Goal: Task Accomplishment & Management: Manage account settings

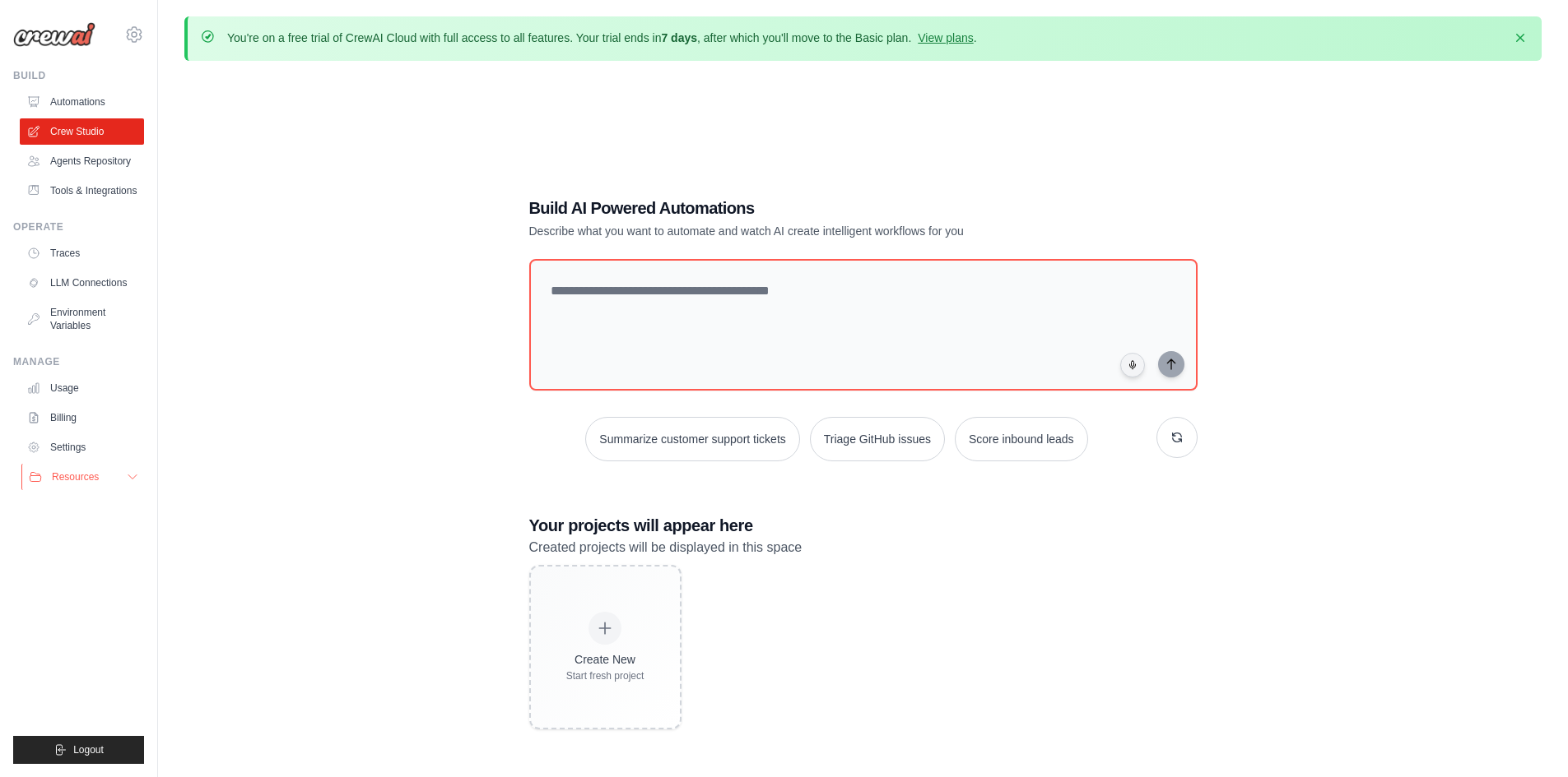
click at [118, 491] on button "Resources" at bounding box center [83, 477] width 125 height 27
click at [100, 172] on link "Agents Repository" at bounding box center [83, 162] width 125 height 27
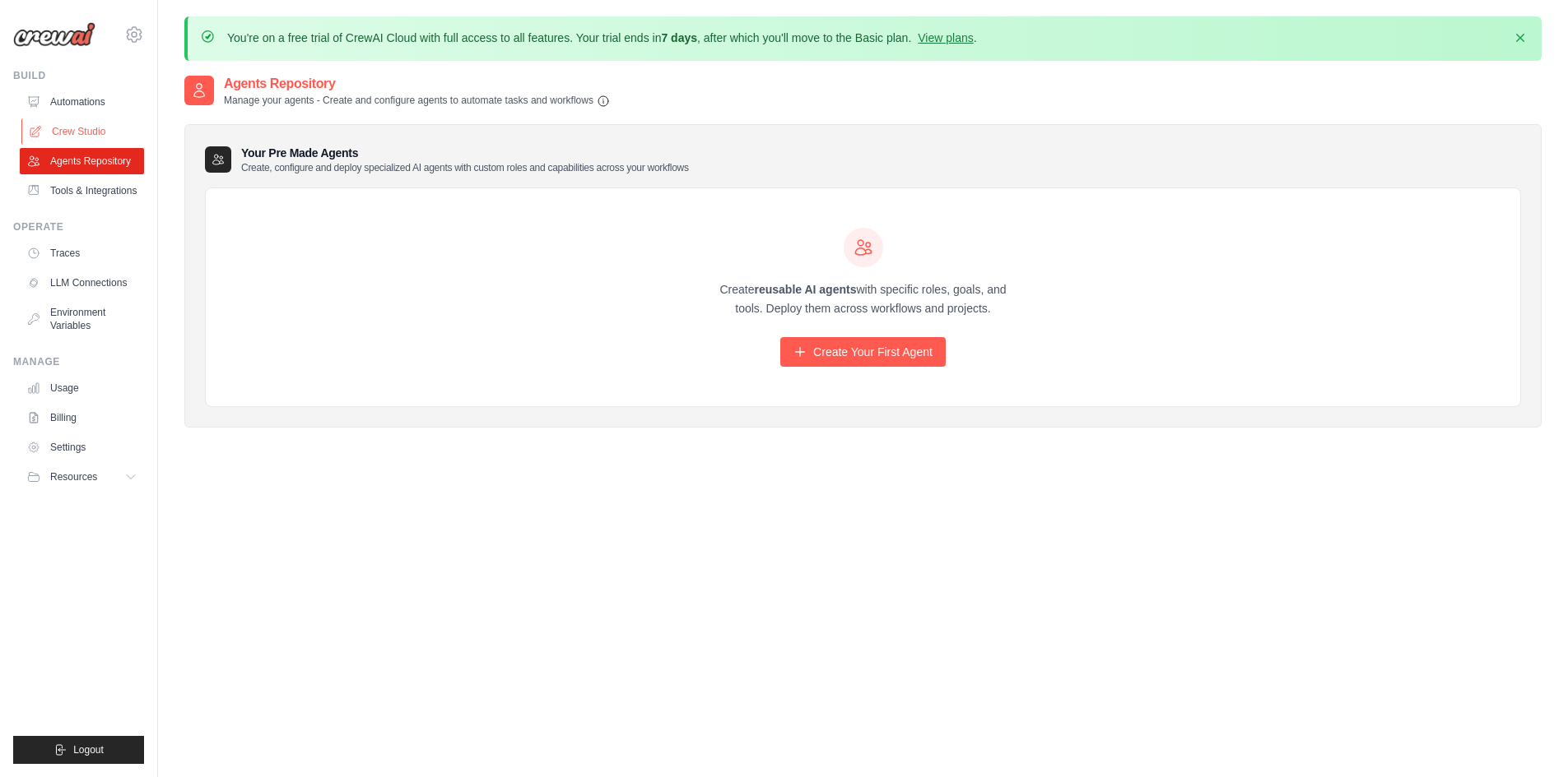
click at [92, 141] on link "Crew Studio" at bounding box center [83, 132] width 125 height 27
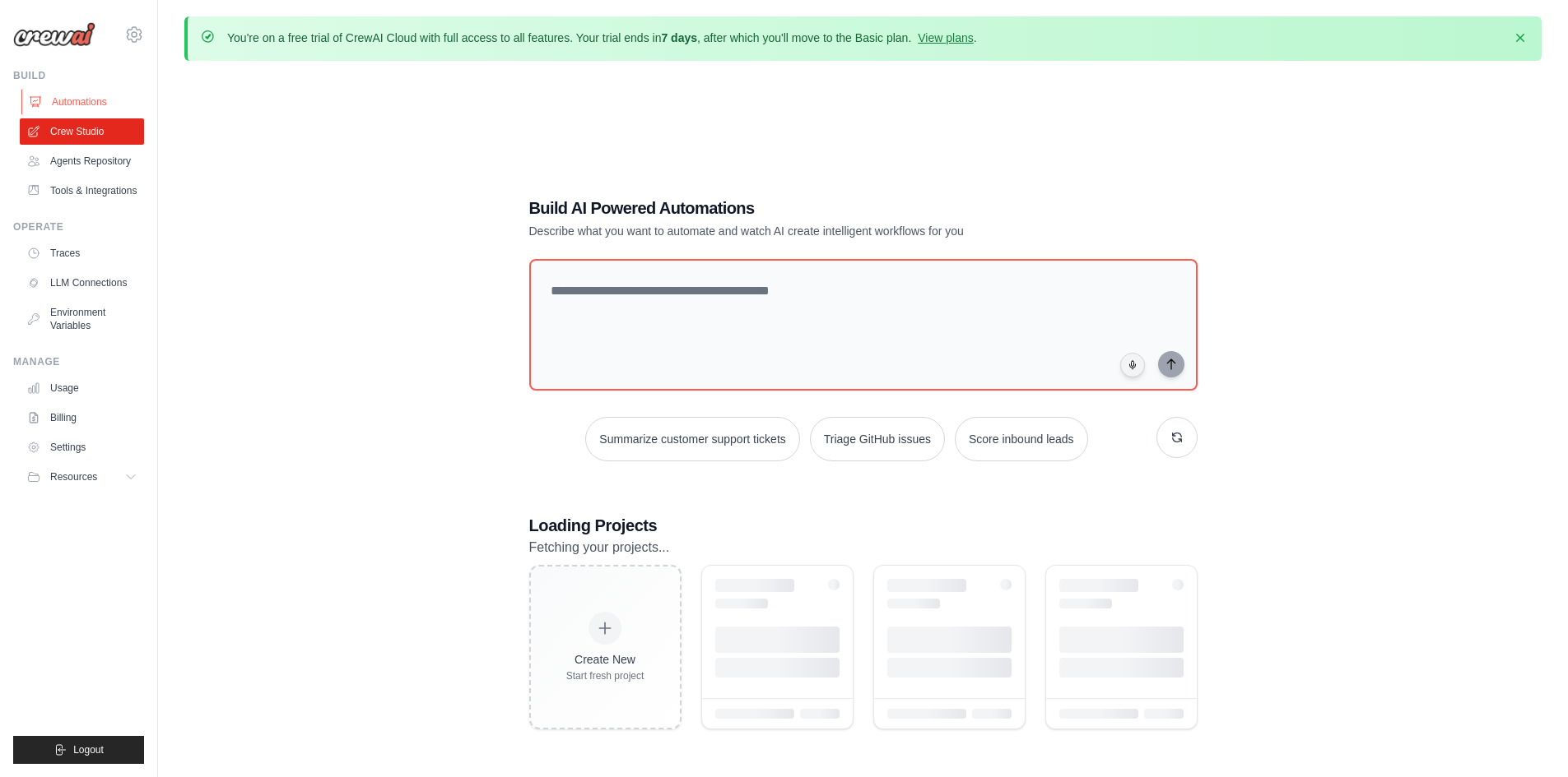
click at [88, 99] on link "Automations" at bounding box center [83, 103] width 125 height 27
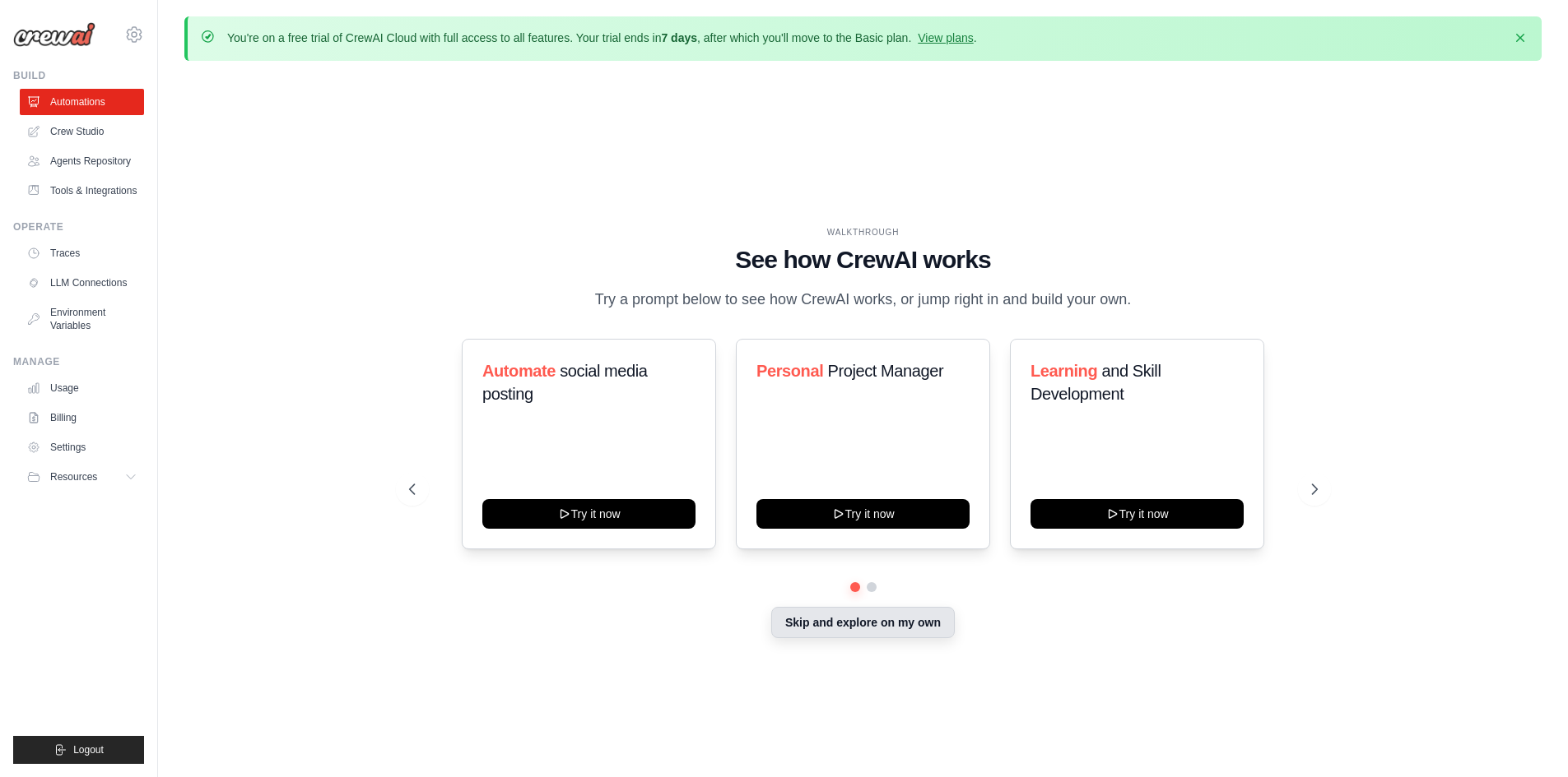
click at [909, 634] on button "Skip and explore on my own" at bounding box center [863, 622] width 184 height 31
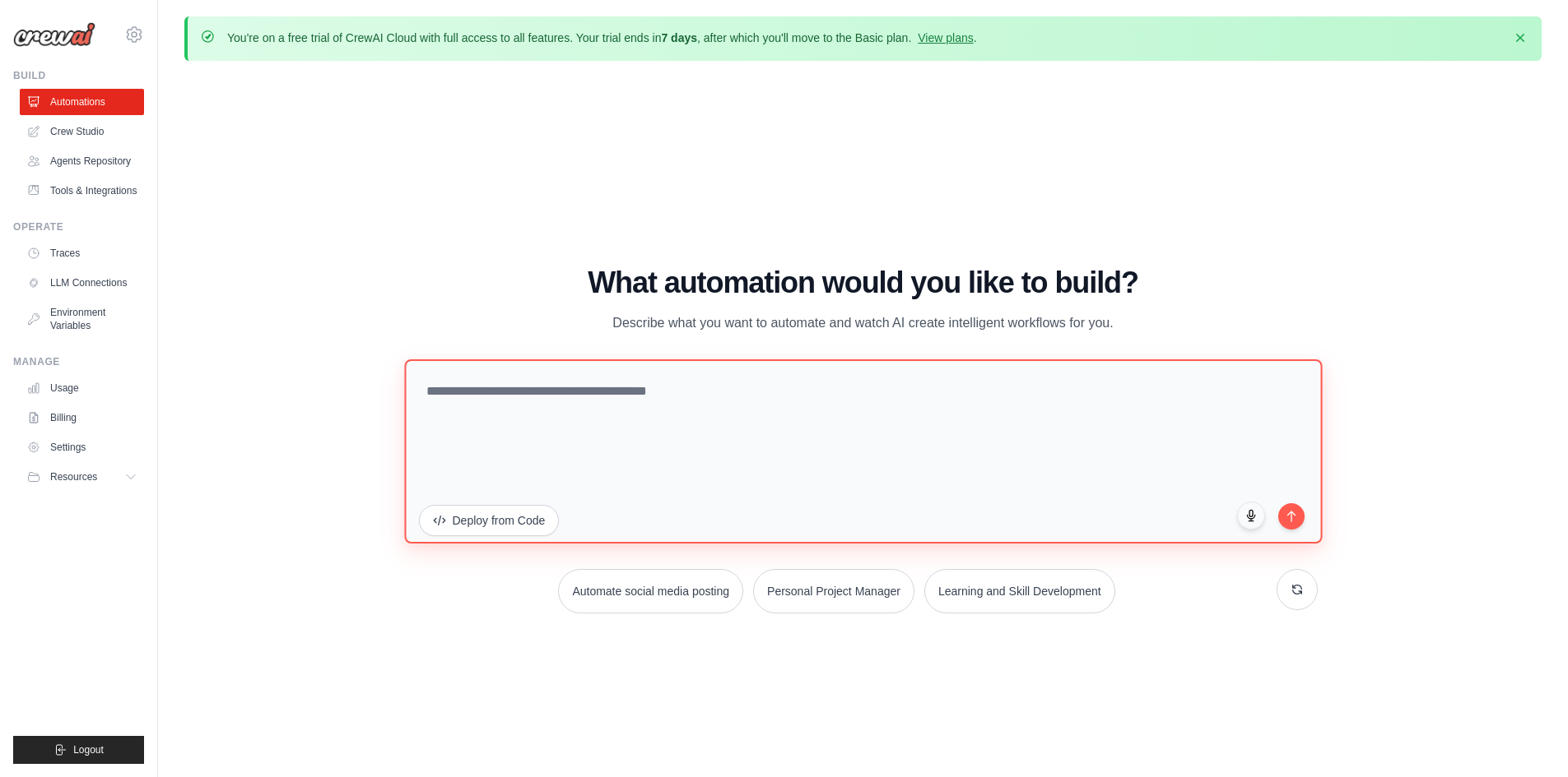
click at [593, 421] on textarea at bounding box center [863, 451] width 918 height 184
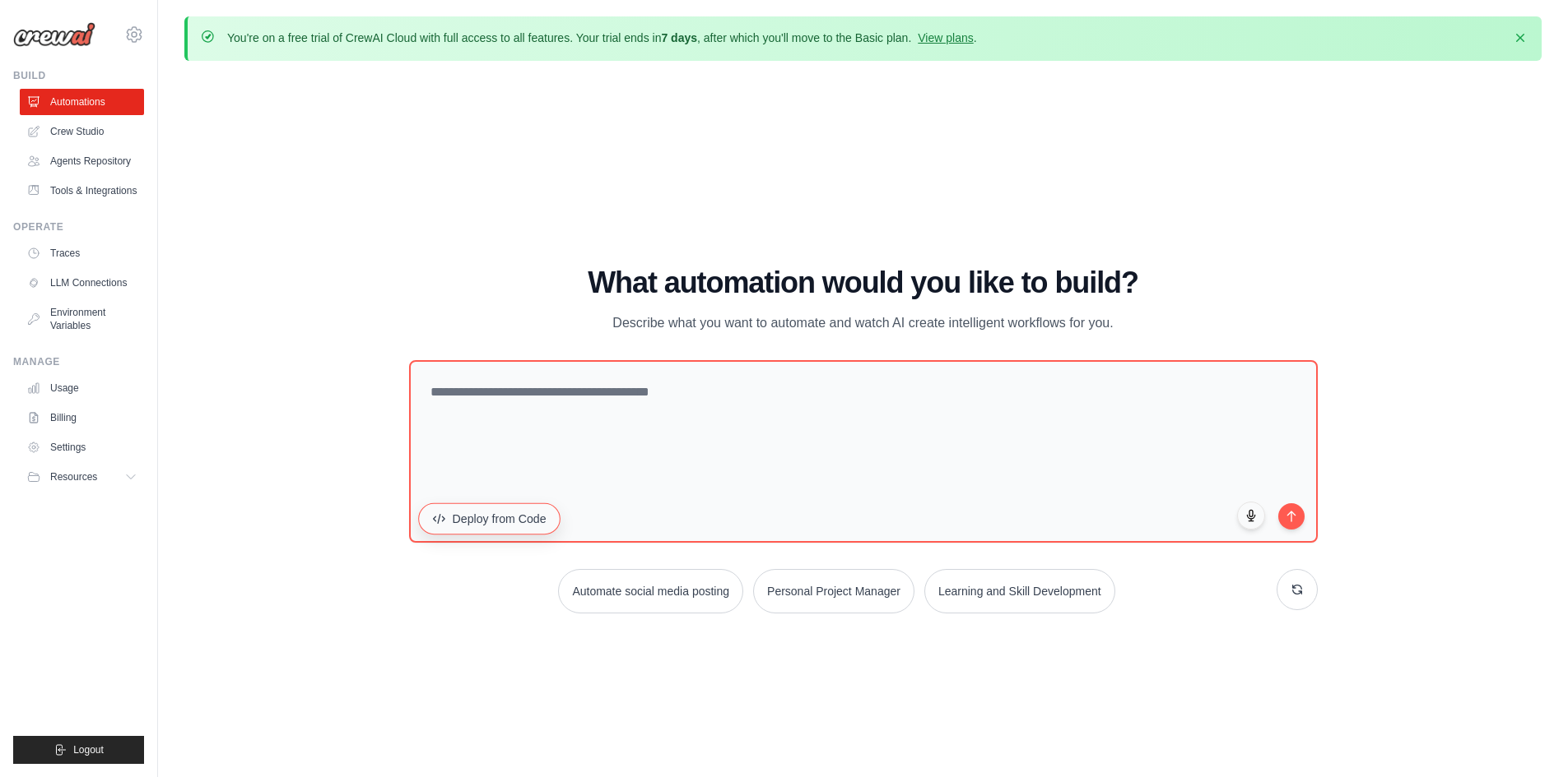
click at [523, 532] on button "Deploy from Code" at bounding box center [489, 518] width 142 height 31
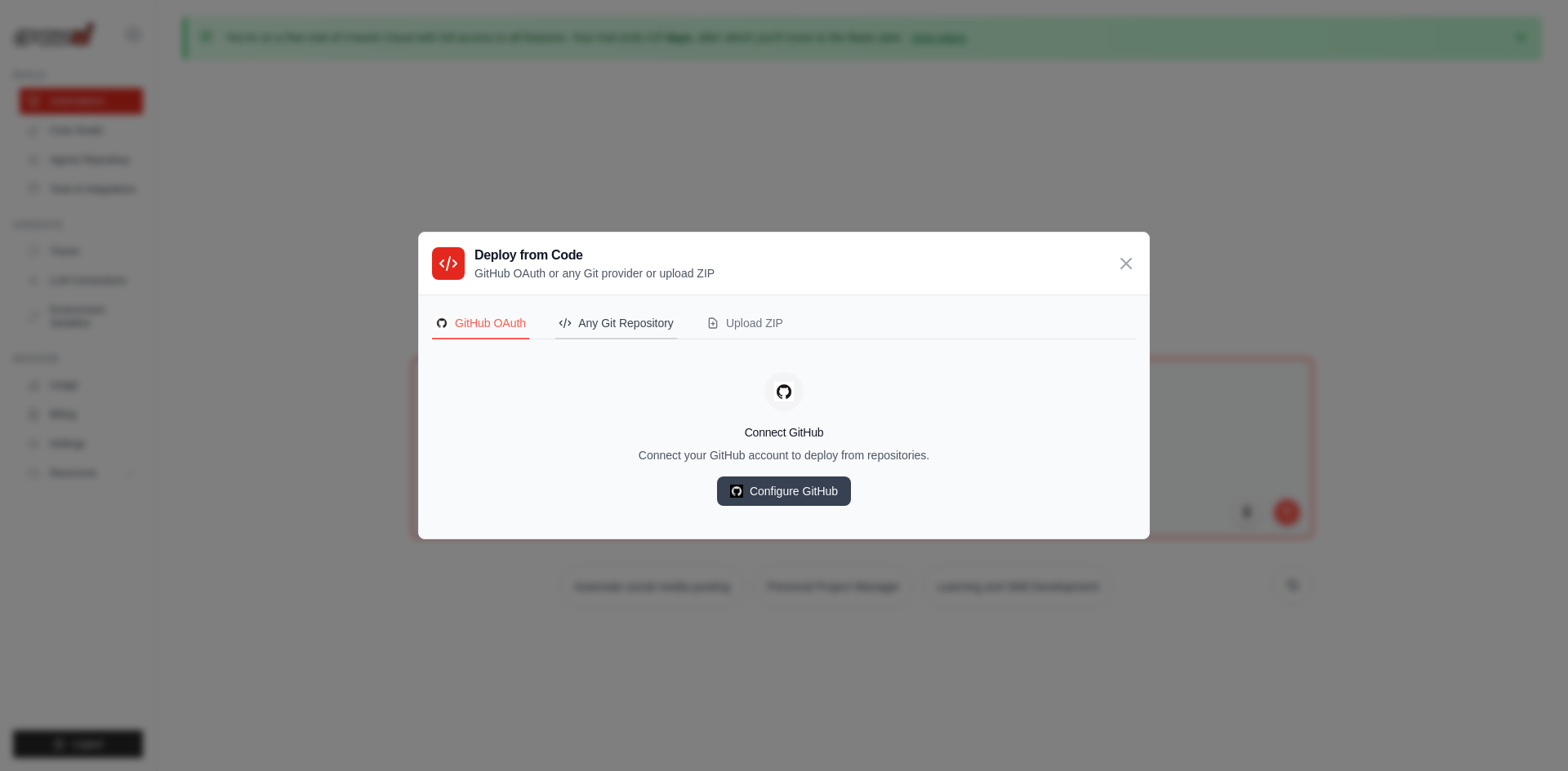
click at [620, 325] on div "Any Git Repository" at bounding box center [616, 323] width 115 height 17
click at [505, 319] on div "GitHub OAuth" at bounding box center [480, 323] width 90 height 17
click at [1125, 260] on icon at bounding box center [1126, 262] width 19 height 19
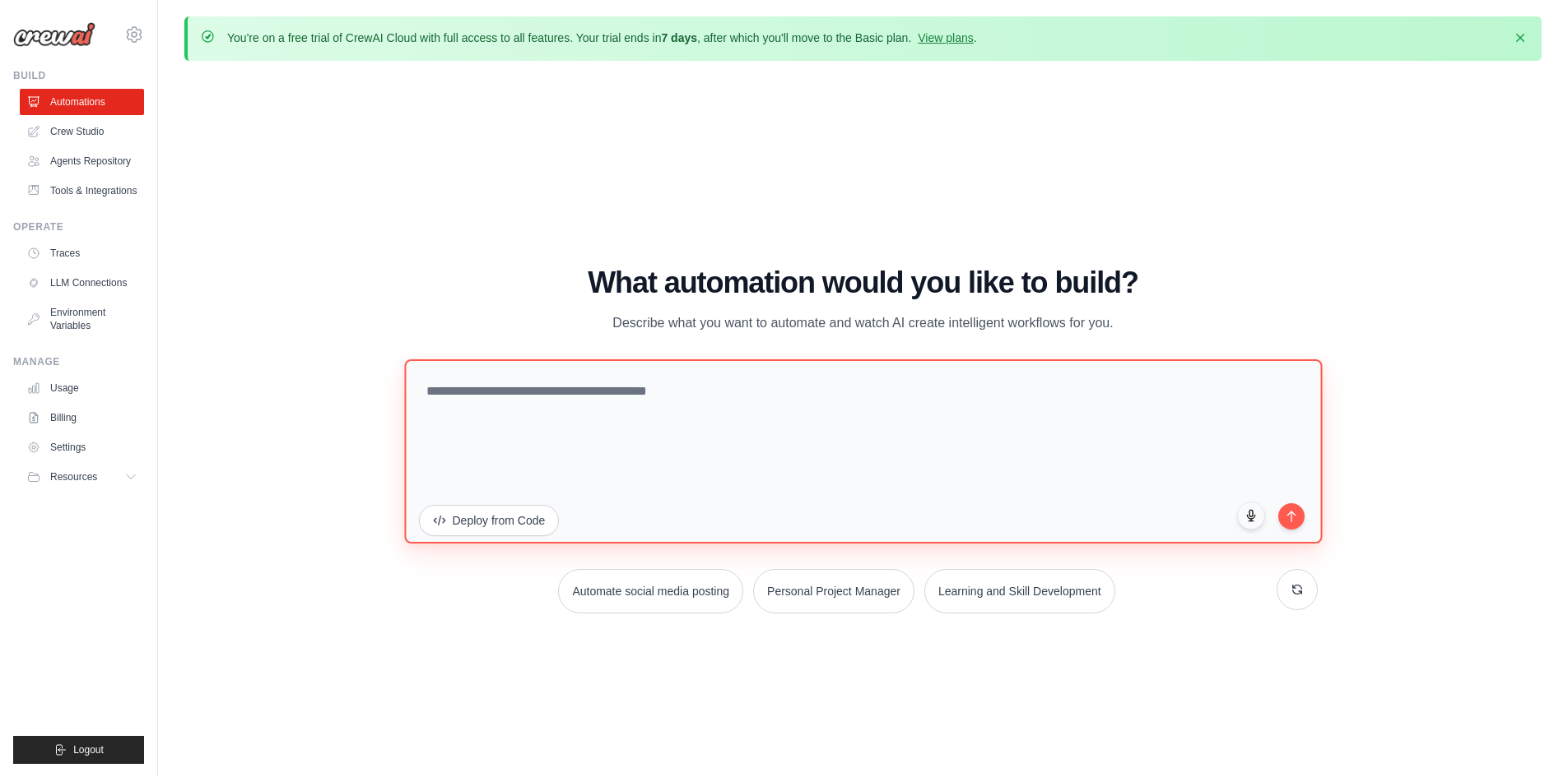
click at [868, 464] on textarea at bounding box center [863, 451] width 918 height 184
click at [576, 396] on textarea at bounding box center [863, 451] width 918 height 184
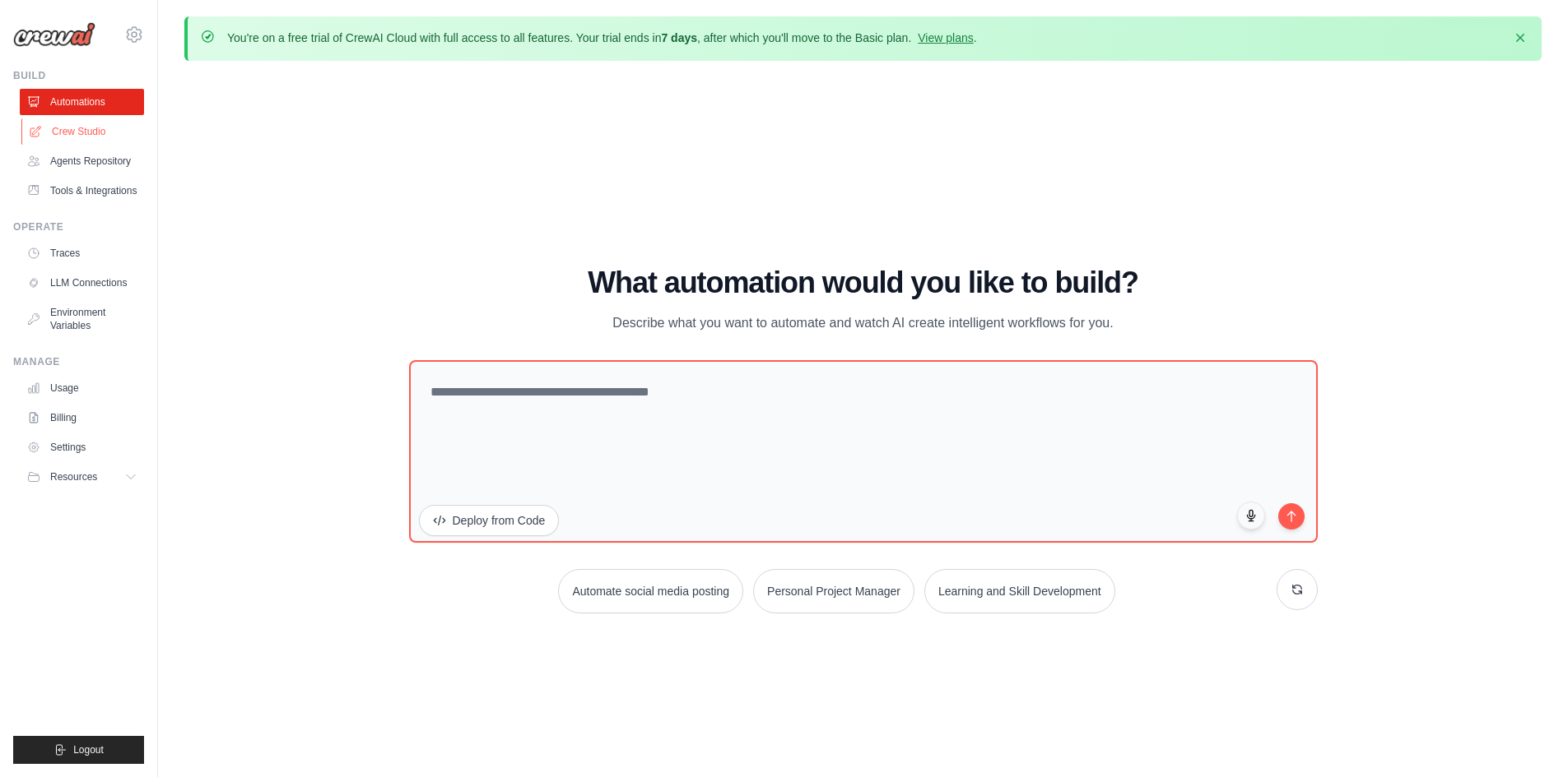
click at [103, 138] on link "Crew Studio" at bounding box center [83, 132] width 125 height 27
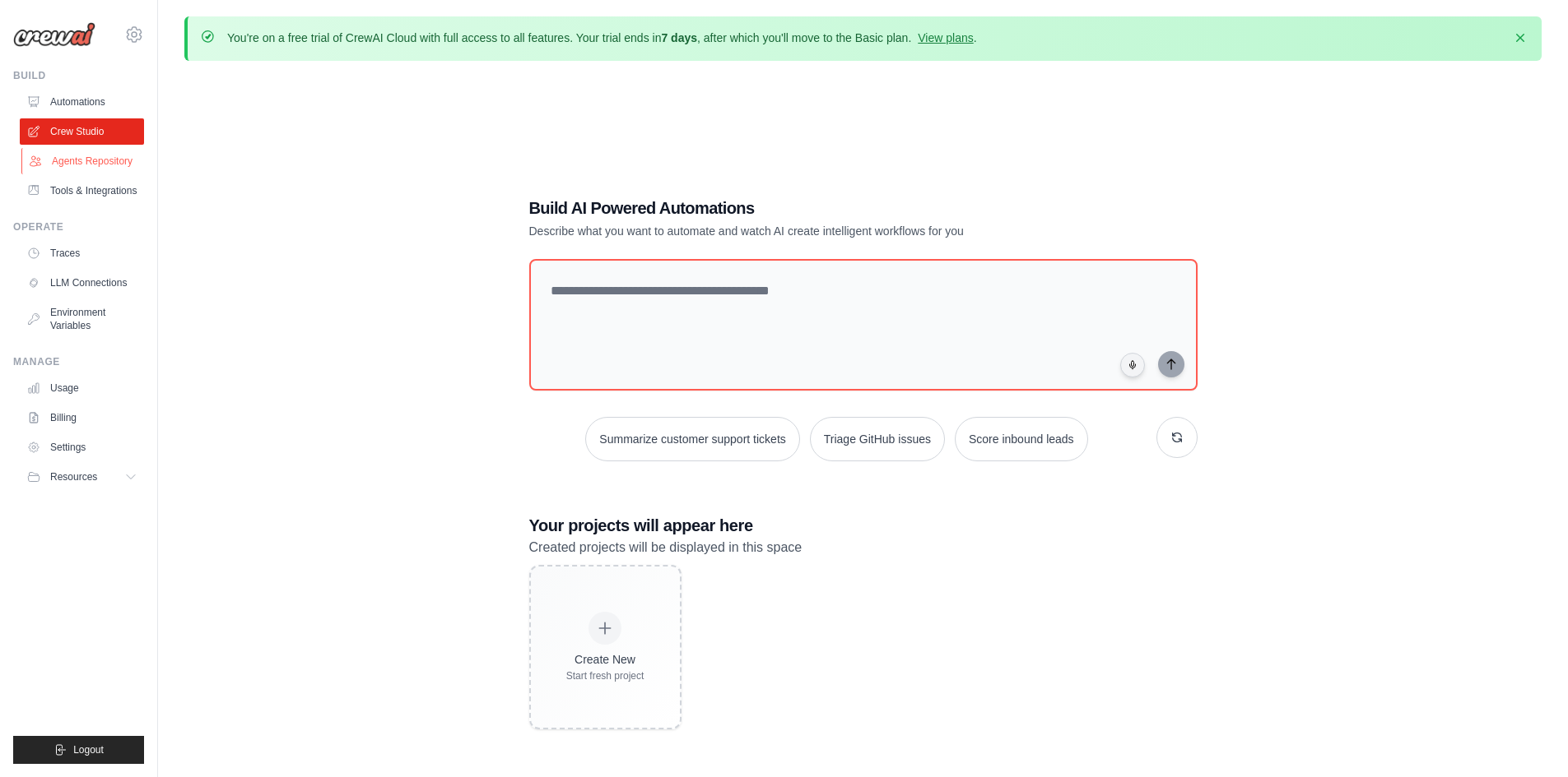
click at [66, 160] on link "Agents Repository" at bounding box center [83, 162] width 125 height 27
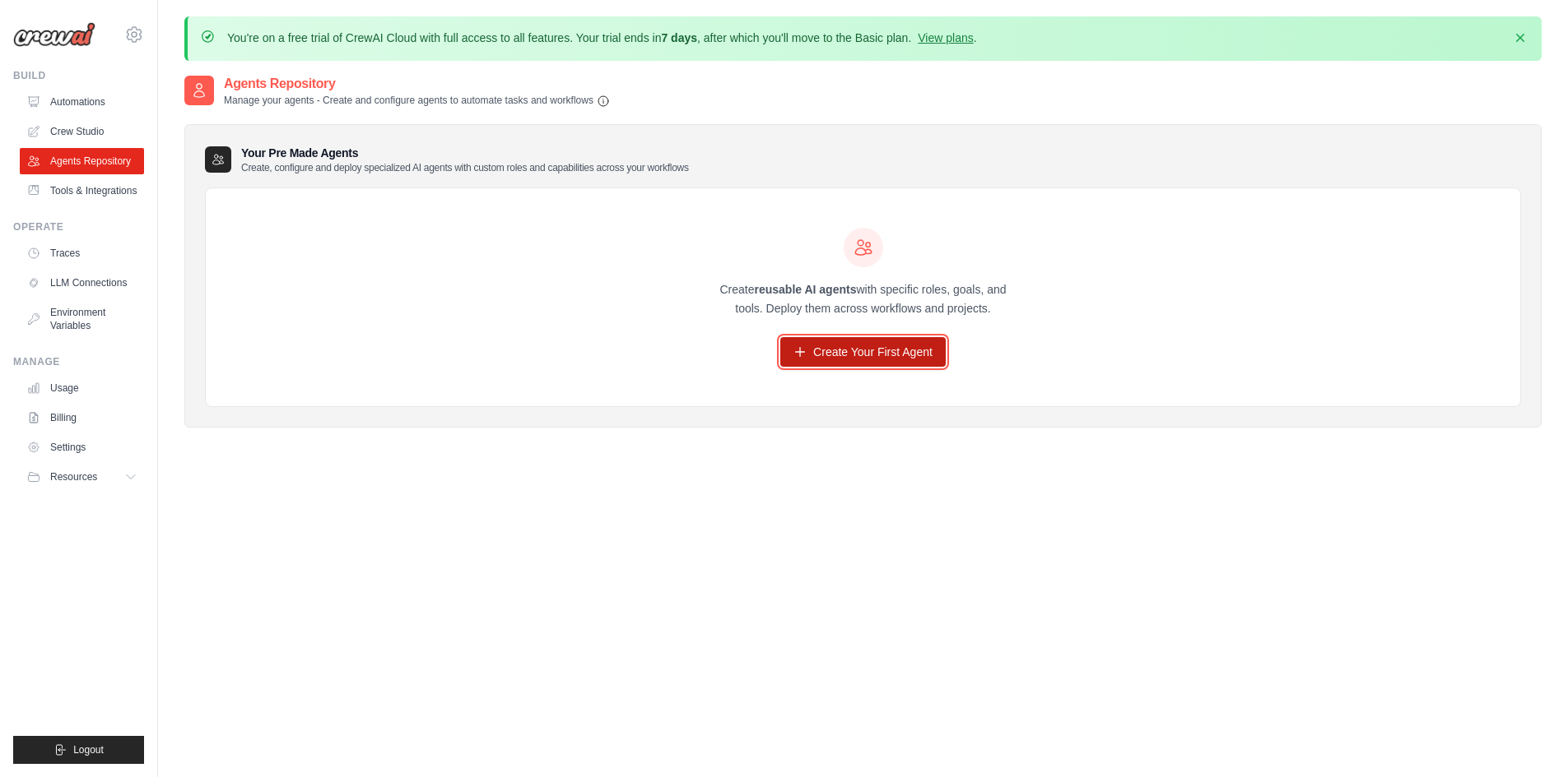
click at [848, 346] on link "Create Your First Agent" at bounding box center [862, 353] width 165 height 30
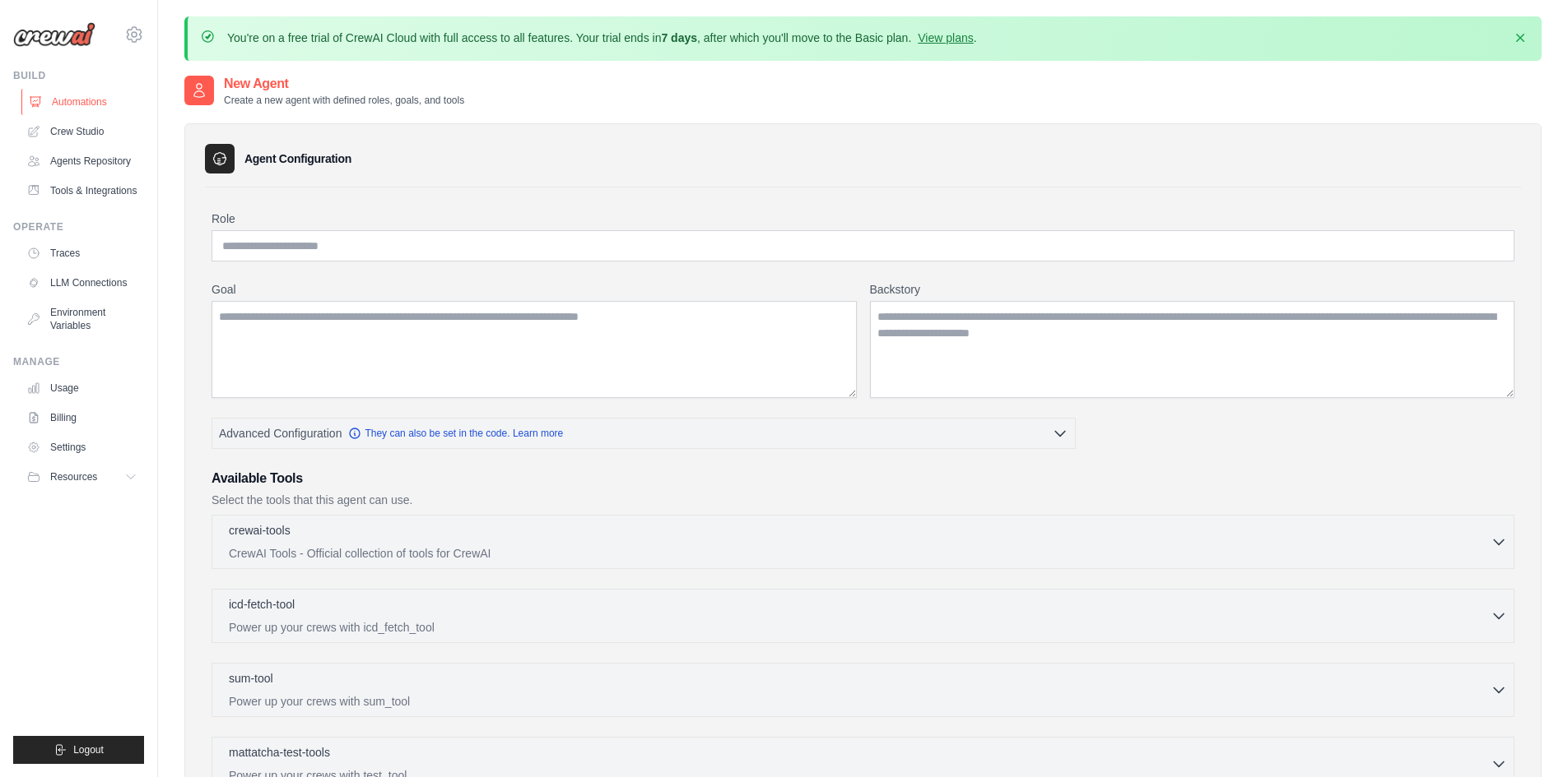
click at [96, 107] on link "Automations" at bounding box center [83, 103] width 125 height 27
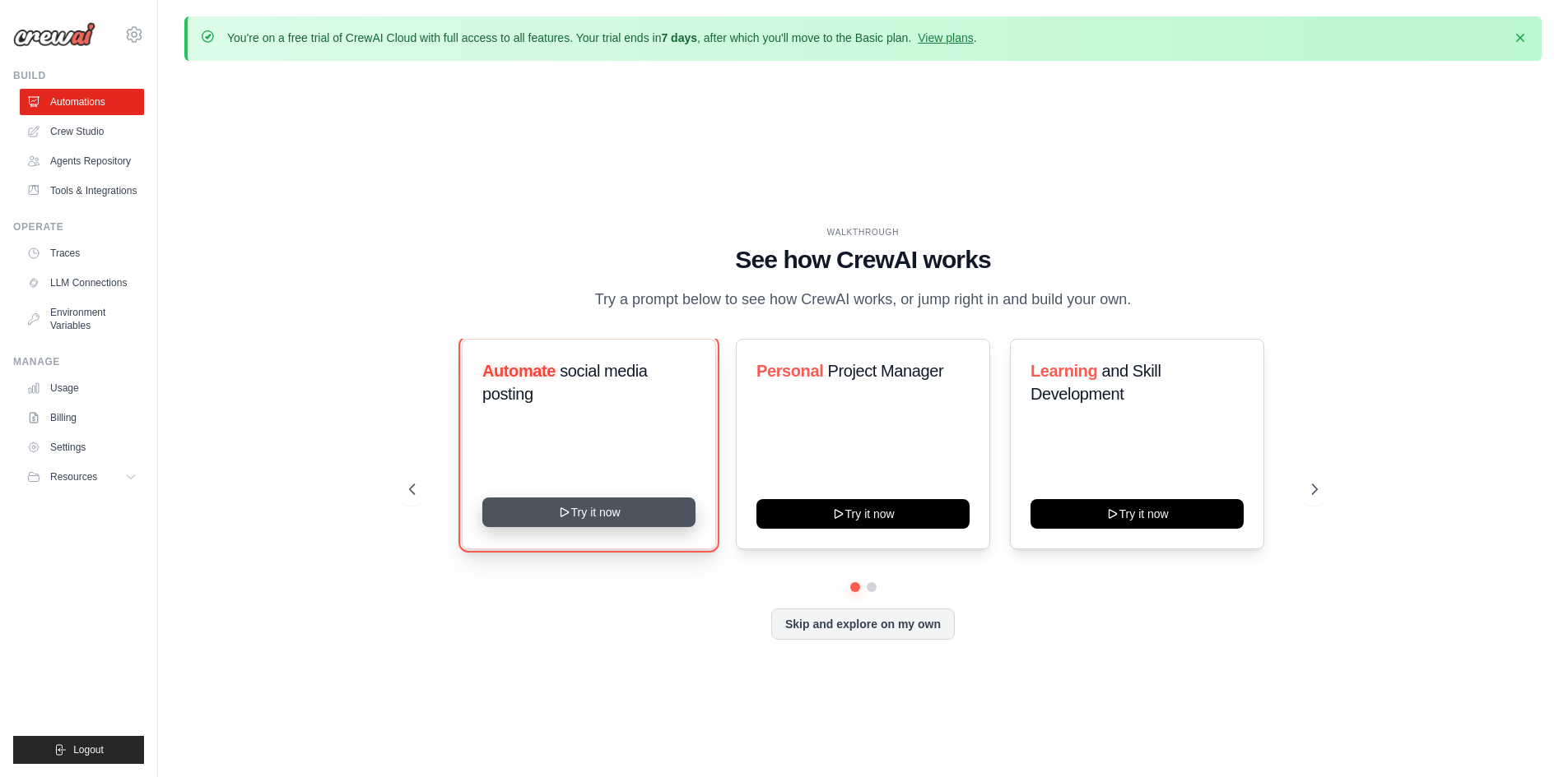
click at [626, 528] on button "Try it now" at bounding box center [588, 513] width 213 height 30
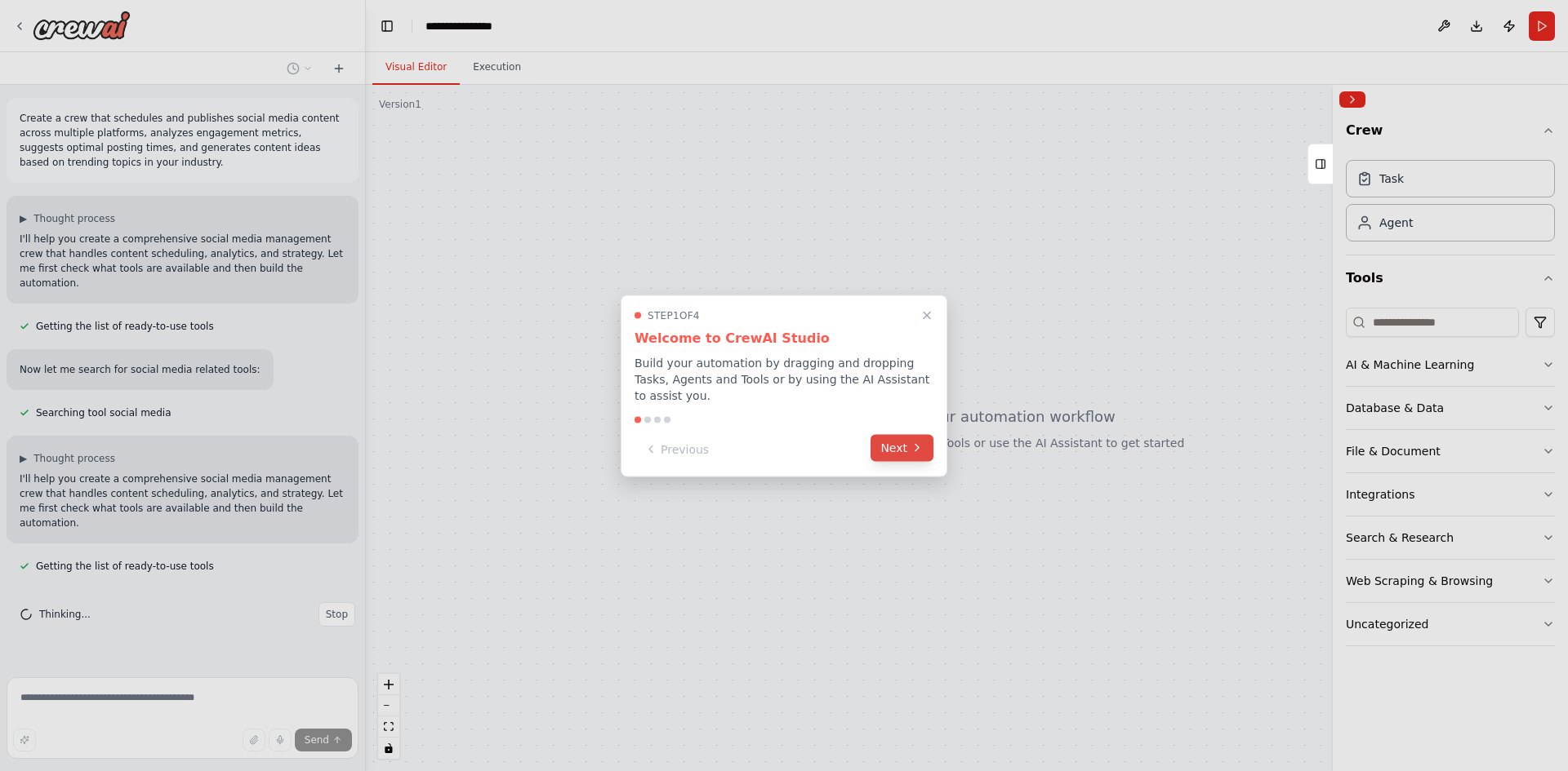
click at [892, 434] on button "Next" at bounding box center [902, 447] width 63 height 27
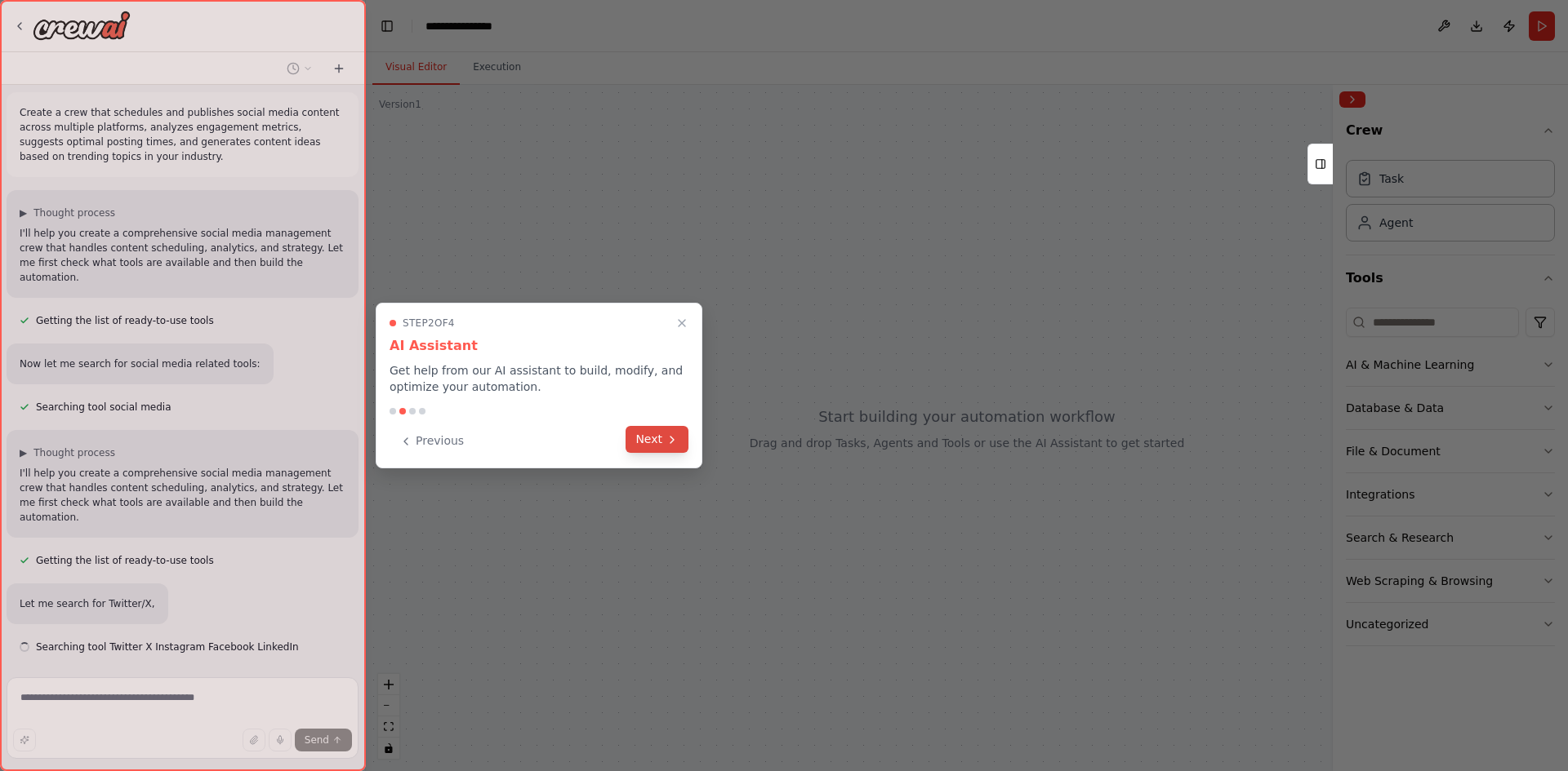
click at [669, 439] on icon at bounding box center [671, 439] width 13 height 13
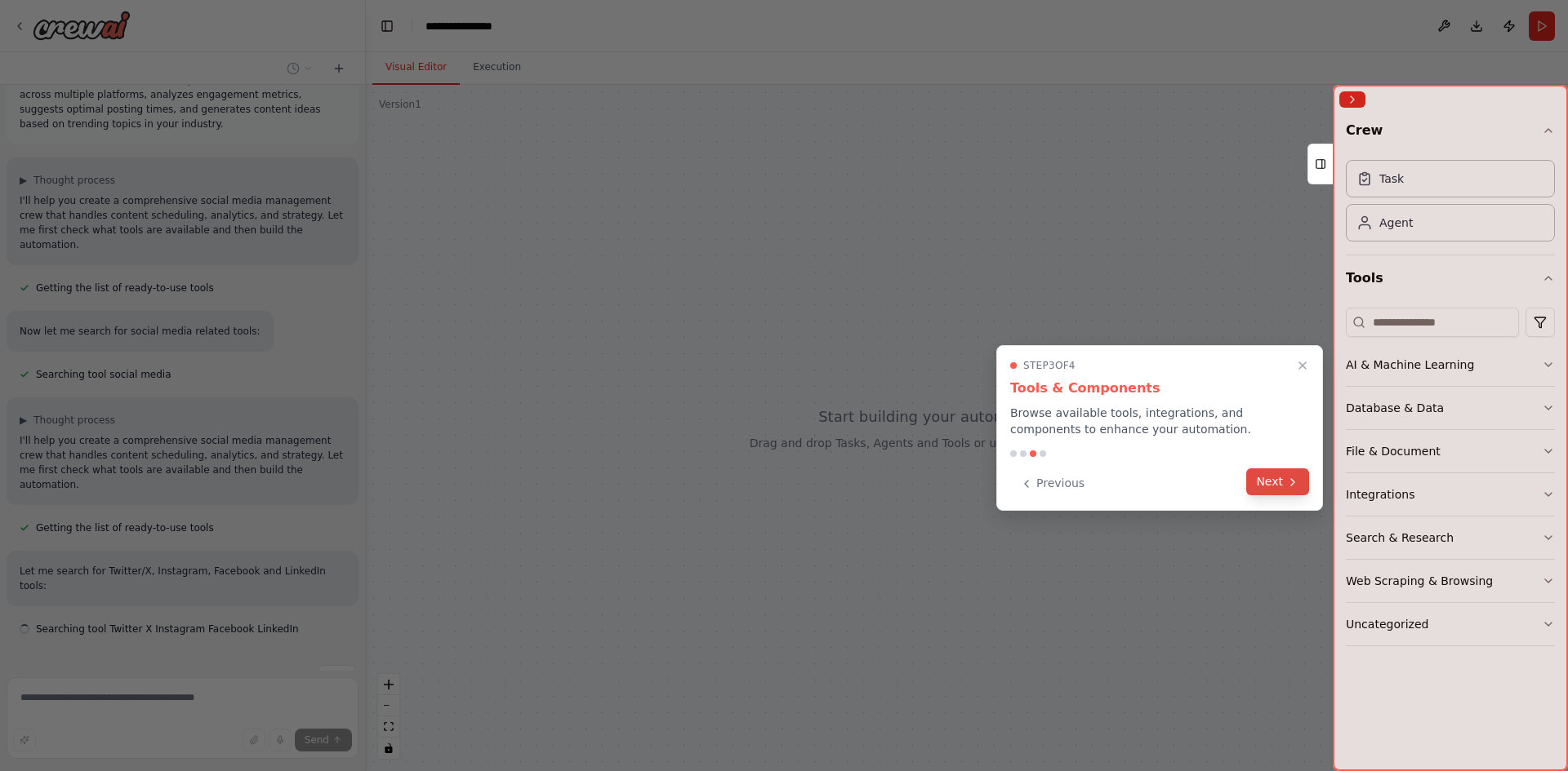
click at [1285, 480] on button "Next" at bounding box center [1278, 482] width 63 height 27
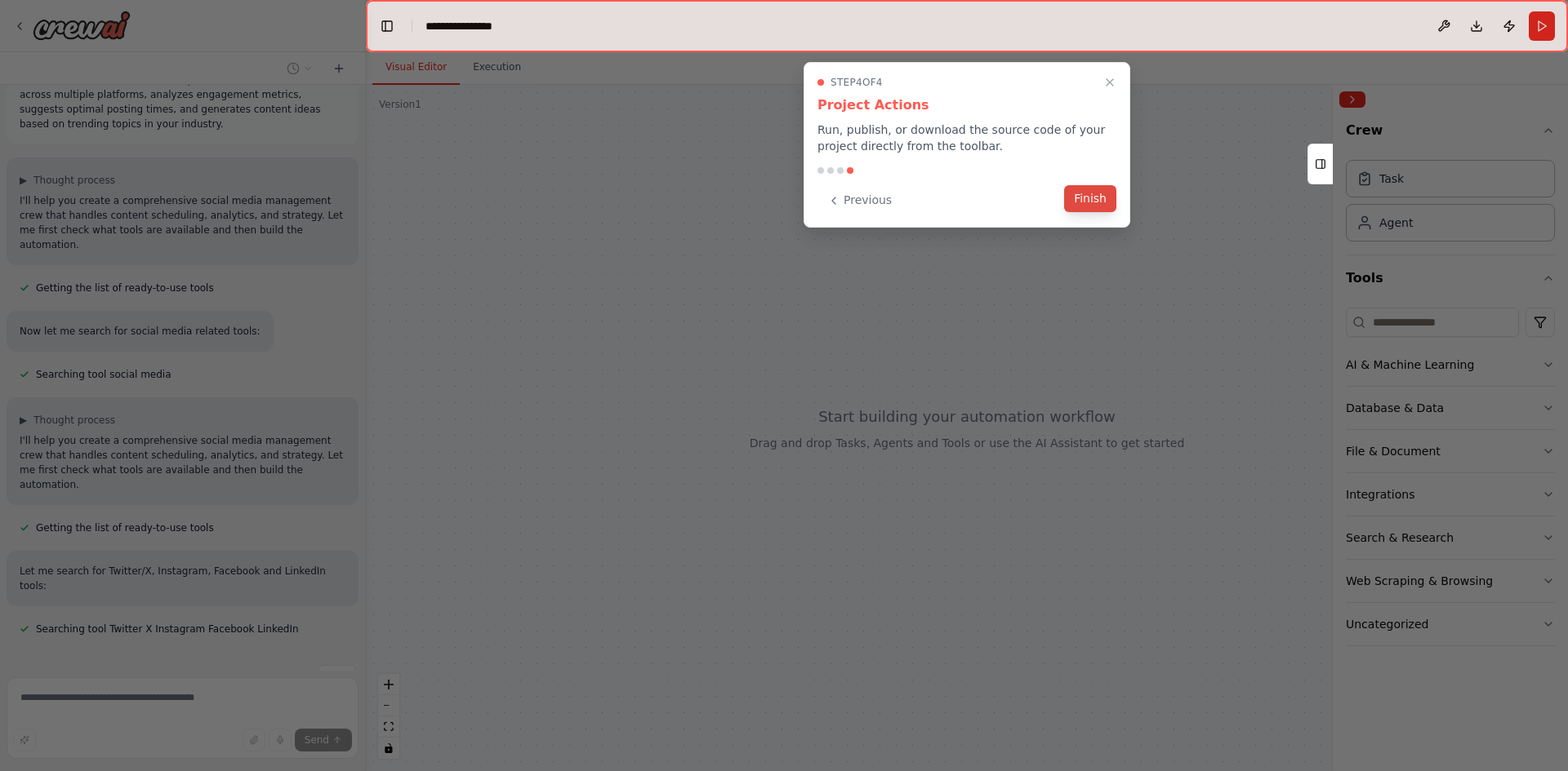
click at [1096, 203] on button "Finish" at bounding box center [1091, 198] width 53 height 27
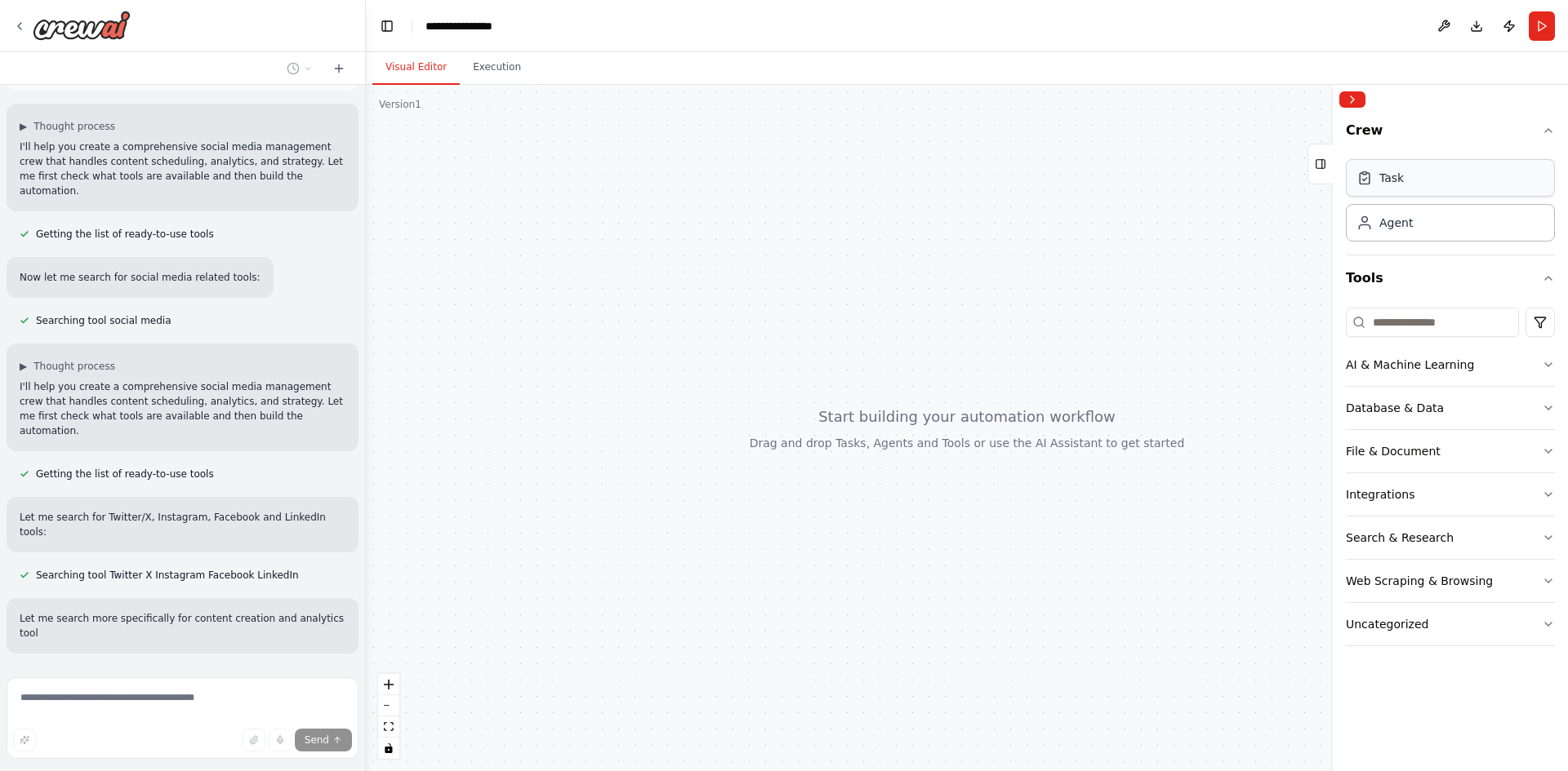
scroll to position [125, 0]
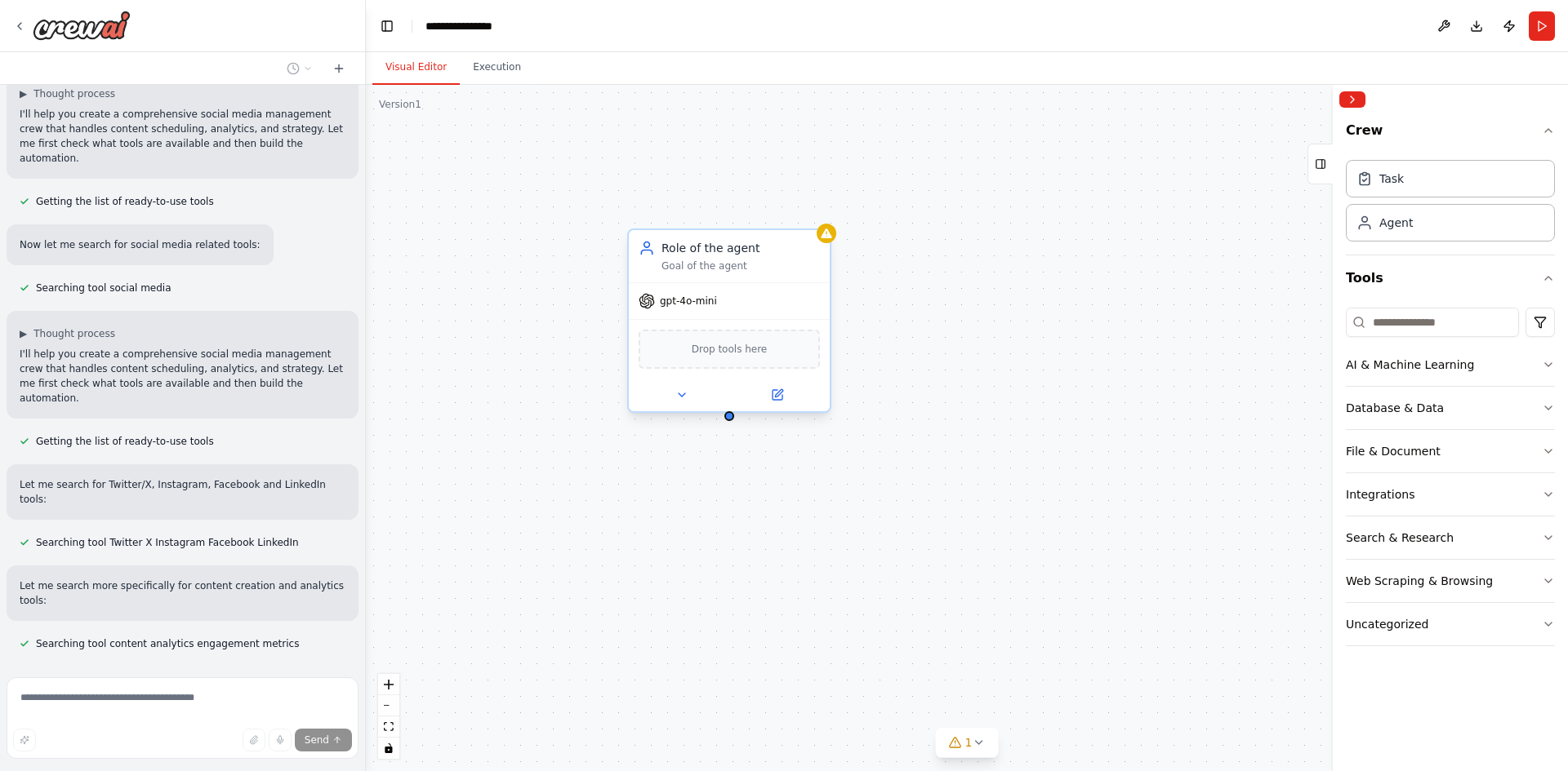
click at [719, 309] on div "gpt-4o-mini" at bounding box center [729, 301] width 201 height 36
click at [740, 348] on span "Drop tools here" at bounding box center [729, 349] width 76 height 17
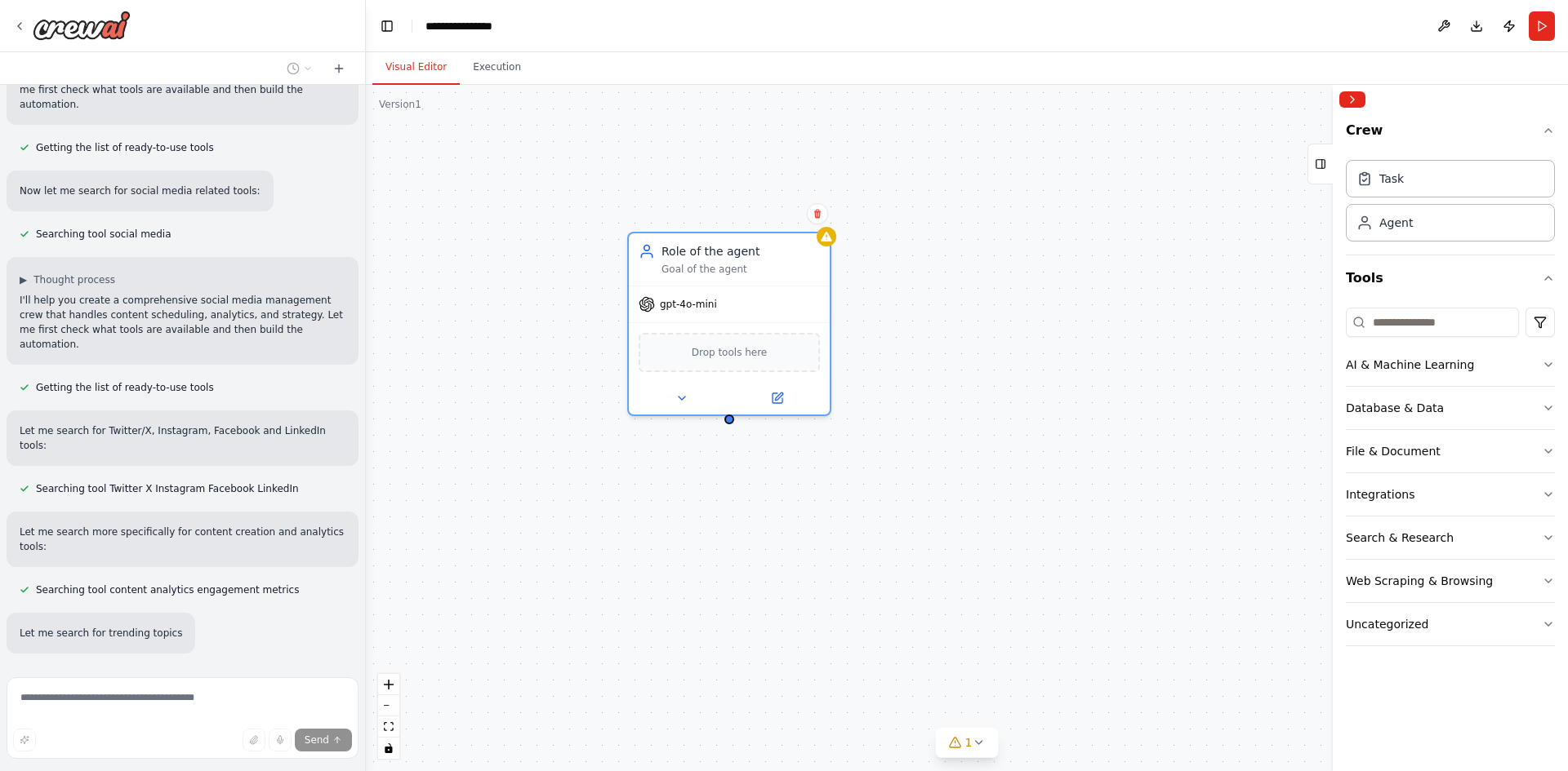
scroll to position [211, 0]
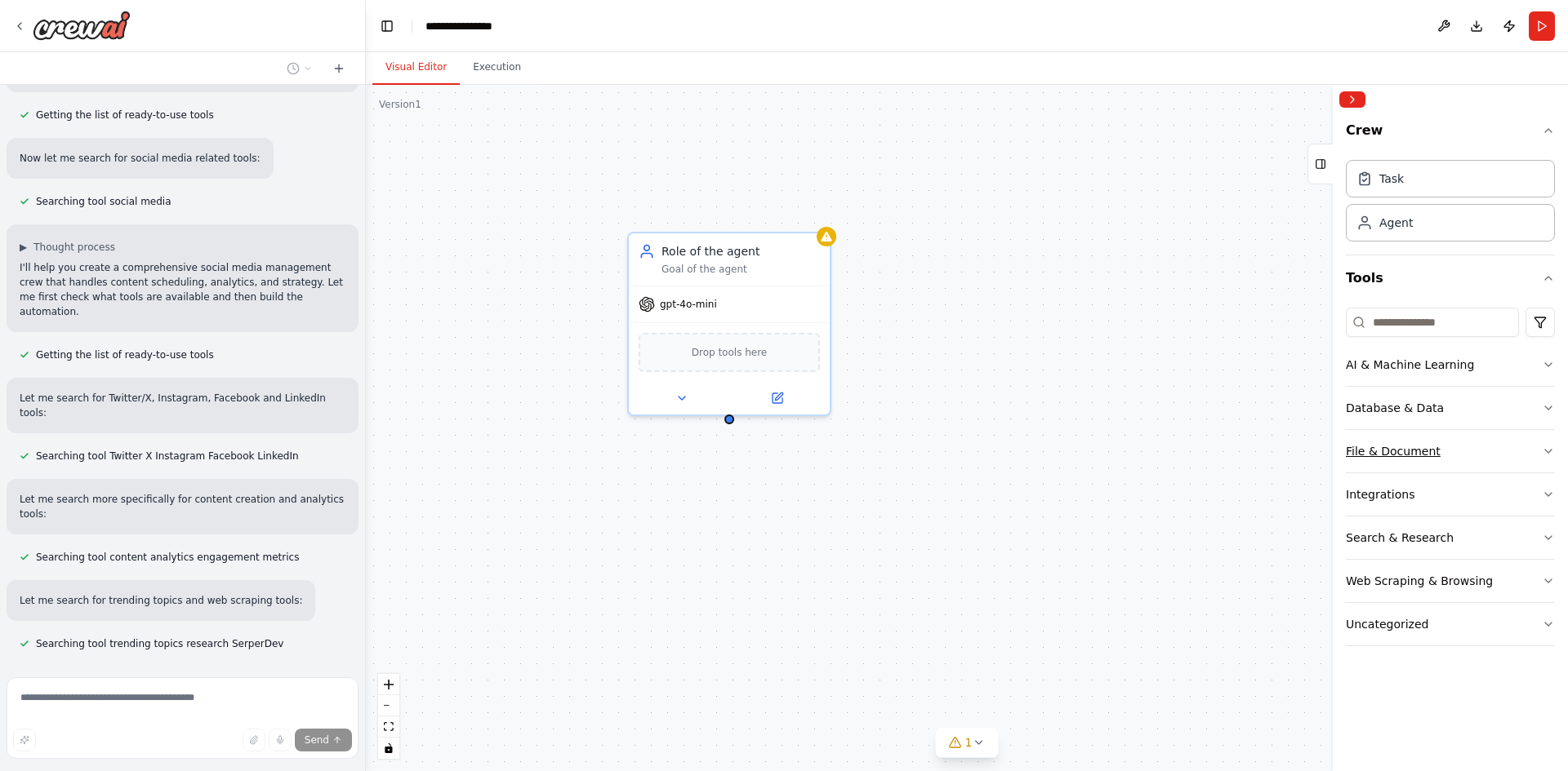
click at [1479, 445] on button "File & Document" at bounding box center [1450, 451] width 209 height 42
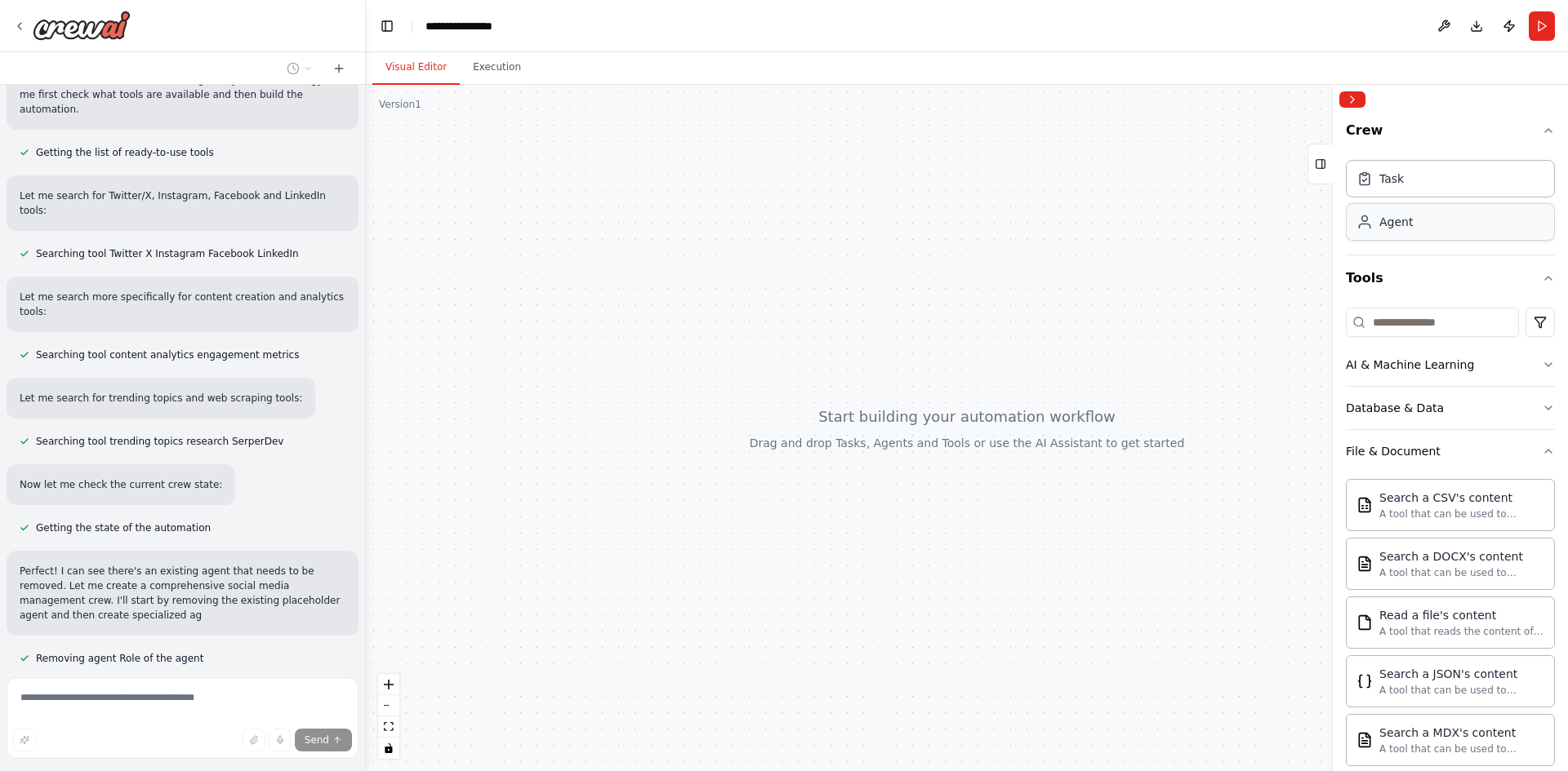
scroll to position [429, 0]
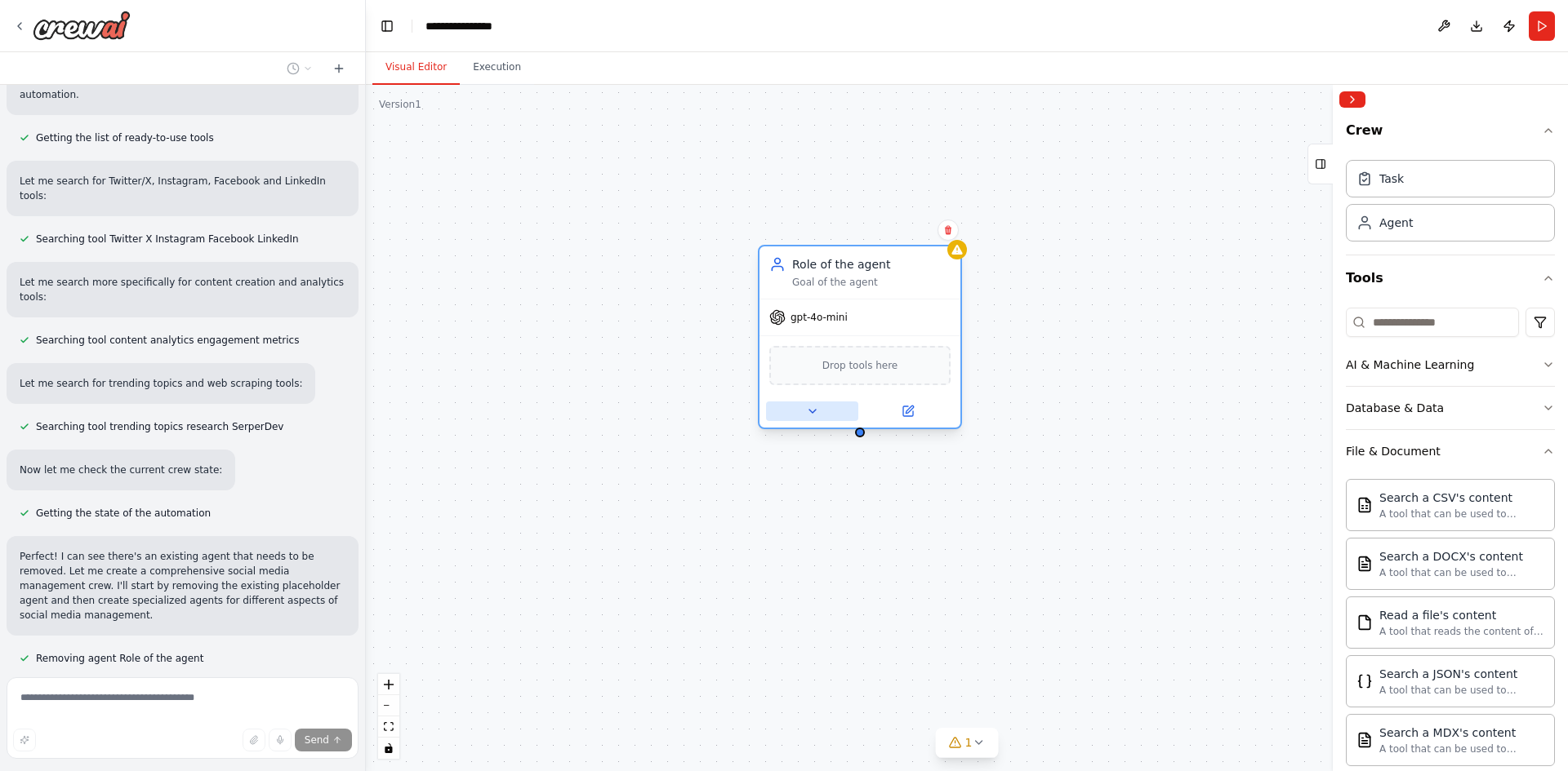
click at [814, 412] on icon at bounding box center [813, 411] width 13 height 13
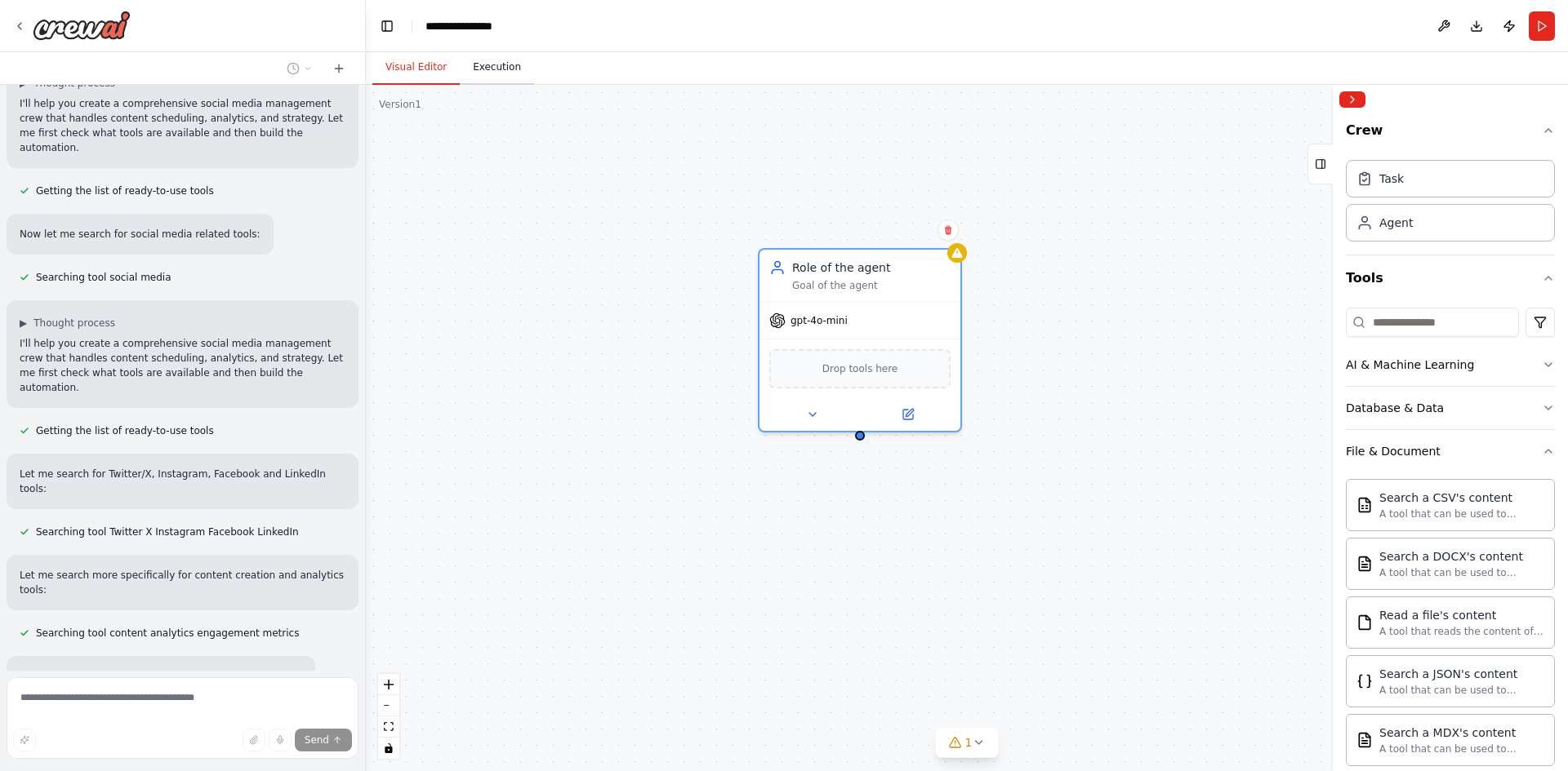
scroll to position [0, 0]
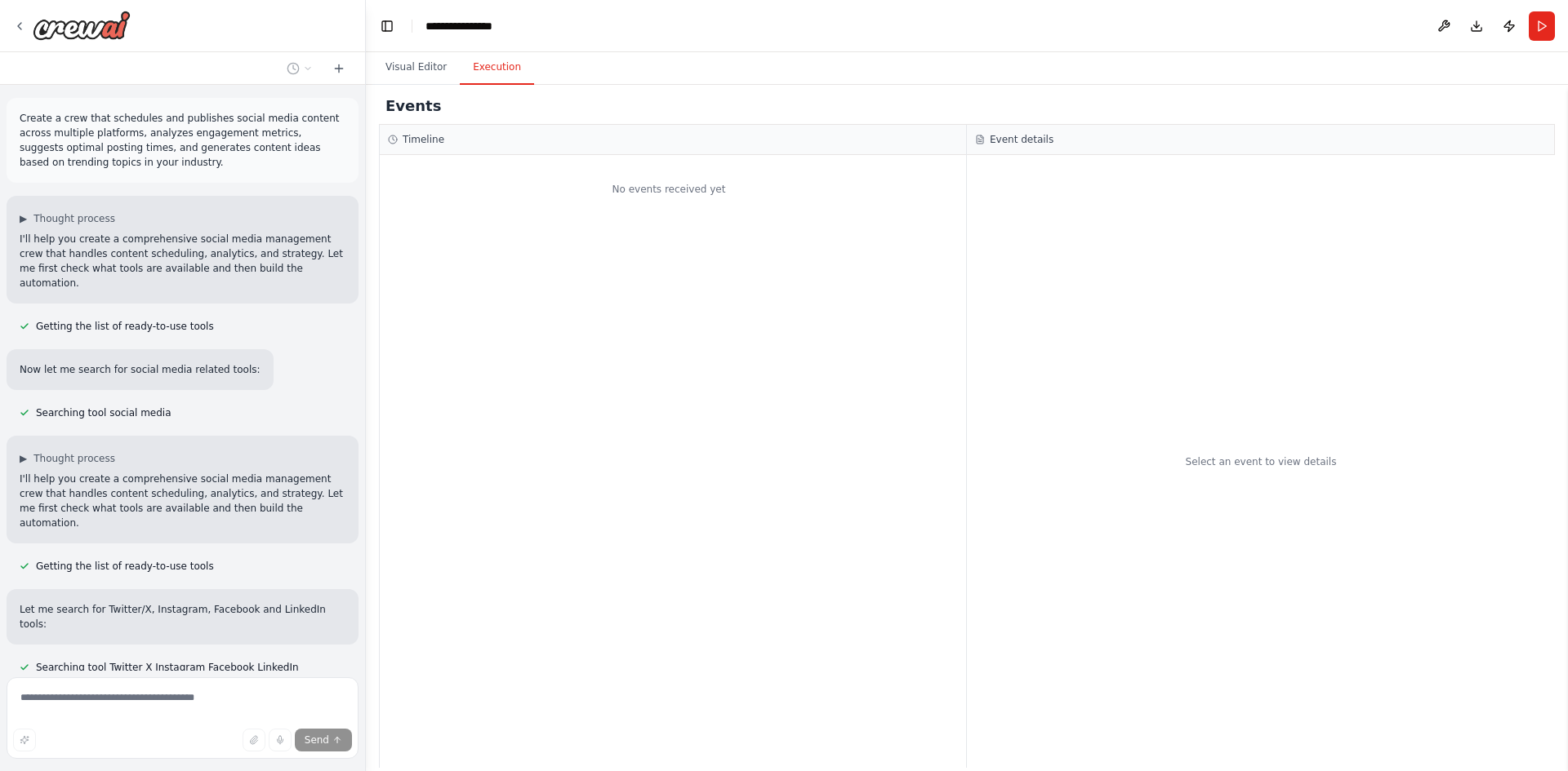
click at [488, 54] on button "Execution" at bounding box center [497, 68] width 75 height 34
click at [429, 61] on button "Visual Editor" at bounding box center [416, 68] width 88 height 34
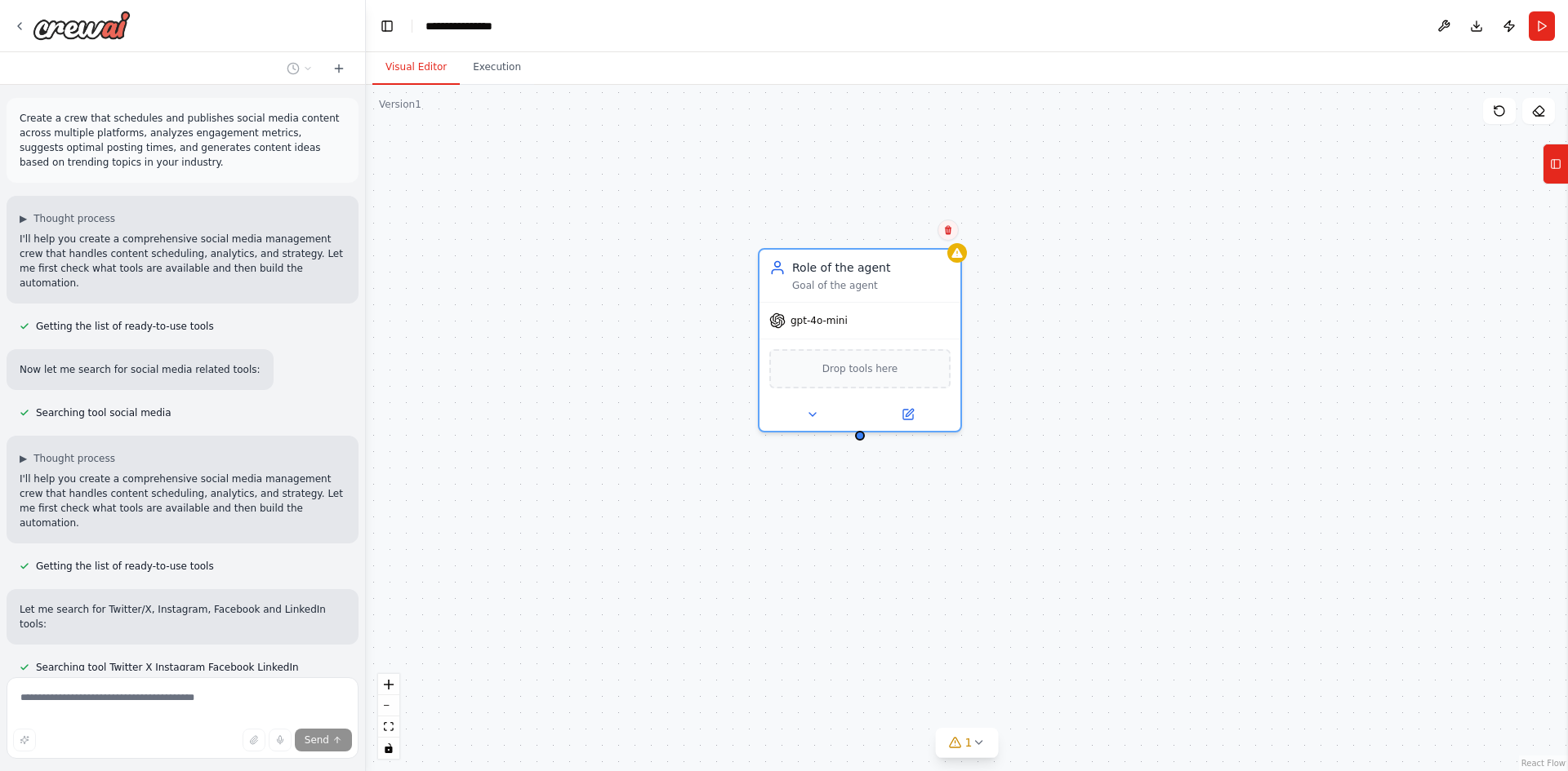
click at [945, 230] on icon at bounding box center [948, 230] width 10 height 10
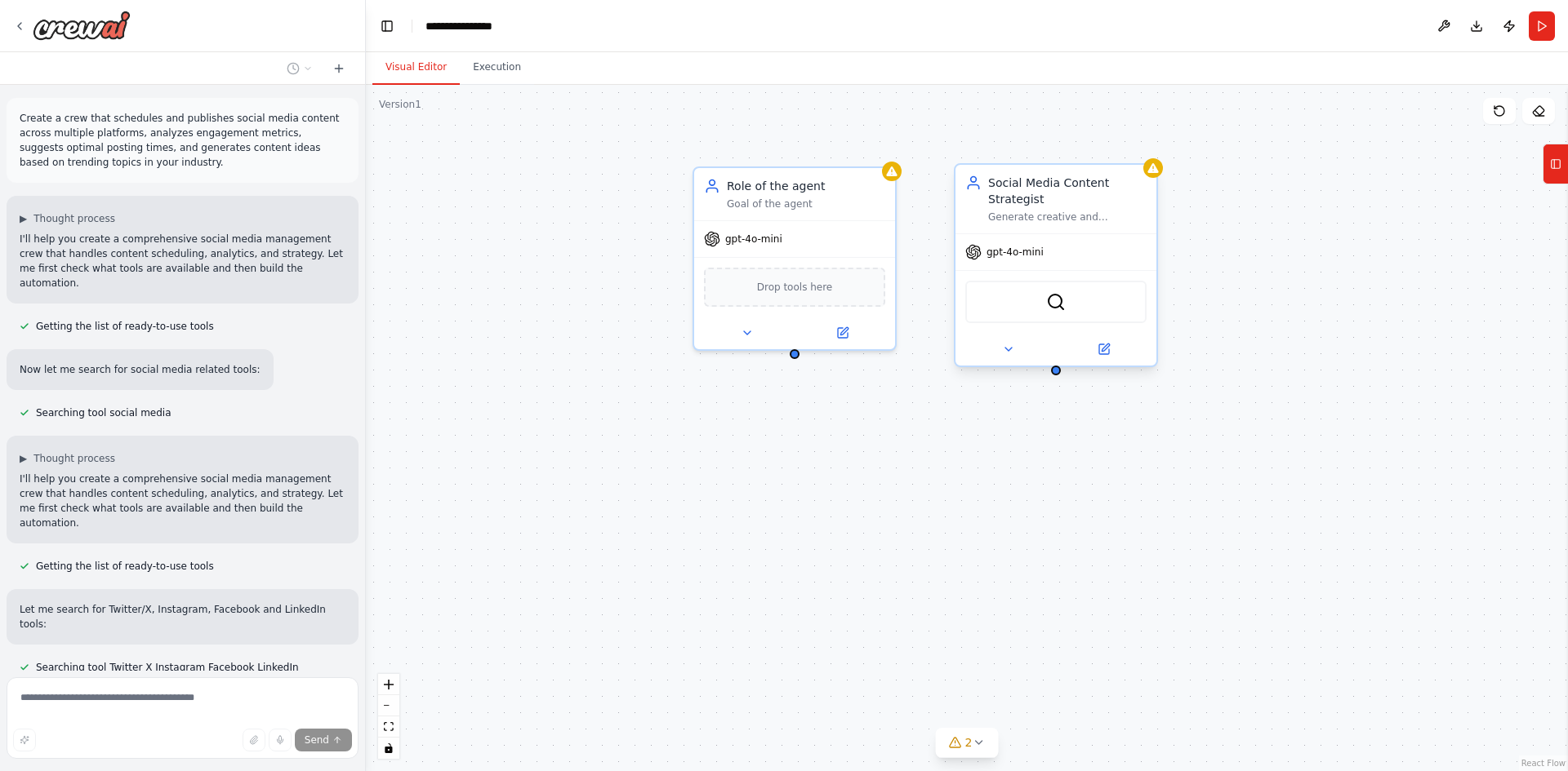
click at [1102, 194] on div "Social Media Content Strategist" at bounding box center [1067, 190] width 159 height 32
click at [1147, 151] on icon at bounding box center [1143, 149] width 6 height 9
click at [1099, 149] on button "Confirm" at bounding box center [1098, 148] width 58 height 19
click at [841, 210] on div "Role of the agent Goal of the agent" at bounding box center [794, 191] width 201 height 53
click at [885, 146] on icon at bounding box center [882, 148] width 10 height 10
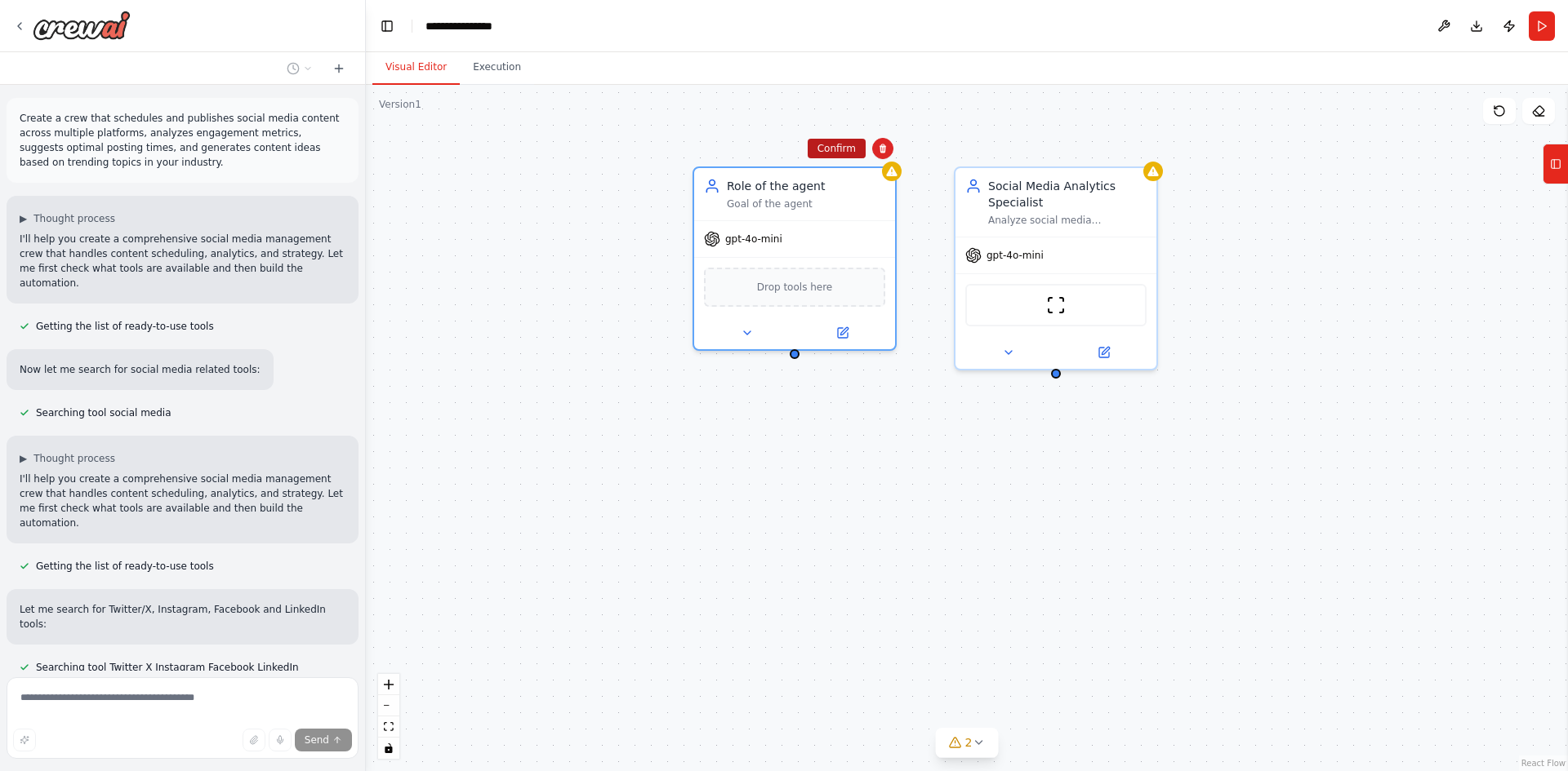
click at [833, 148] on button "Confirm" at bounding box center [836, 148] width 58 height 19
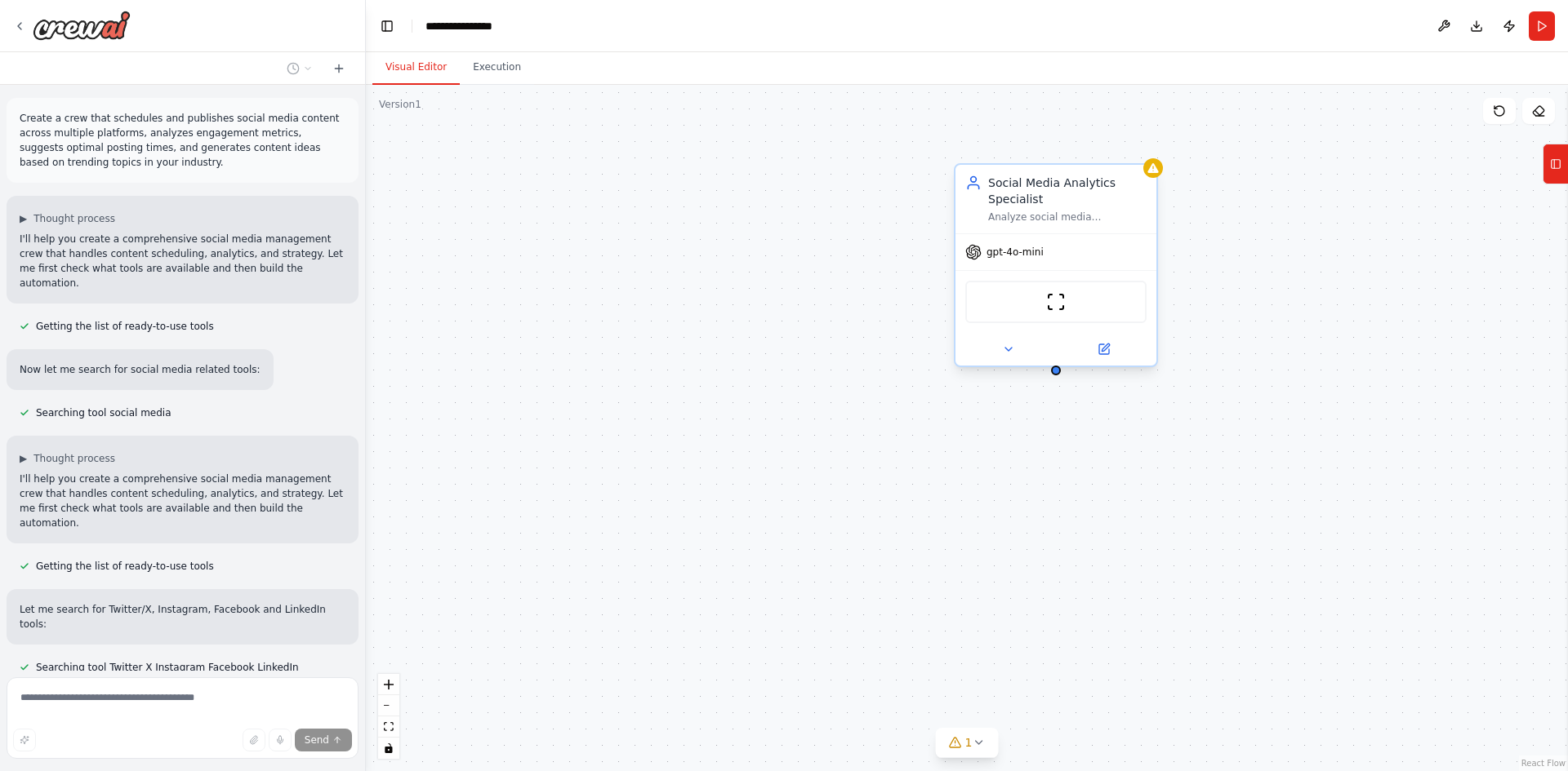
click at [1112, 186] on div "Social Media Analytics Specialist" at bounding box center [1067, 190] width 159 height 32
click at [1143, 147] on icon at bounding box center [1143, 149] width 6 height 9
click at [1110, 154] on button "Confirm" at bounding box center [1098, 148] width 58 height 19
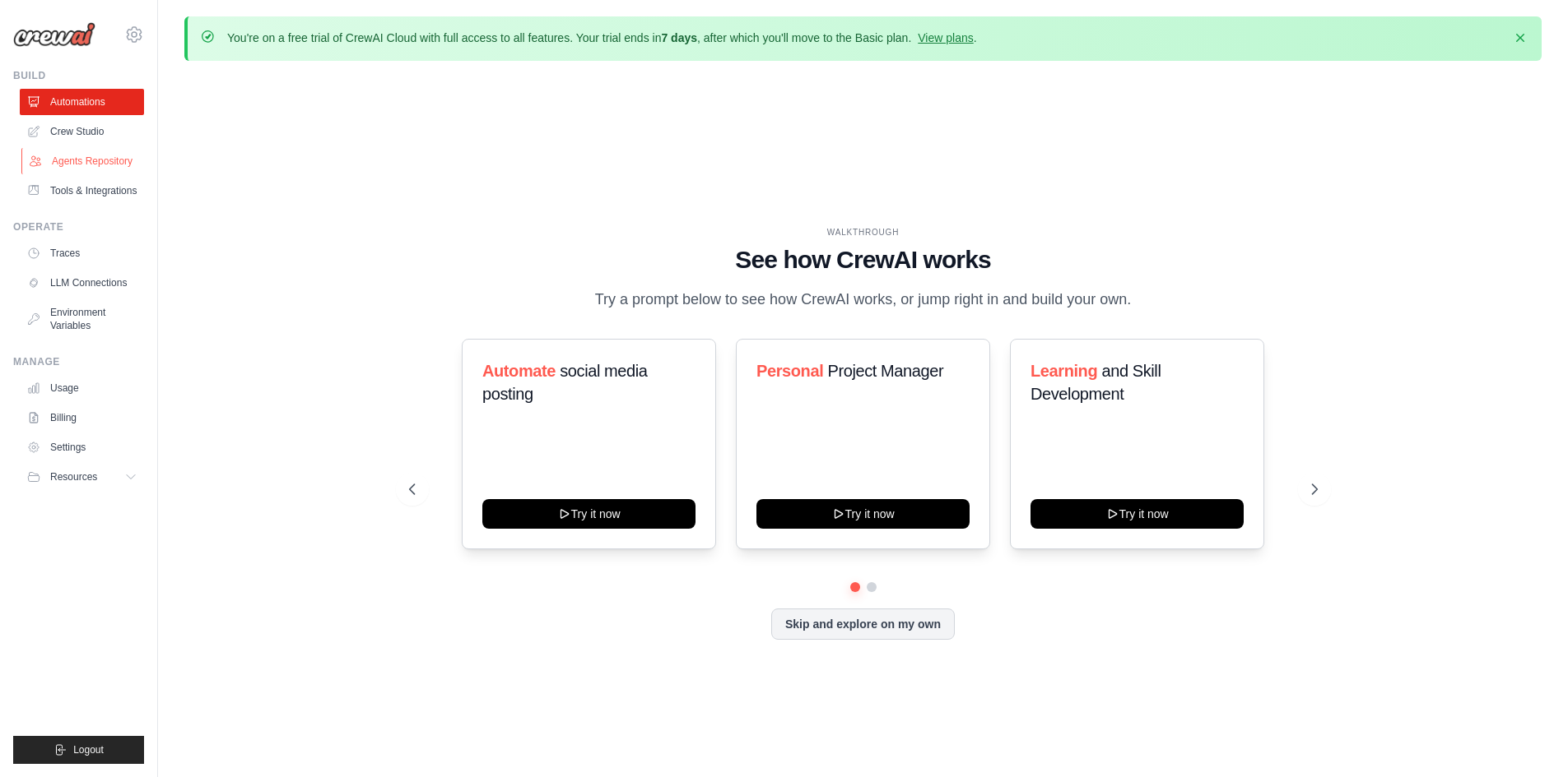
click at [97, 163] on link "Agents Repository" at bounding box center [83, 162] width 125 height 27
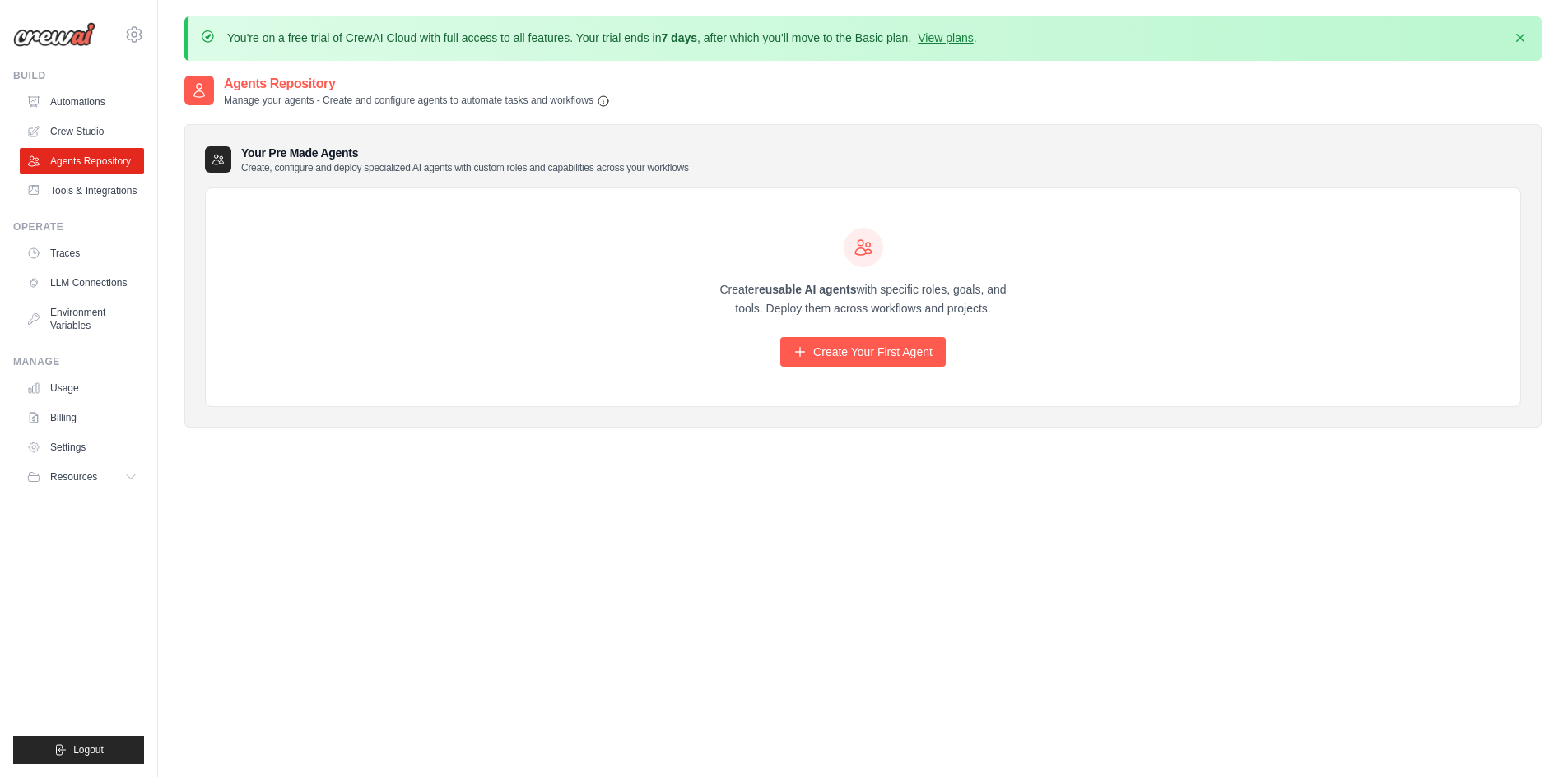
click at [243, 173] on div "Your Pre Made Agents Create, configure and deploy specialized AI agents with cu…" at bounding box center [862, 277] width 1358 height 304
click at [931, 346] on link "Create Your First Agent" at bounding box center [862, 353] width 165 height 30
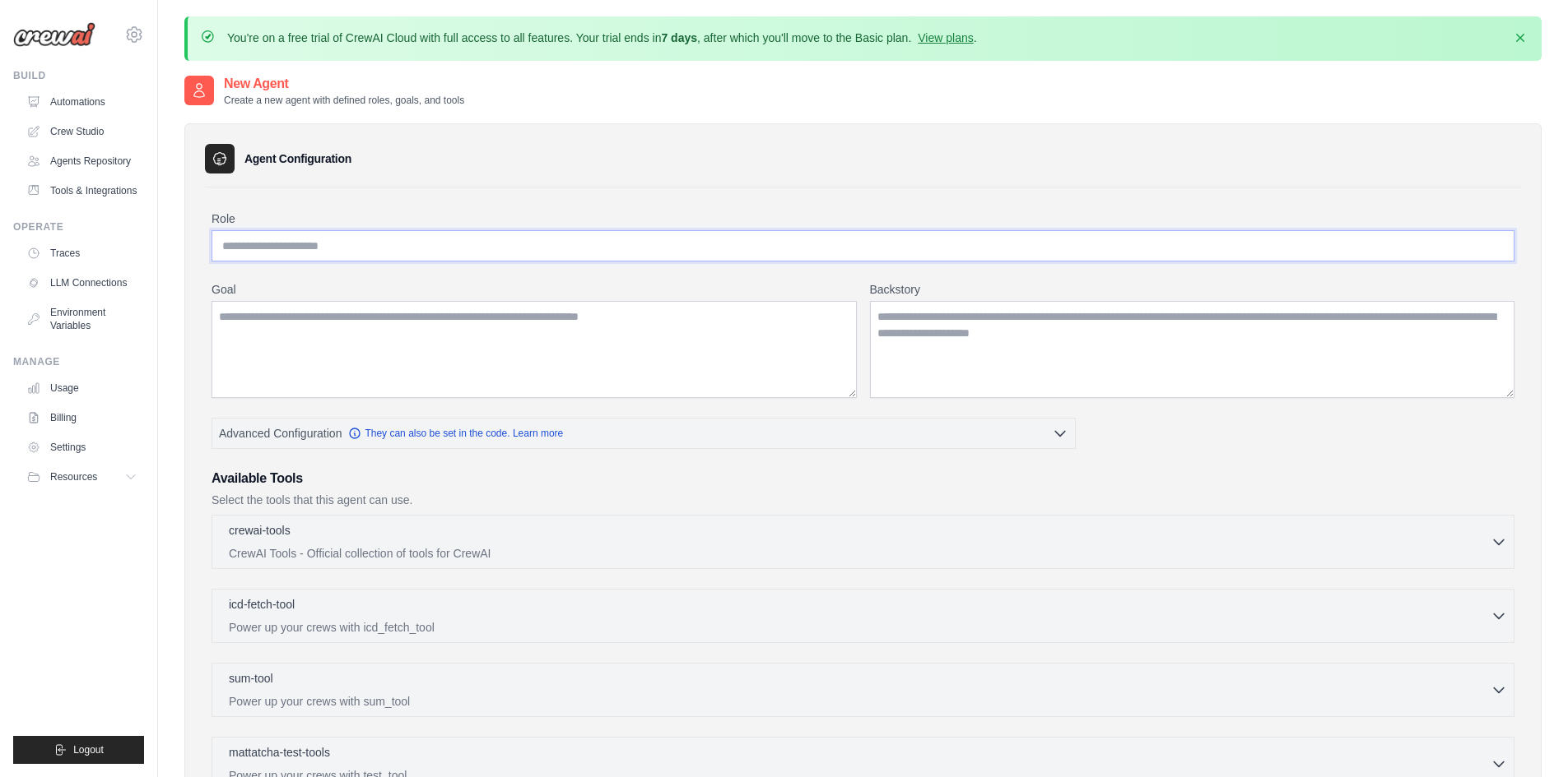
click at [445, 241] on input "Role" at bounding box center [862, 246] width 1303 height 31
type input "********"
drag, startPoint x: 445, startPoint y: 256, endPoint x: 81, endPoint y: 218, distance: 366.0
click at [81, 218] on body "[EMAIL_ADDRESS][DOMAIN_NAME] Settings Build Automations" at bounding box center [784, 569] width 1568 height 1139
click at [413, 250] on input "**********" at bounding box center [862, 246] width 1303 height 31
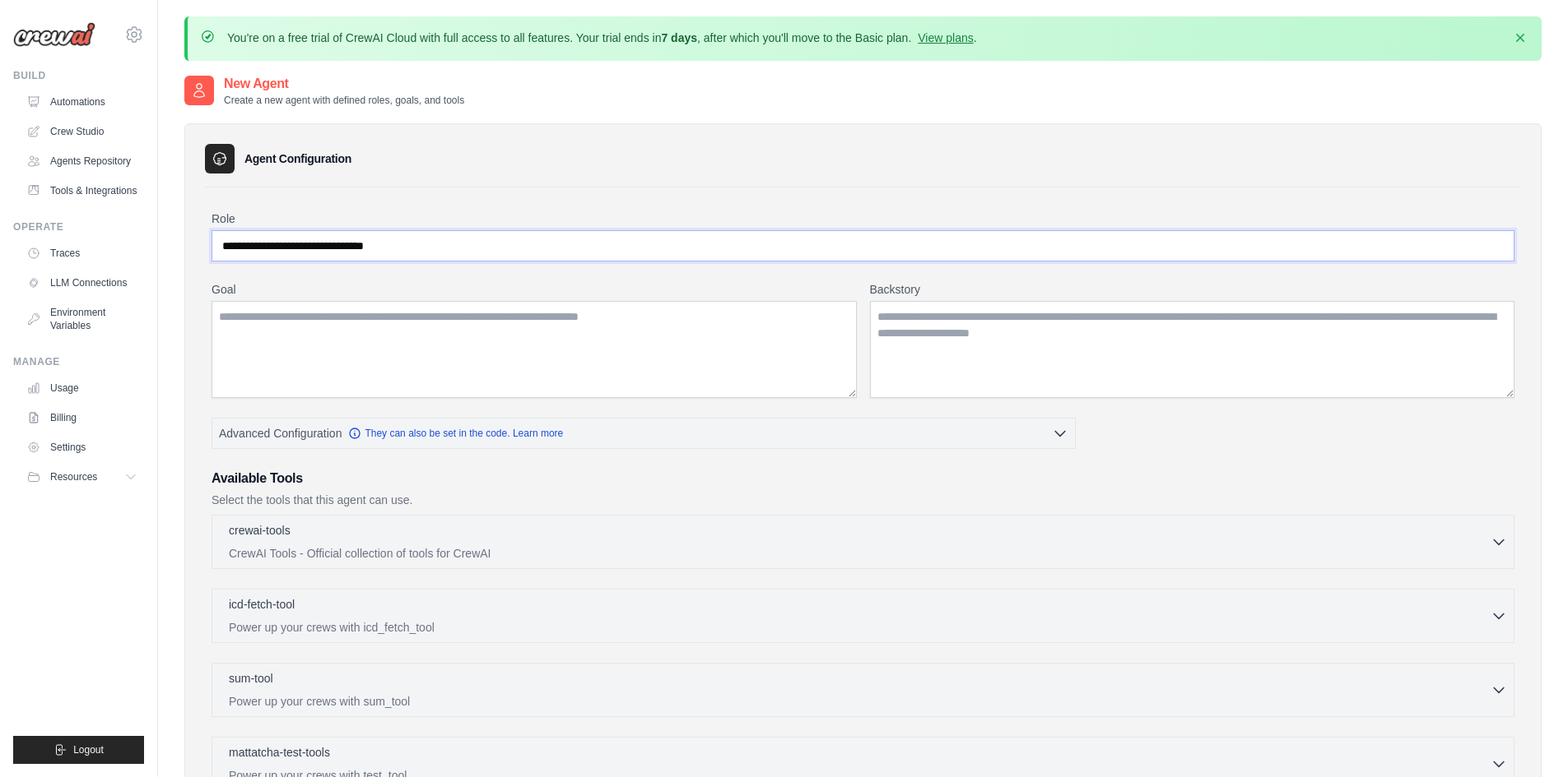
click at [413, 250] on input "**********" at bounding box center [862, 246] width 1303 height 31
paste input "**********"
type input "**********"
click at [687, 340] on textarea "Goal" at bounding box center [534, 350] width 646 height 97
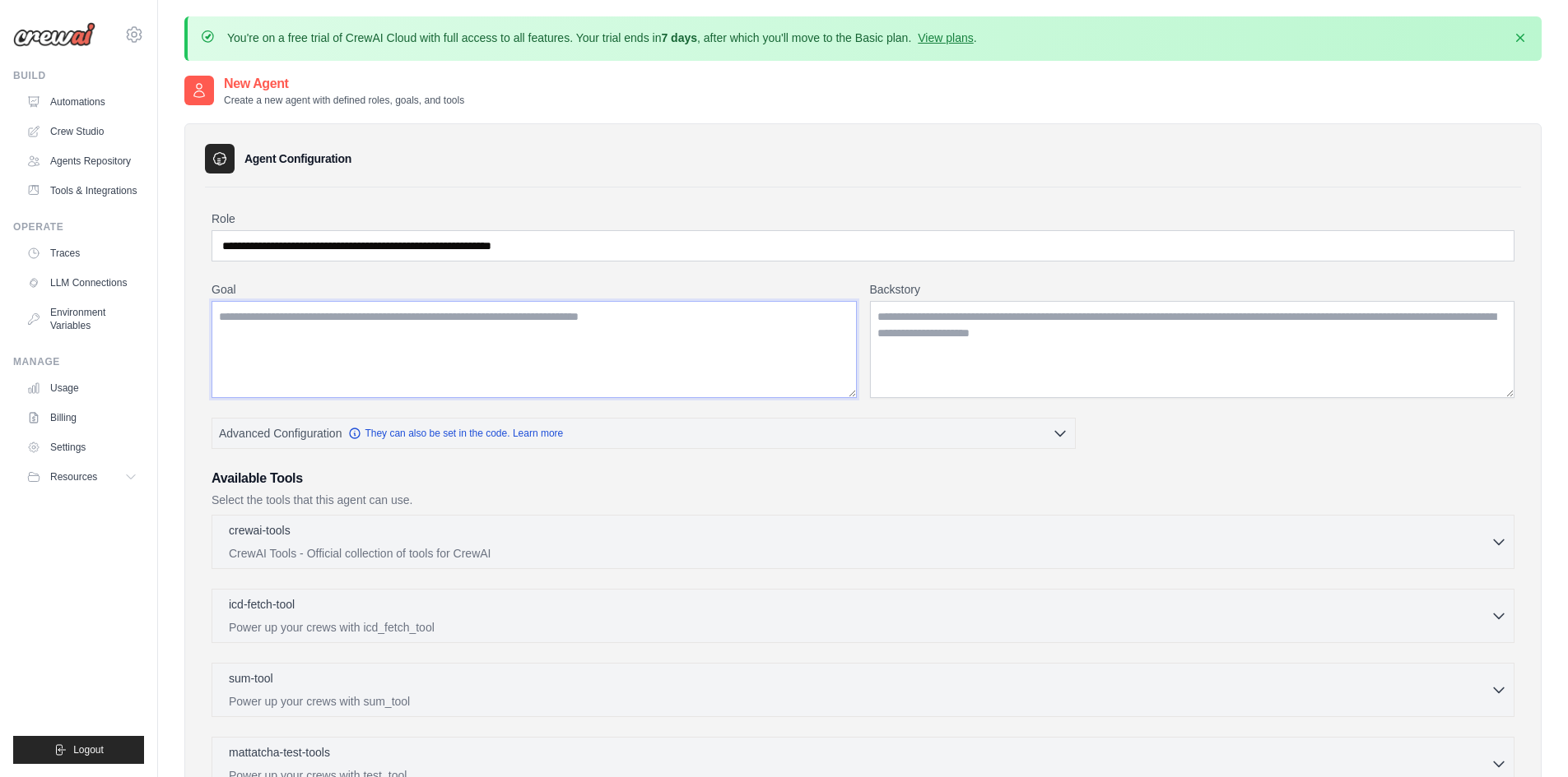
click at [790, 394] on textarea "Goal" at bounding box center [534, 350] width 646 height 97
click at [527, 378] on textarea "Goal" at bounding box center [534, 350] width 646 height 97
click at [497, 314] on textarea "Goal" at bounding box center [534, 350] width 646 height 97
click at [466, 347] on textarea "Goal" at bounding box center [534, 350] width 646 height 97
paste textarea "**********"
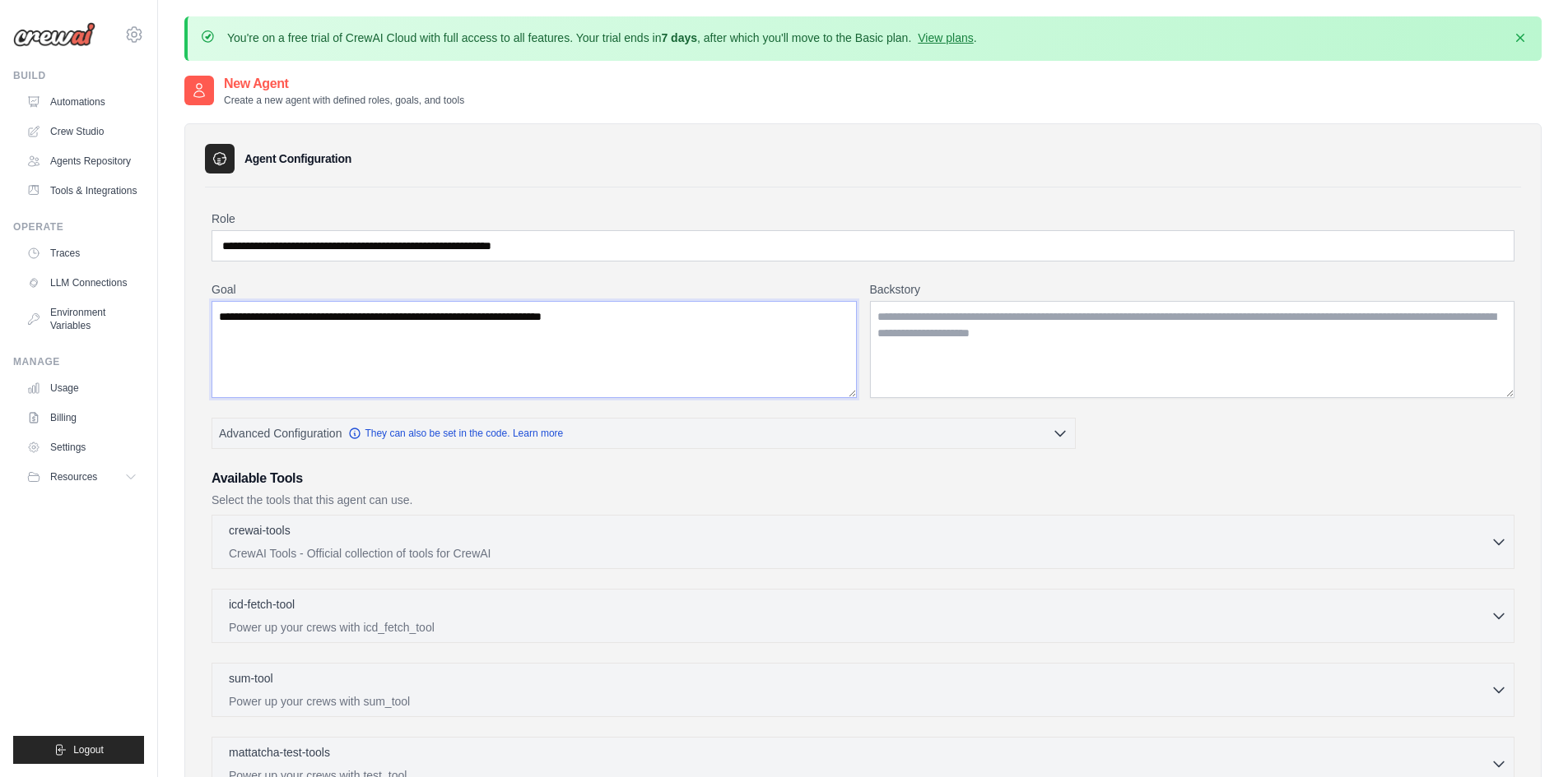
type textarea "**********"
click at [698, 330] on textarea "**********" at bounding box center [534, 350] width 646 height 97
click at [962, 357] on textarea "Backstory" at bounding box center [1193, 350] width 646 height 97
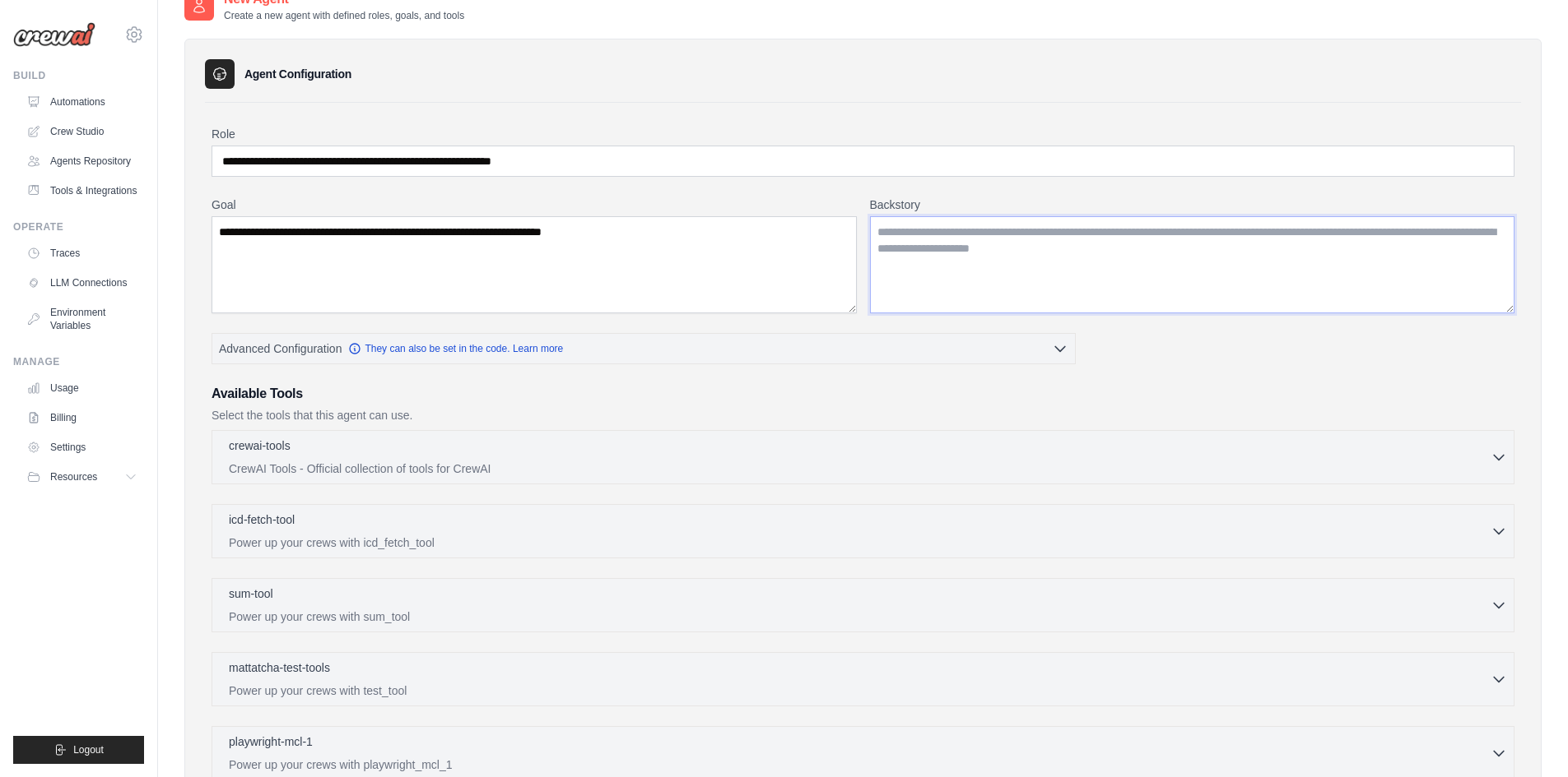
scroll to position [164, 0]
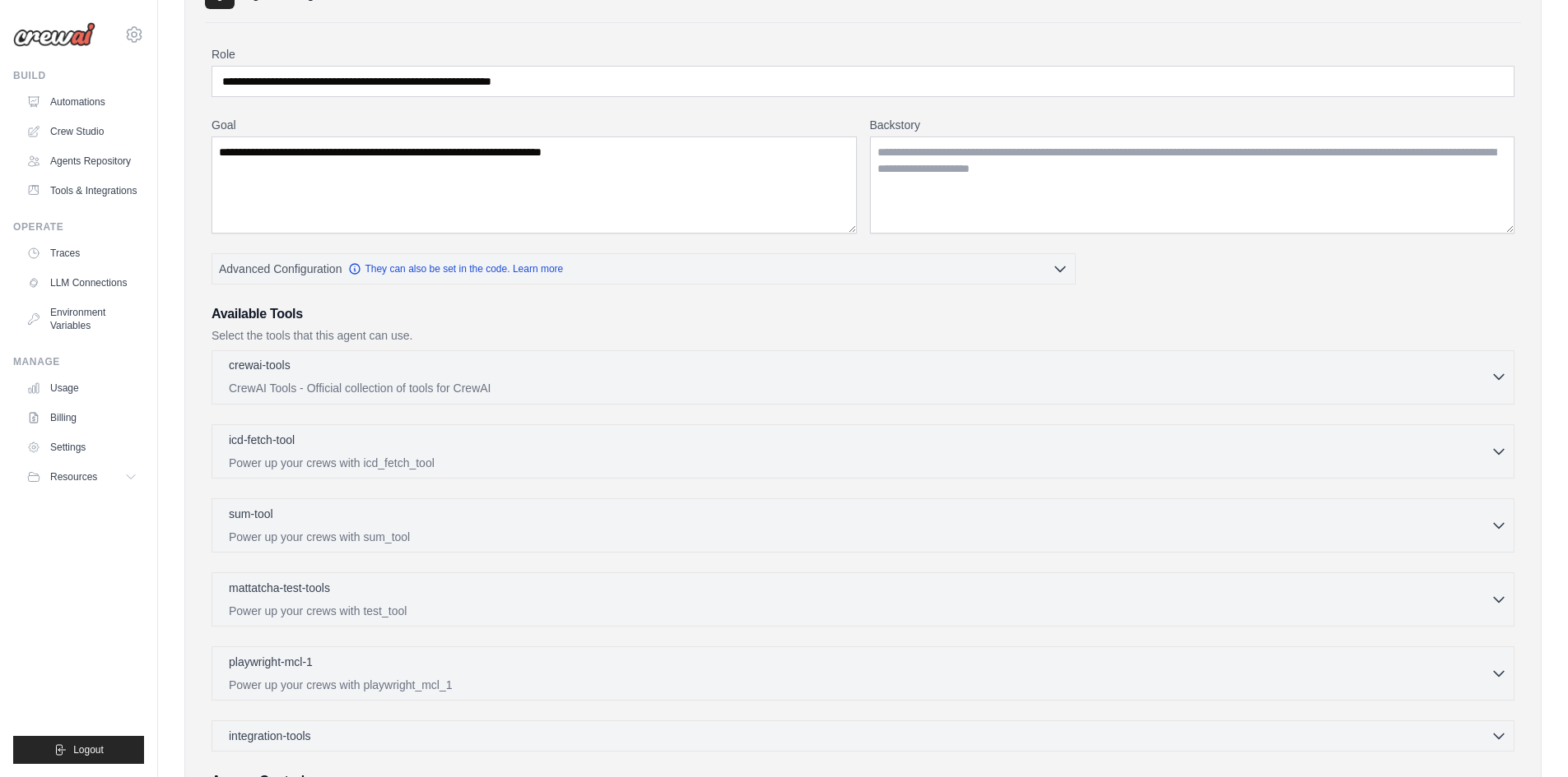
click at [355, 385] on p "CrewAI Tools - Official collection of tools for CrewAI" at bounding box center [860, 388] width 1262 height 17
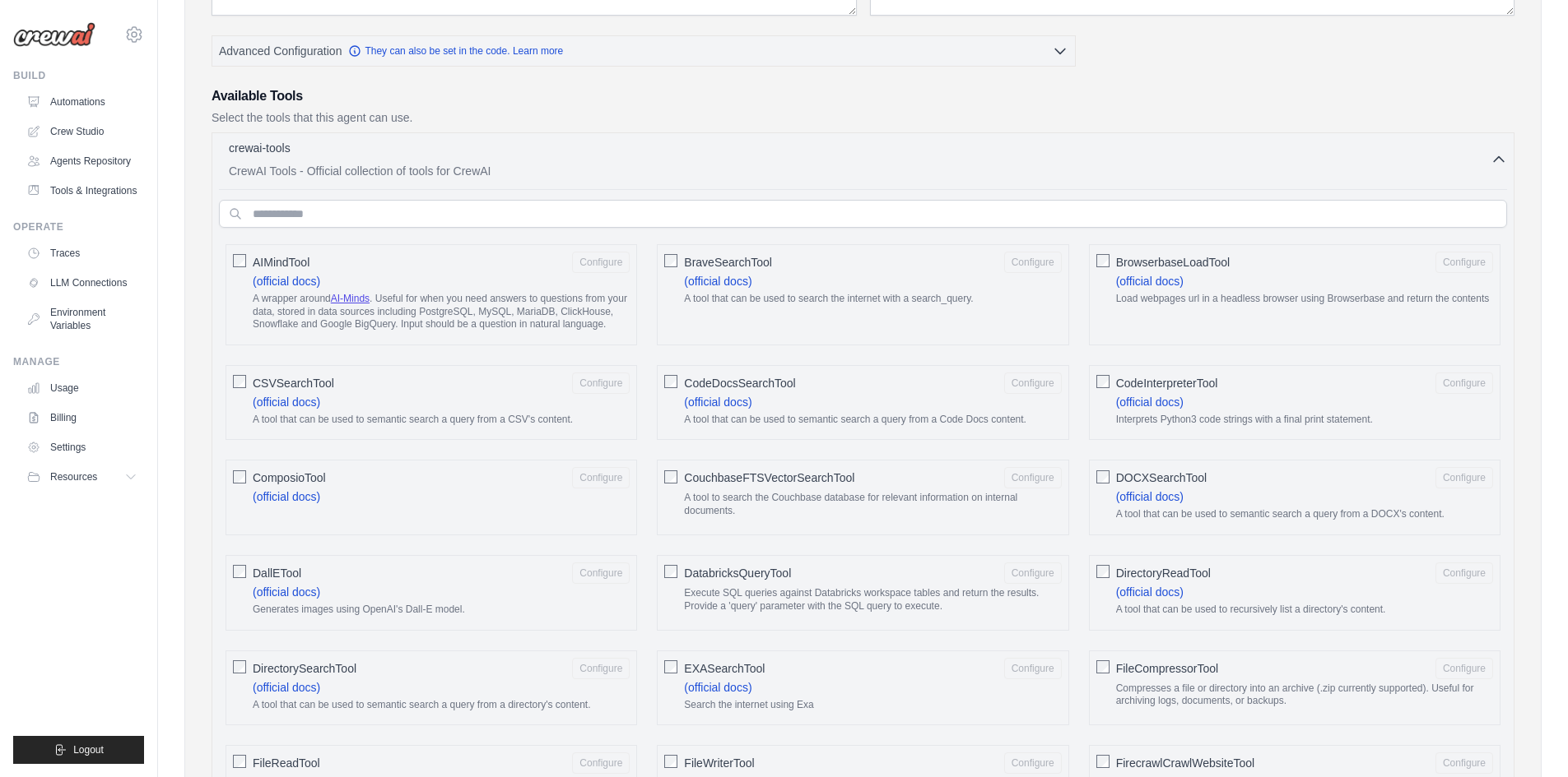
scroll to position [411, 0]
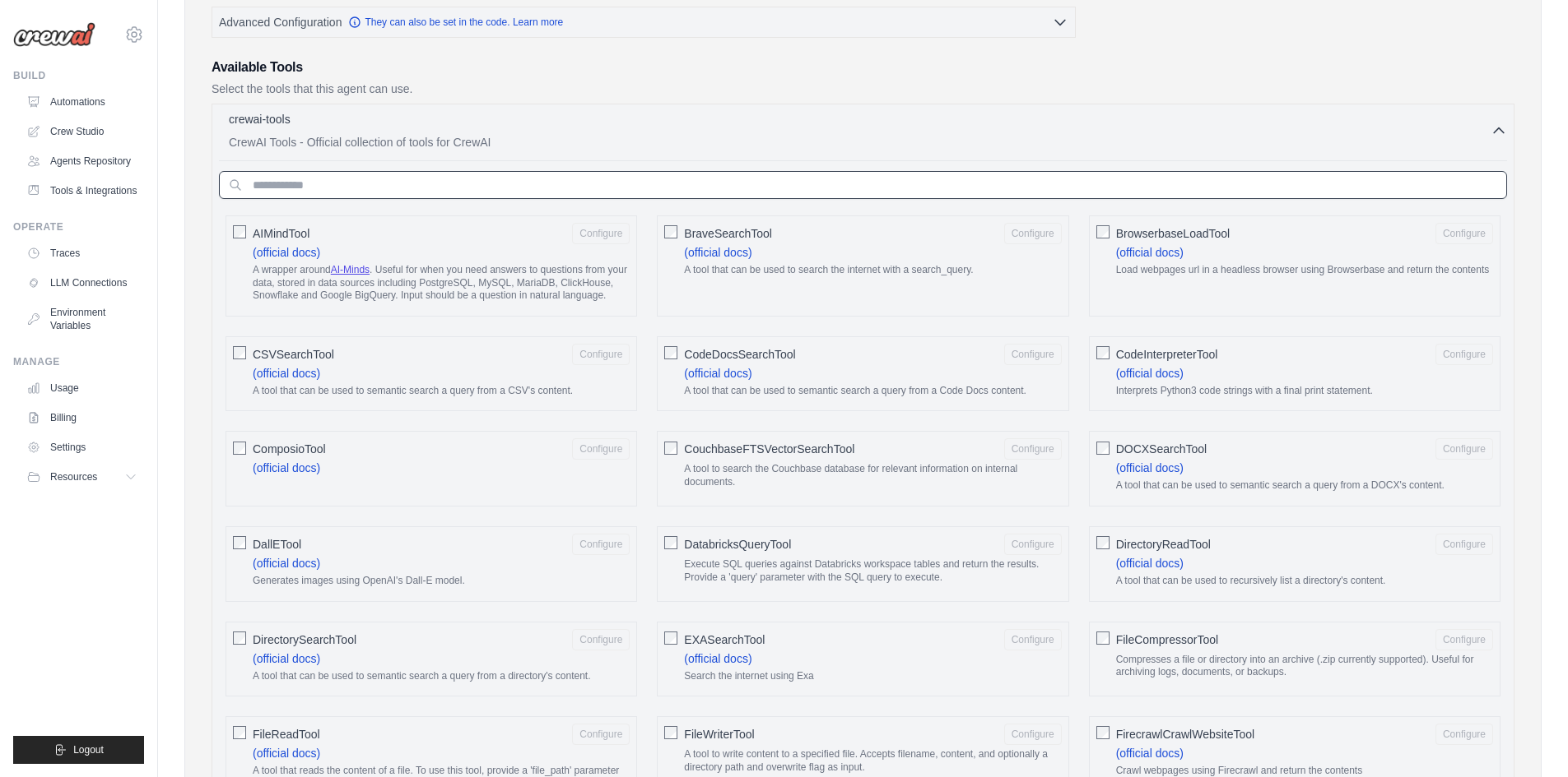
click at [466, 188] on input "text" at bounding box center [863, 186] width 1288 height 28
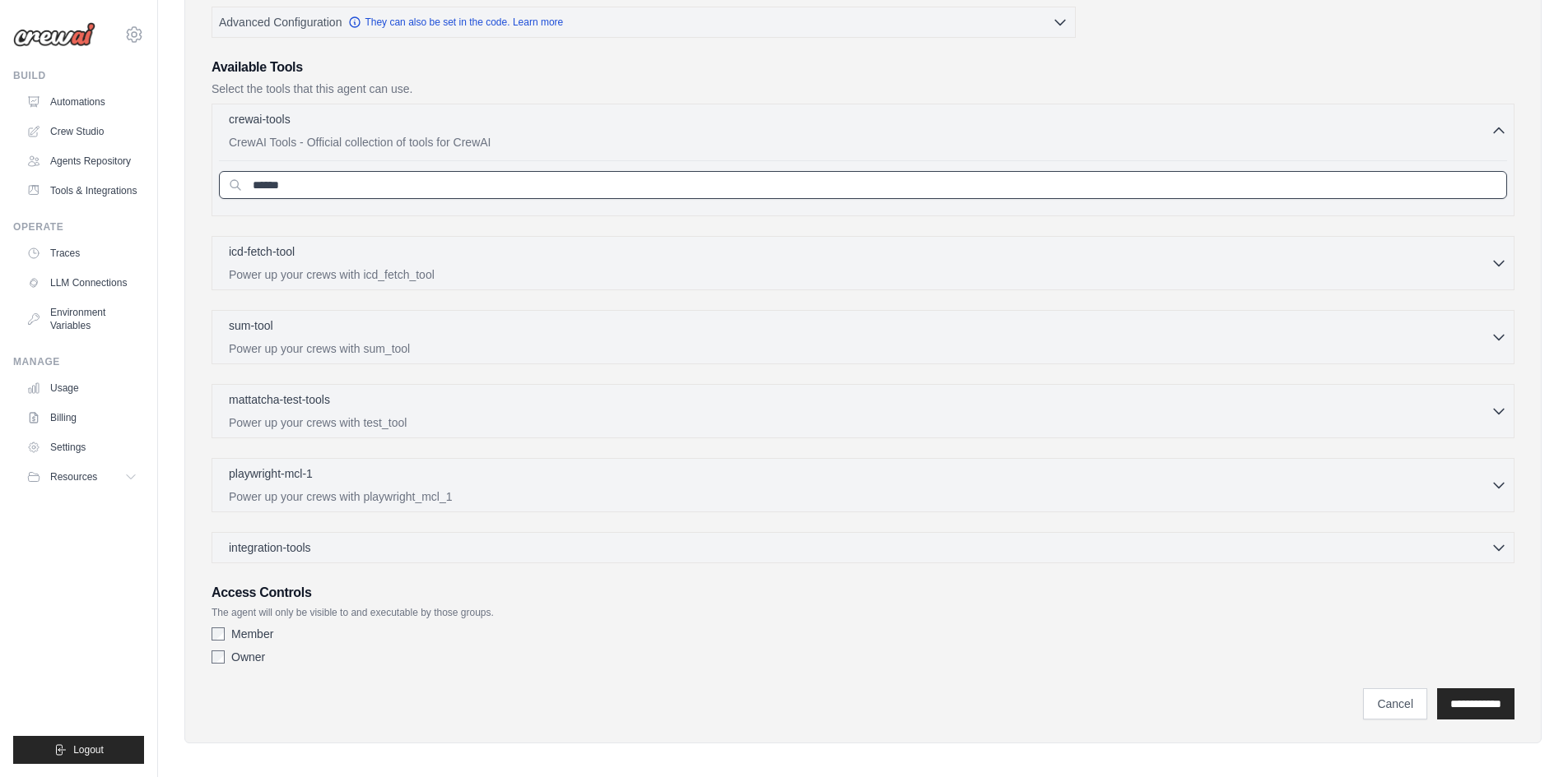
click at [466, 188] on input "******" at bounding box center [863, 186] width 1288 height 28
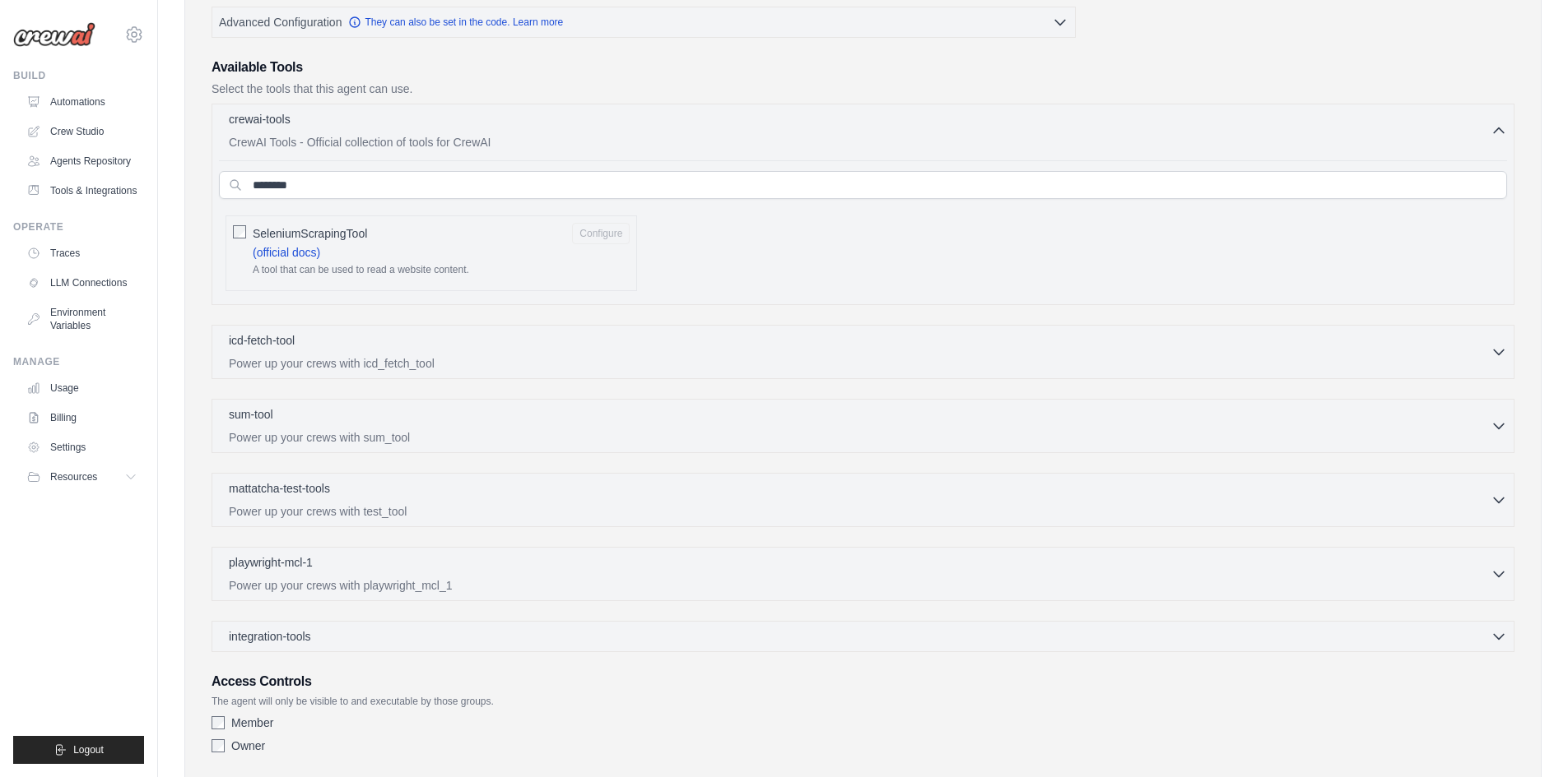
click at [343, 232] on span "SeleniumScrapingTool" at bounding box center [310, 233] width 114 height 17
click at [368, 188] on input "********" at bounding box center [863, 186] width 1288 height 28
click at [368, 187] on input "********" at bounding box center [863, 186] width 1288 height 28
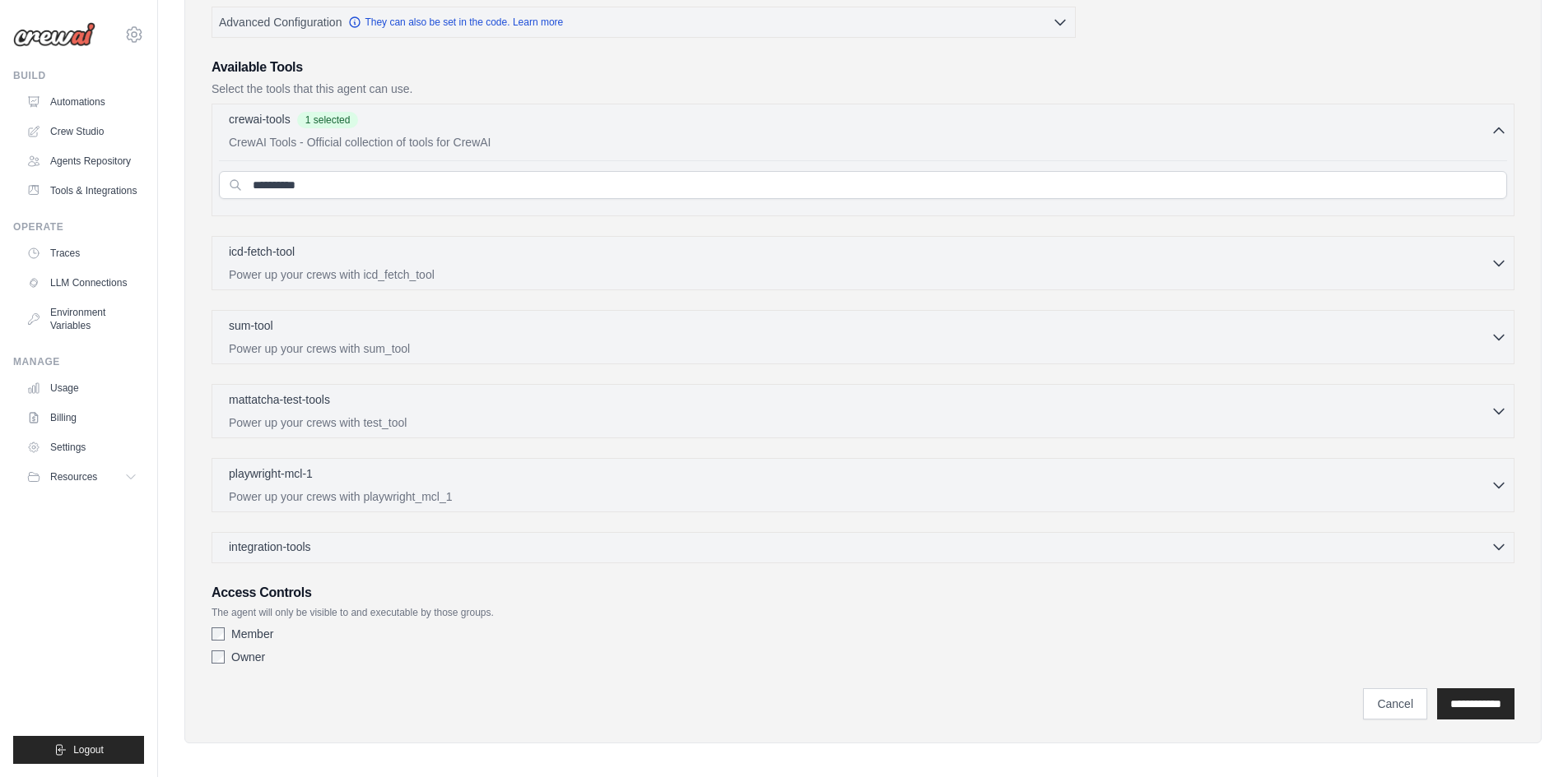
click at [1497, 545] on icon "button" at bounding box center [1498, 547] width 17 height 17
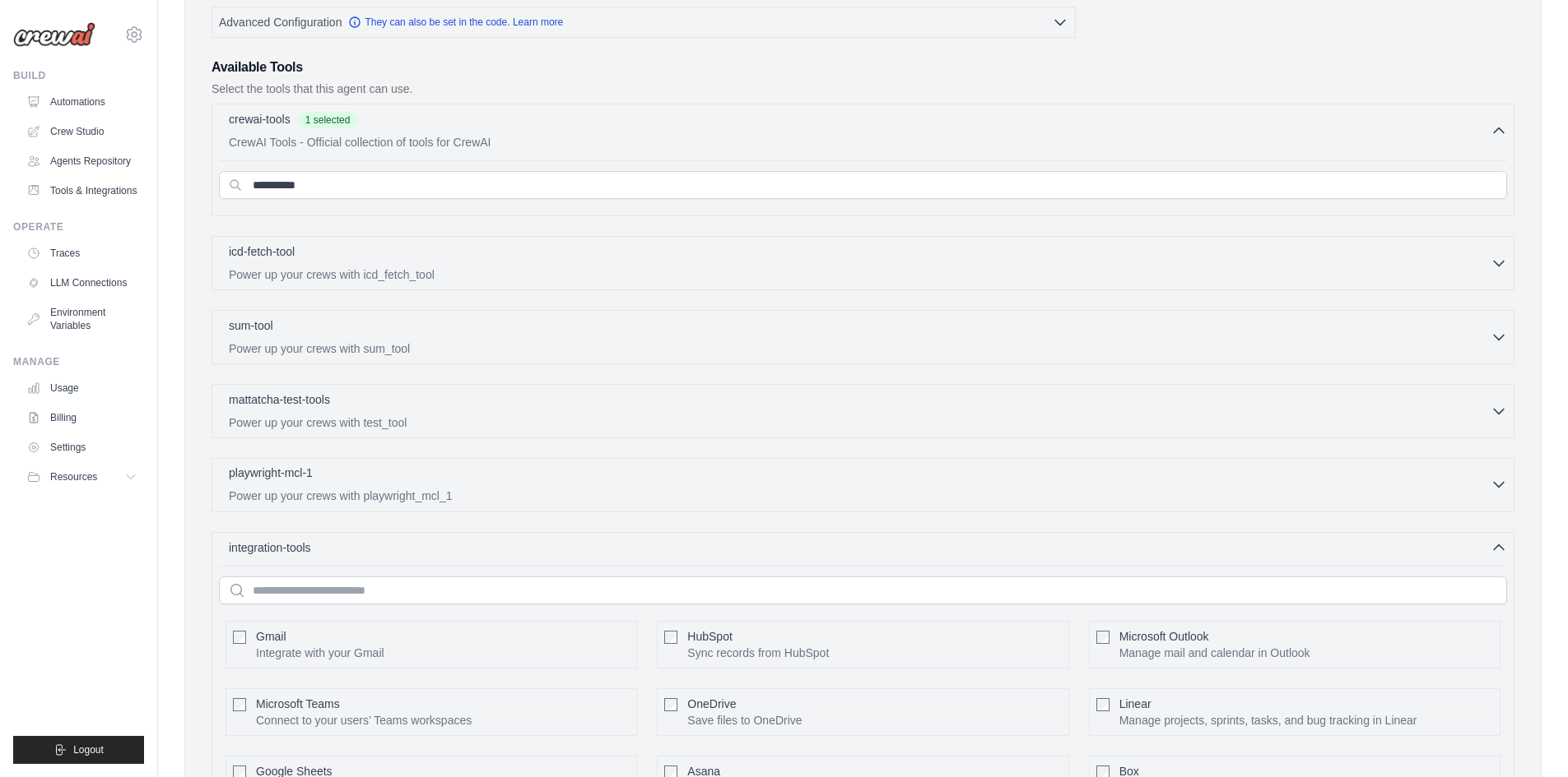
click at [1488, 480] on button "playwright-mcl-1 0 selected Power up your crews with playwright_mcl_1" at bounding box center [863, 484] width 1288 height 40
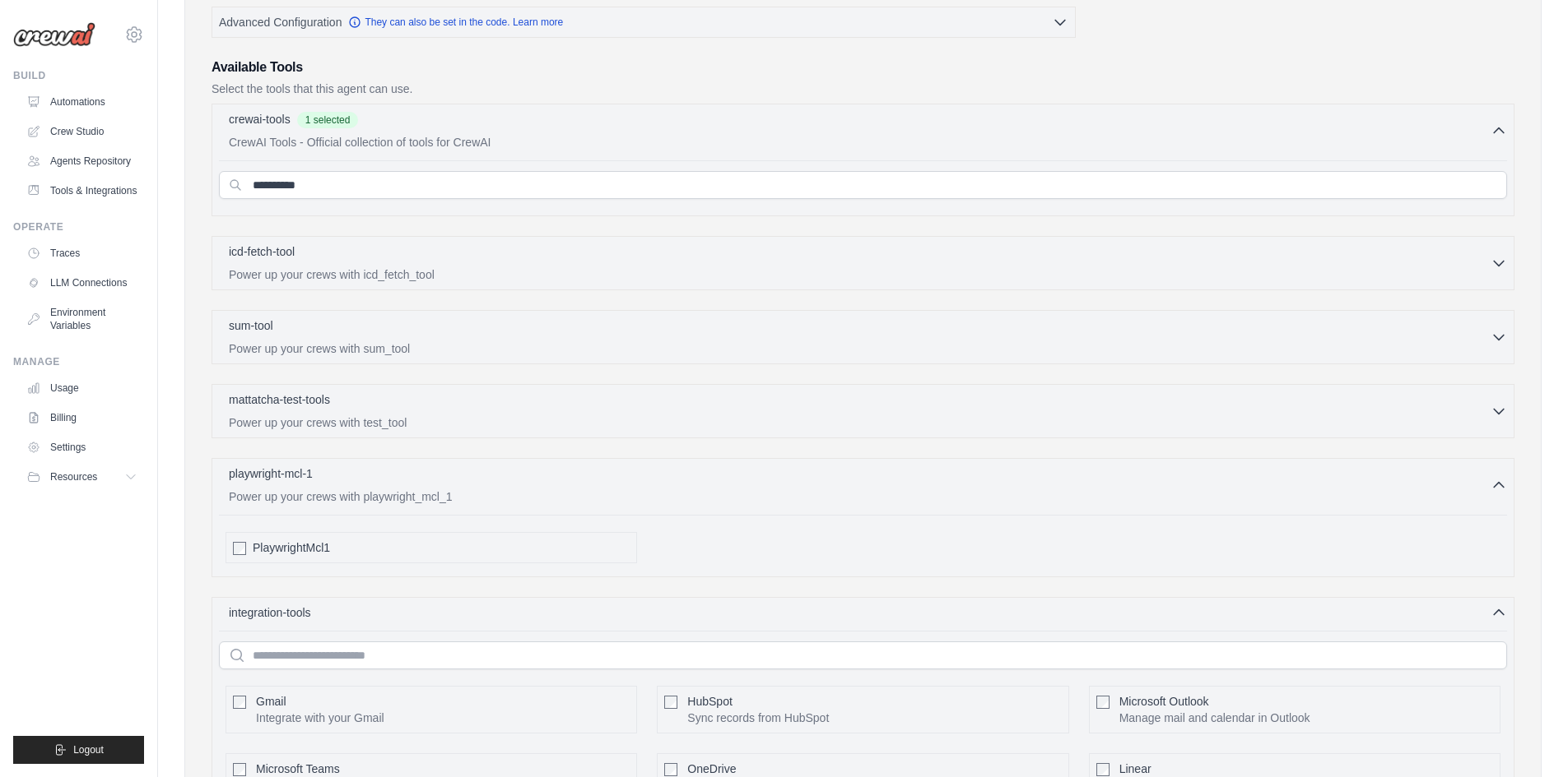
click at [298, 546] on span "PlaywrightMcl1" at bounding box center [291, 547] width 77 height 17
click at [376, 405] on div "mattatcha-test-tools 0 selected" at bounding box center [860, 400] width 1262 height 19
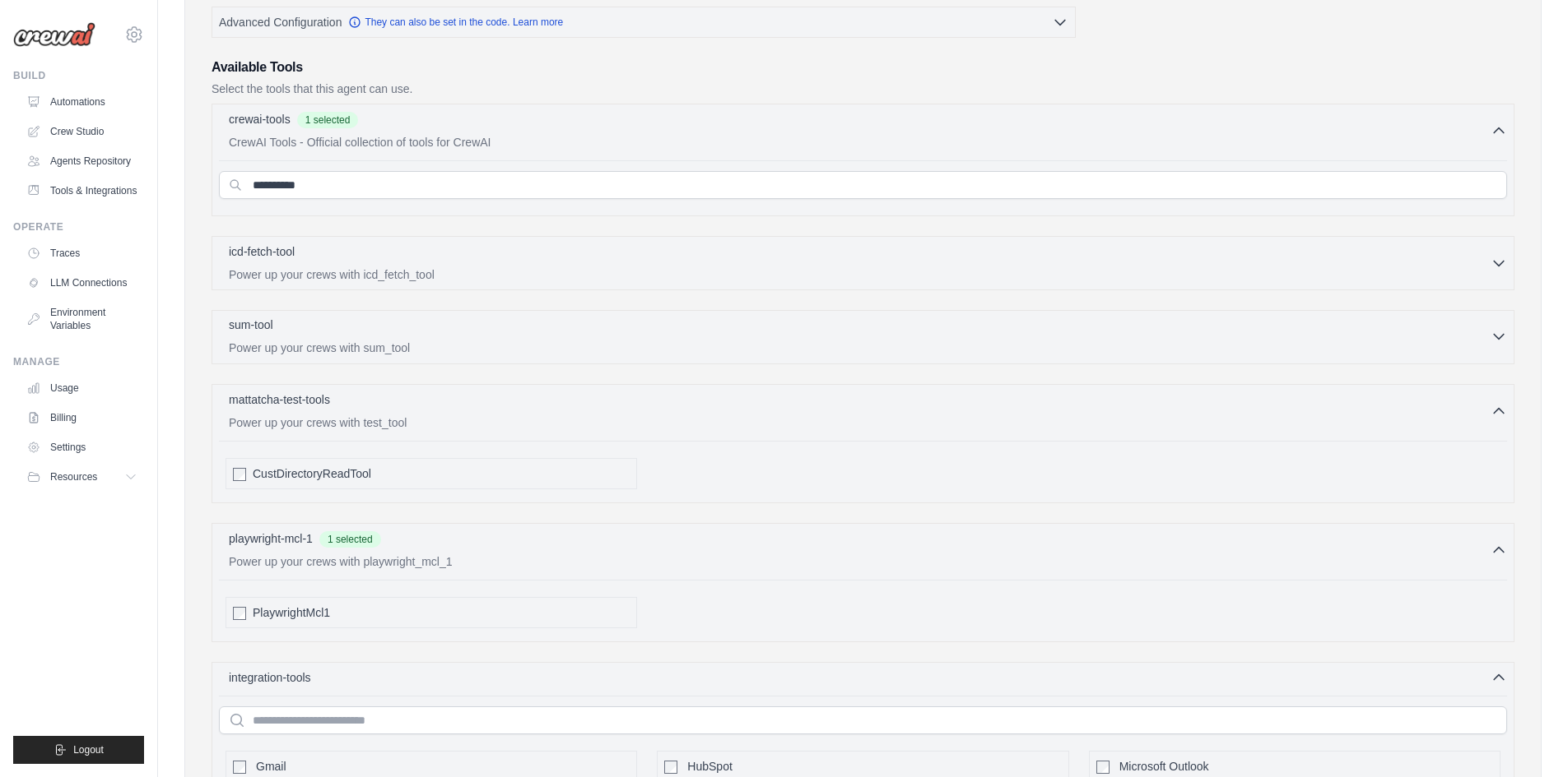
click at [375, 336] on div "sum-tool 0 selected Power up your crews with sum_tool" at bounding box center [860, 336] width 1262 height 40
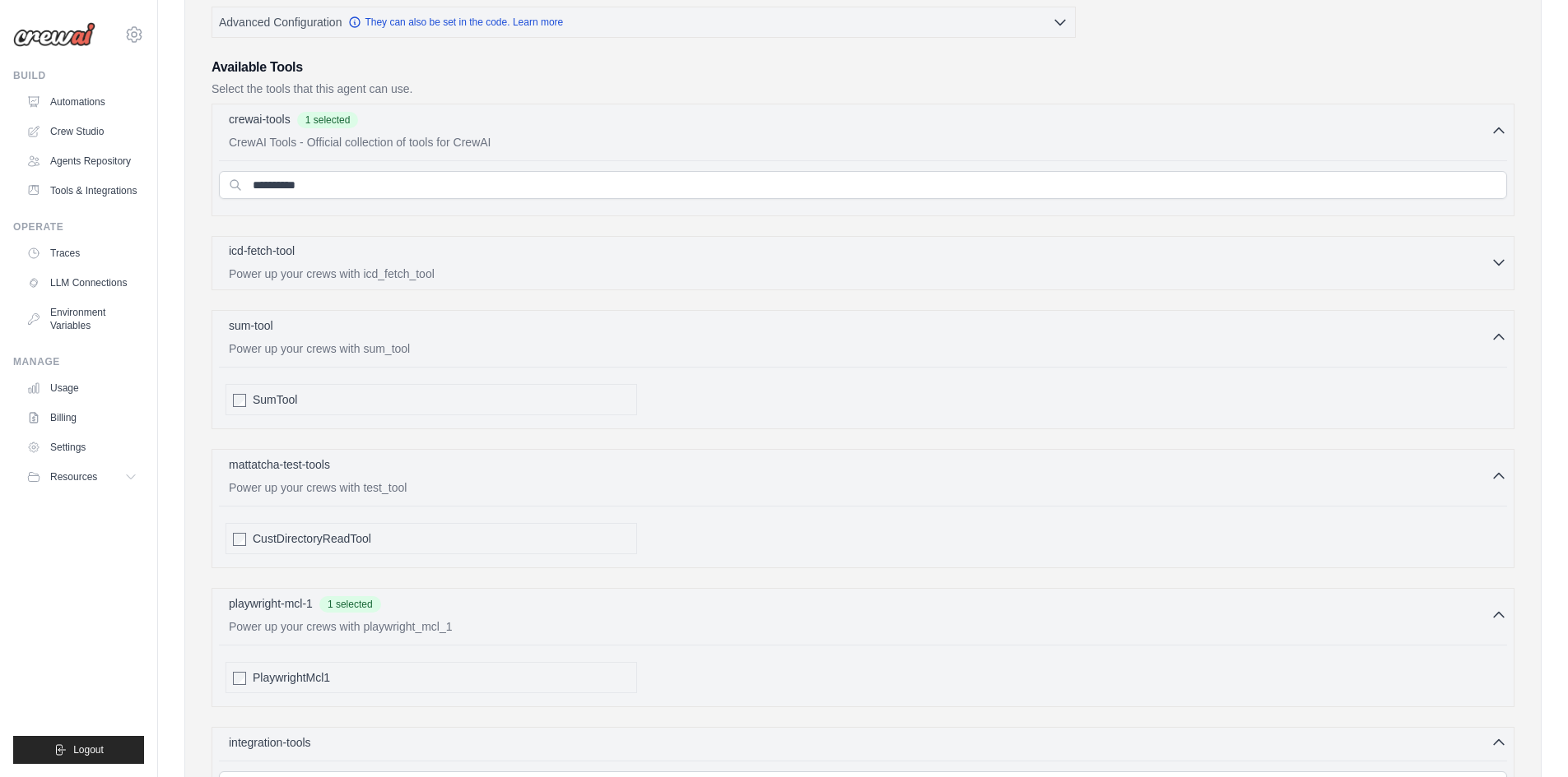
click at [370, 272] on p "Power up your crews with icd_fetch_tool" at bounding box center [860, 274] width 1262 height 17
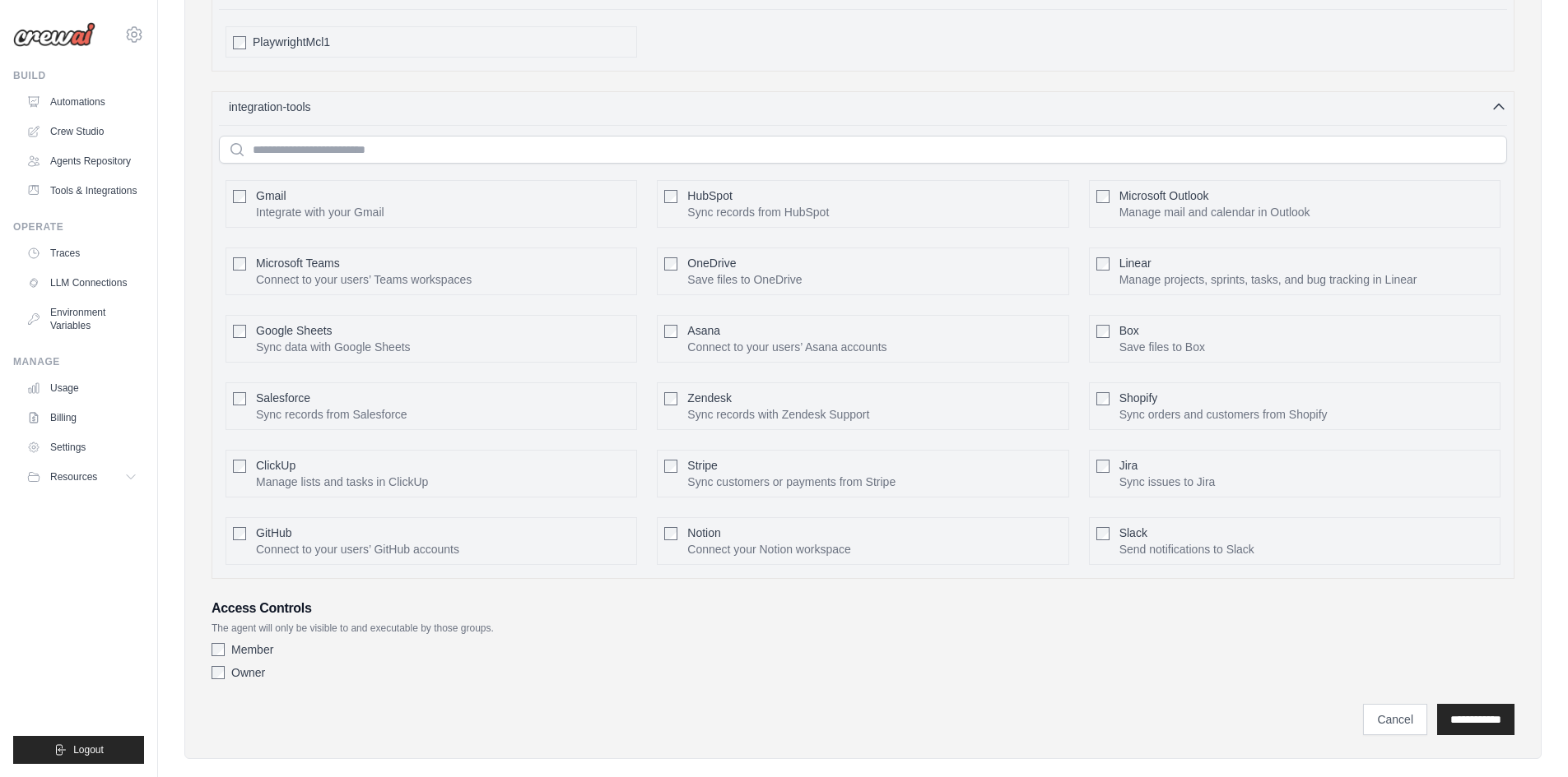
scroll to position [1136, 0]
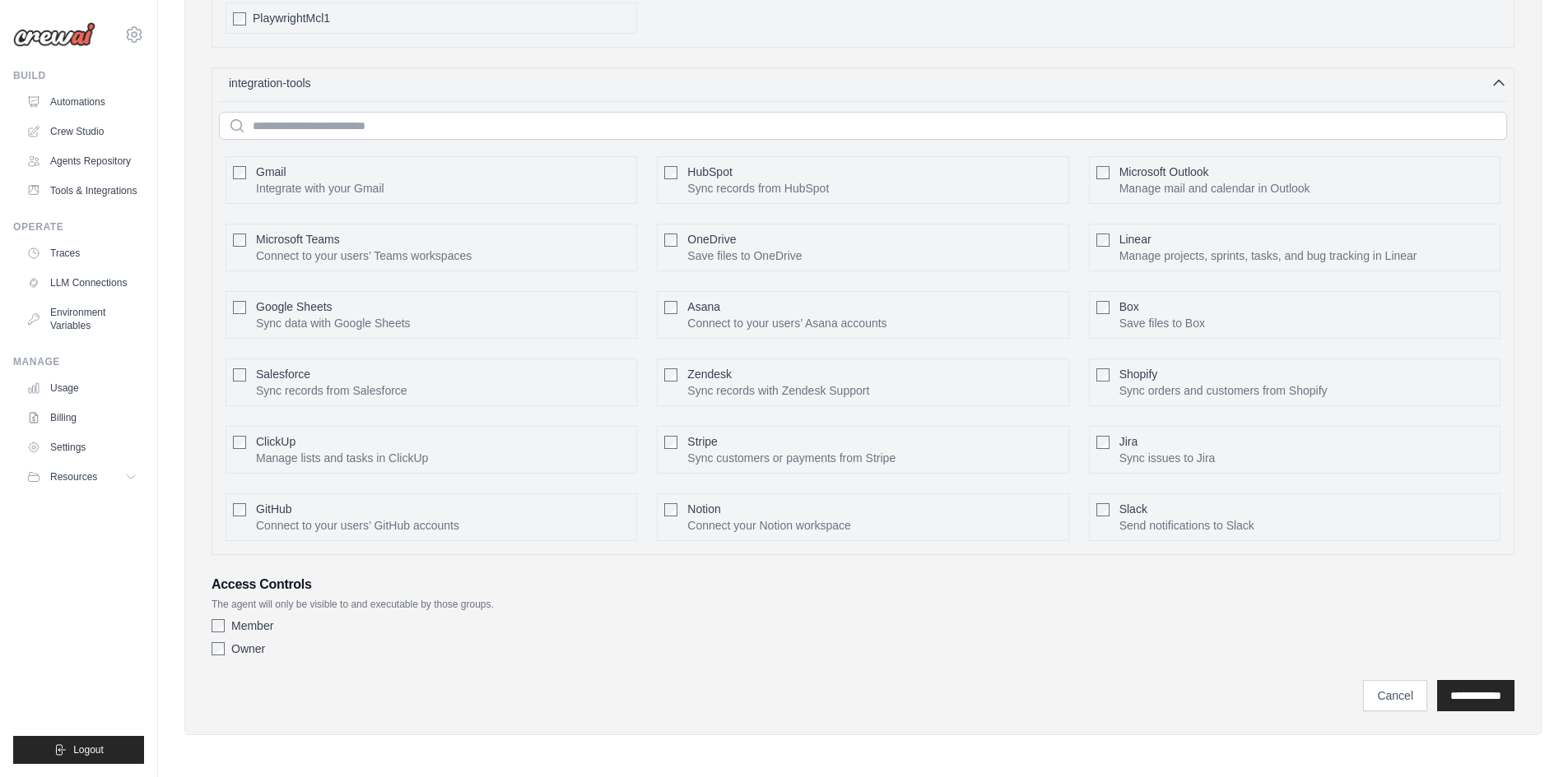
click at [328, 521] on p "Connect to your users’ GitHub accounts" at bounding box center [357, 525] width 203 height 17
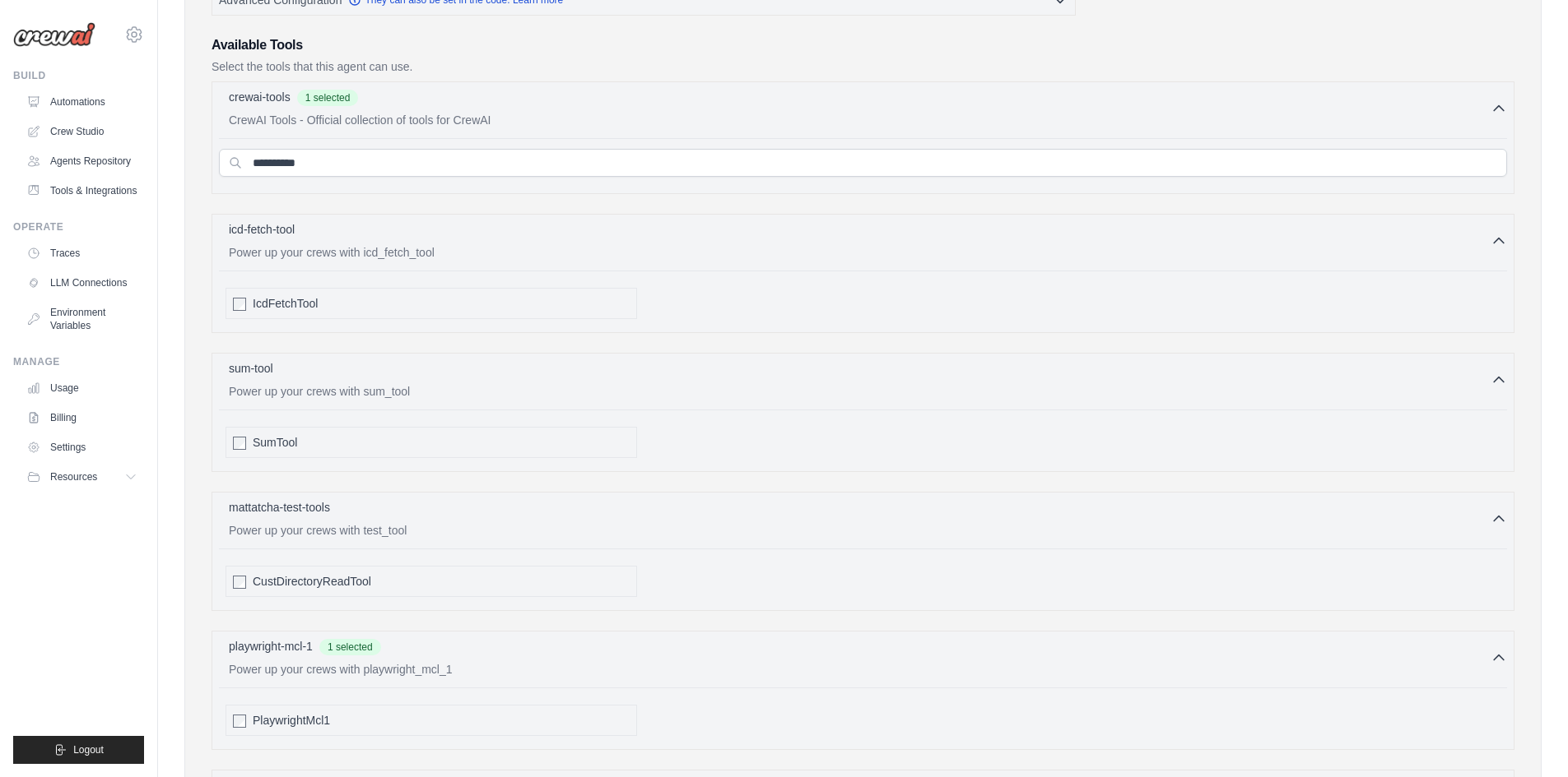
scroll to position [314, 0]
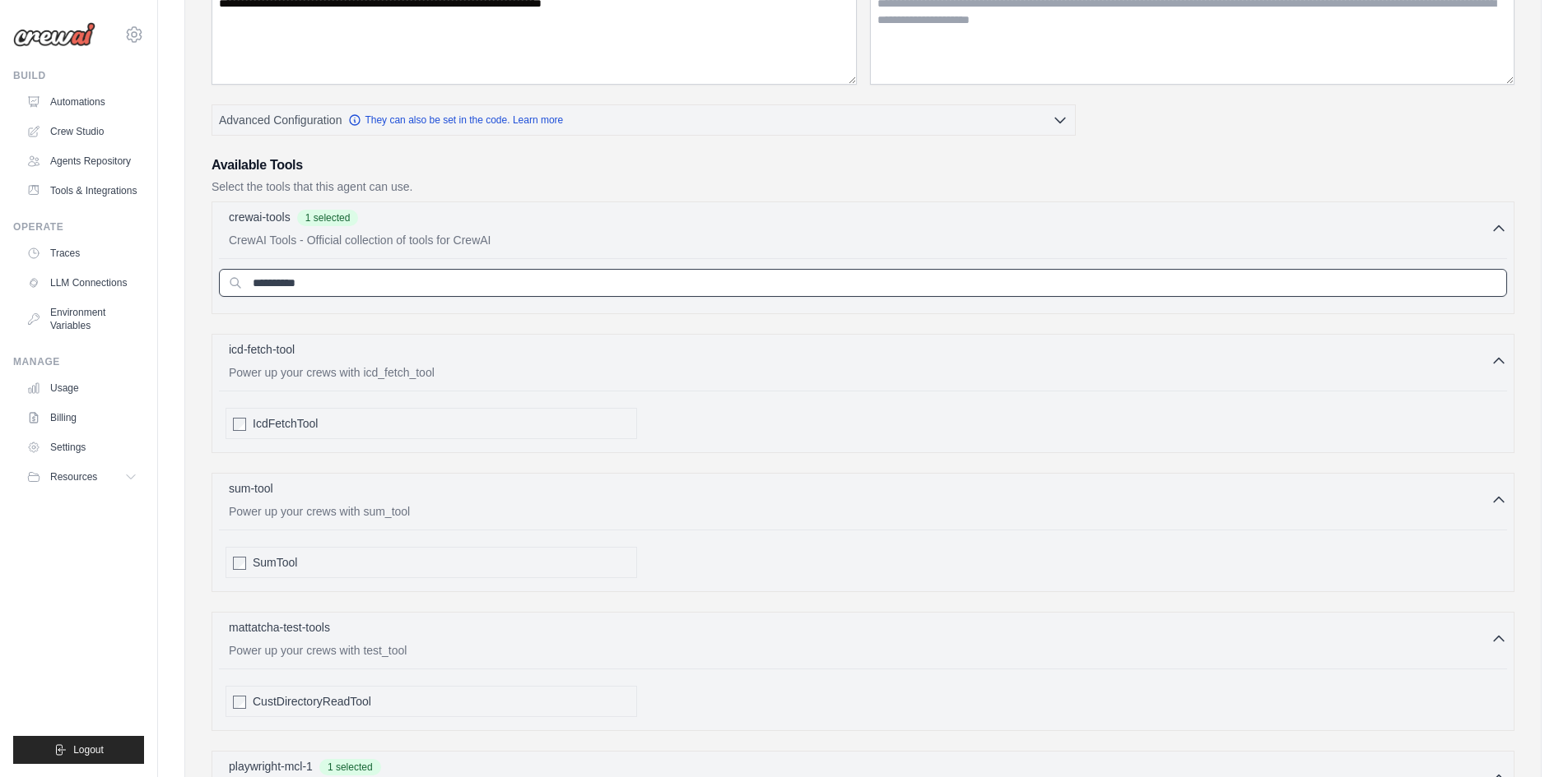
click at [357, 279] on input "**********" at bounding box center [863, 283] width 1288 height 28
type input "**********"
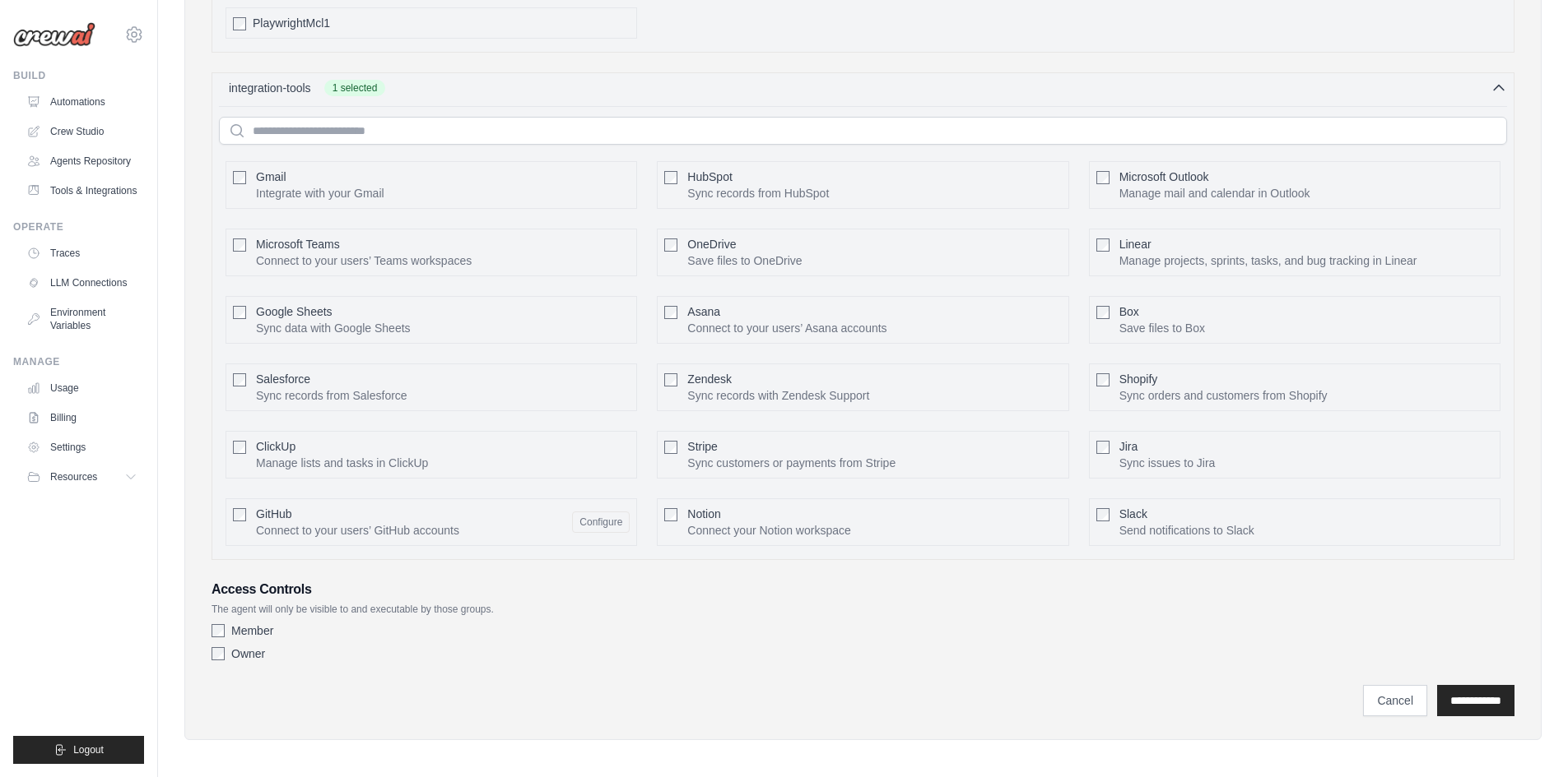
scroll to position [1225, 0]
type input "******"
click at [257, 649] on label "Owner" at bounding box center [248, 649] width 34 height 17
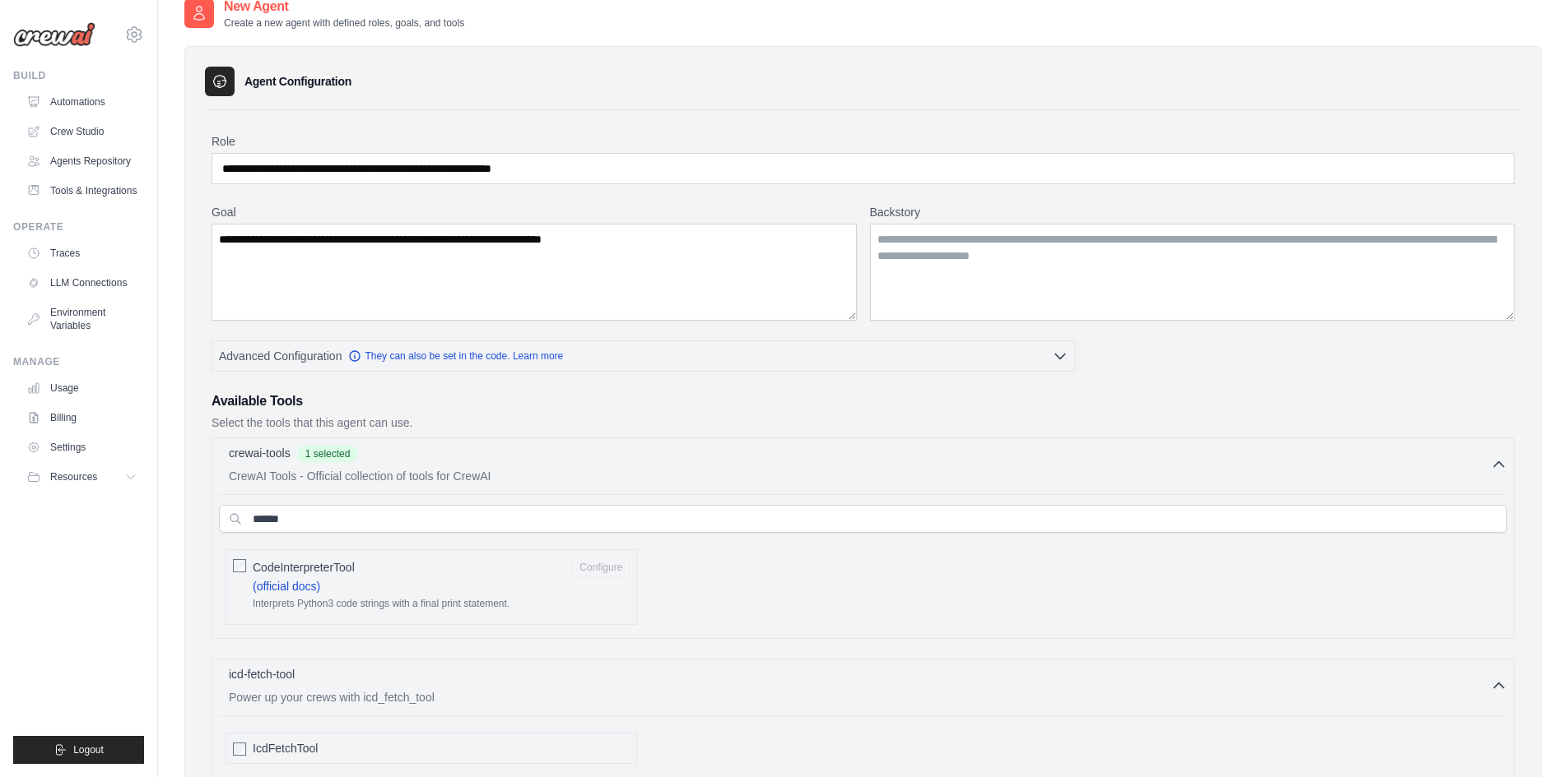
scroll to position [73, 0]
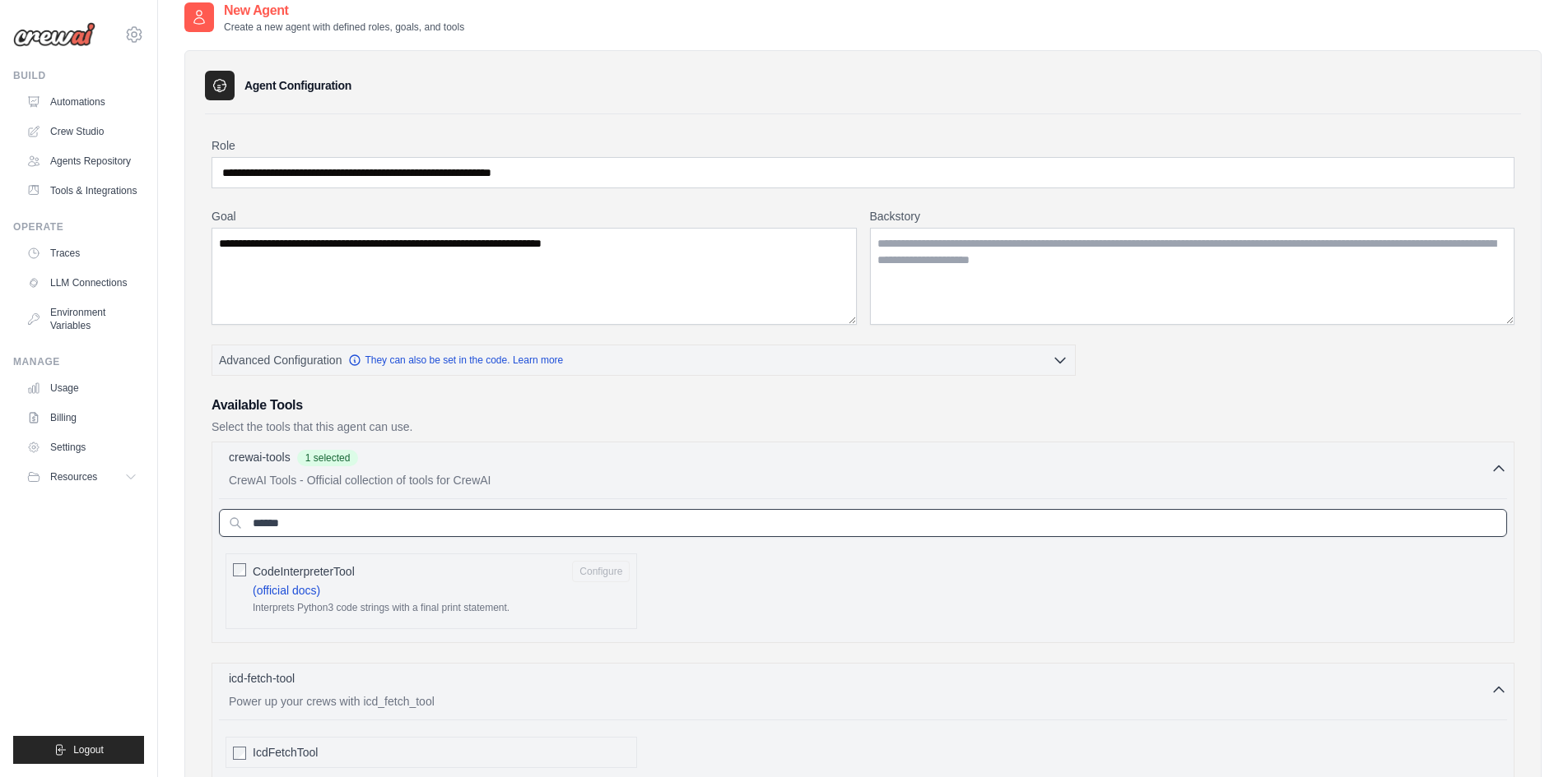
click at [385, 524] on input "******" at bounding box center [863, 523] width 1288 height 28
click at [455, 515] on input "******" at bounding box center [863, 523] width 1288 height 28
click at [455, 515] on input "******" at bounding box center [863, 523] width 1288 height 28
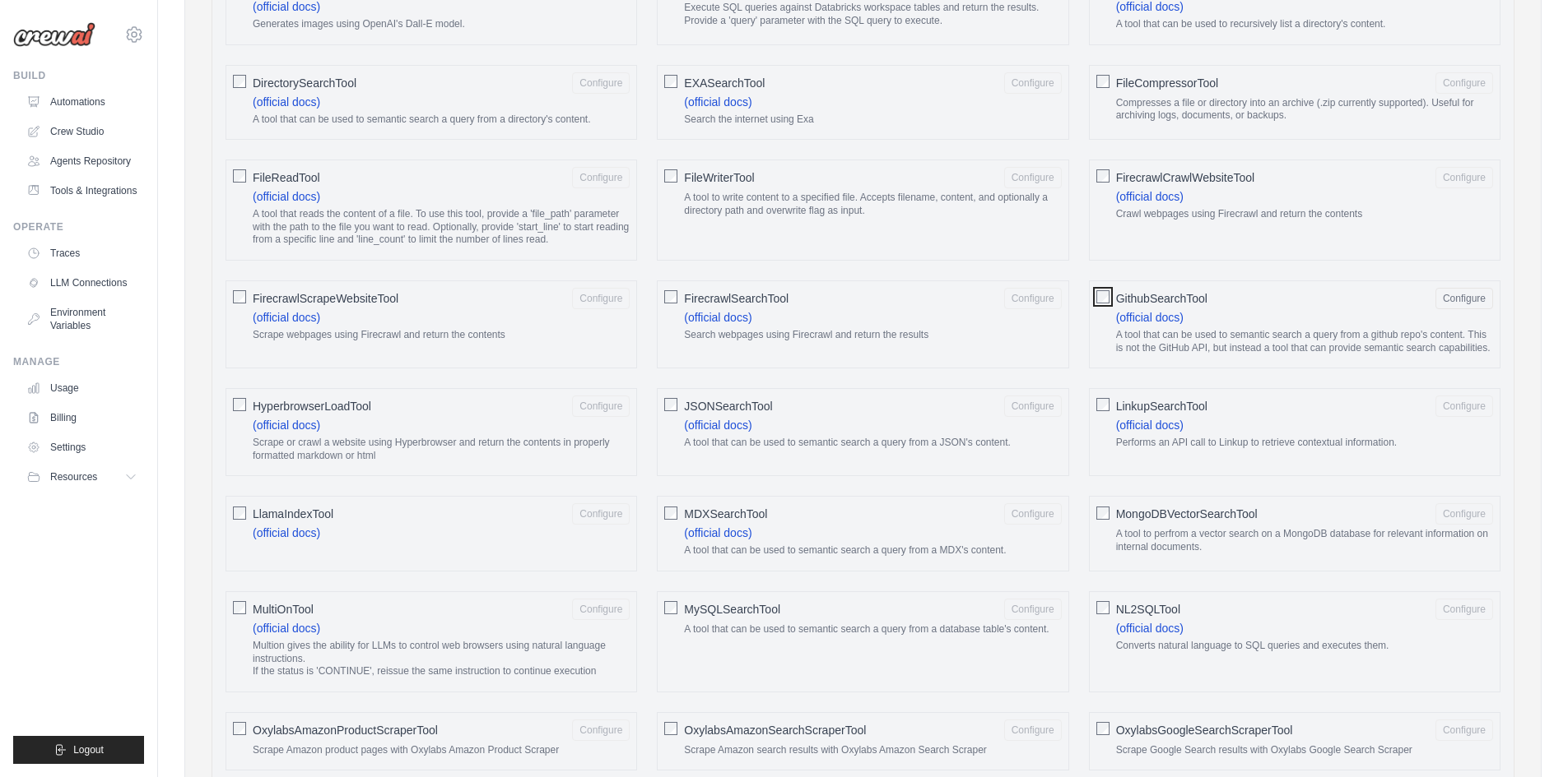
scroll to position [1061, 0]
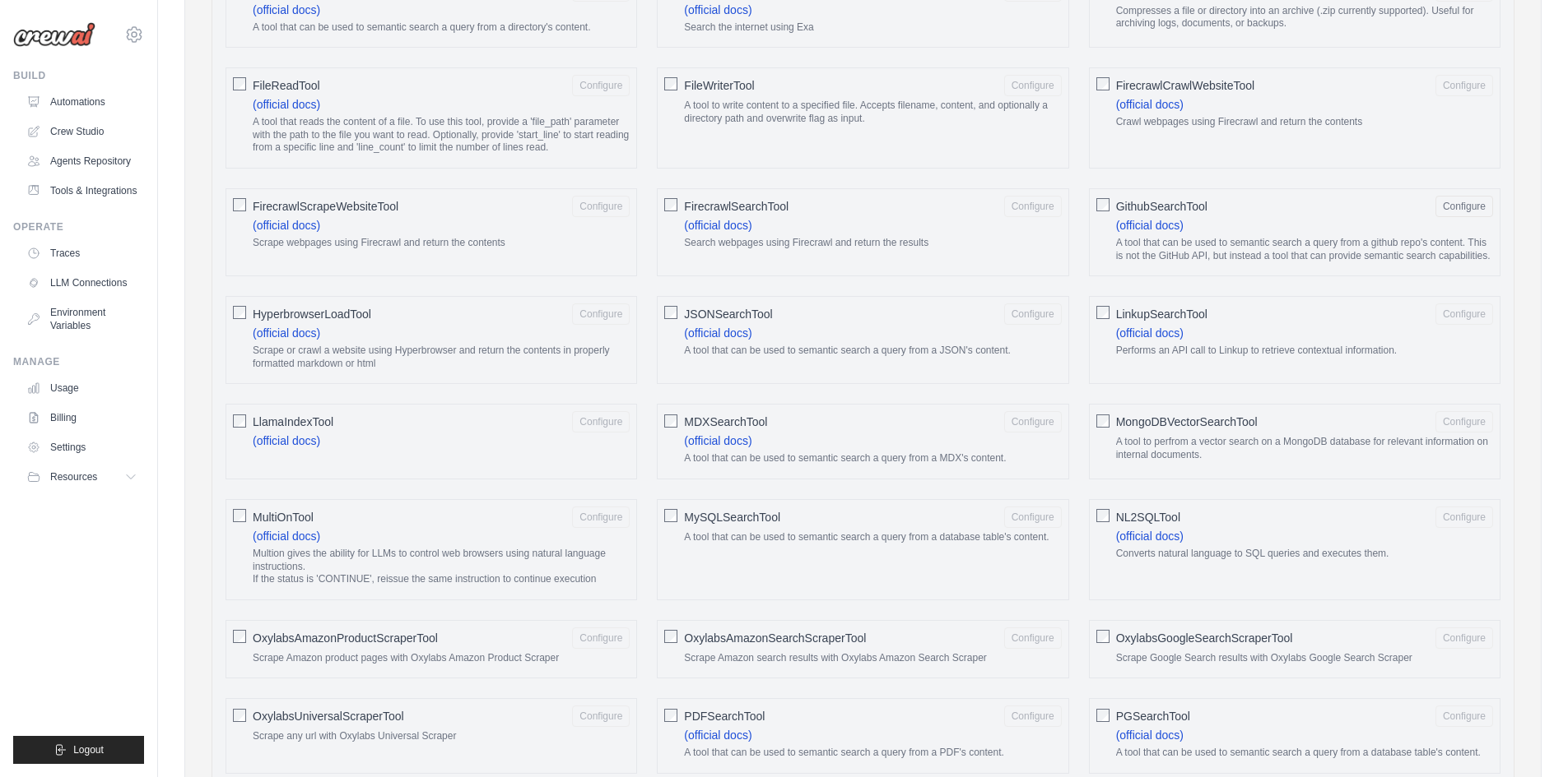
click at [712, 323] on span "JSONSearchTool" at bounding box center [728, 314] width 88 height 17
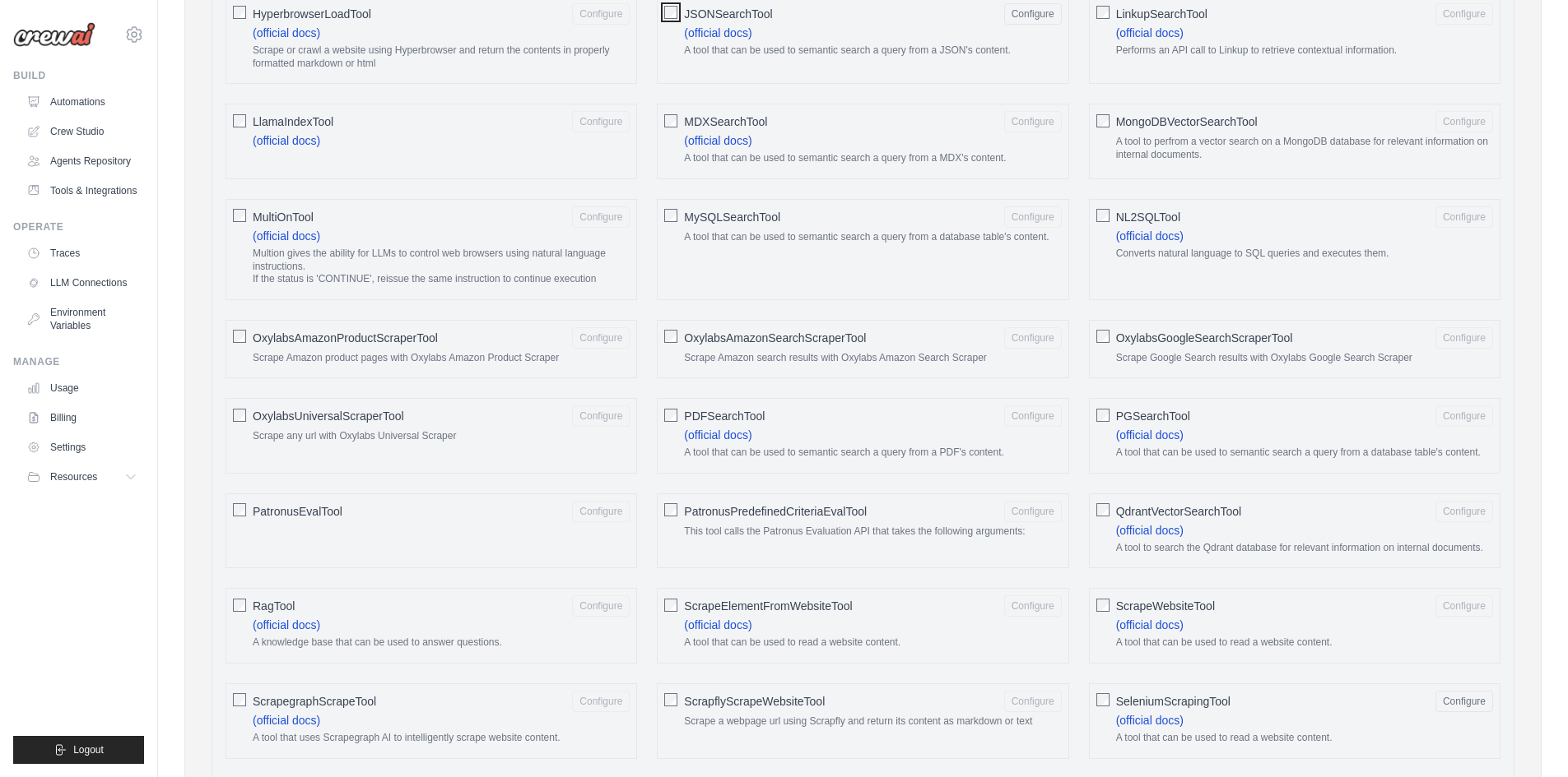
scroll to position [1390, 0]
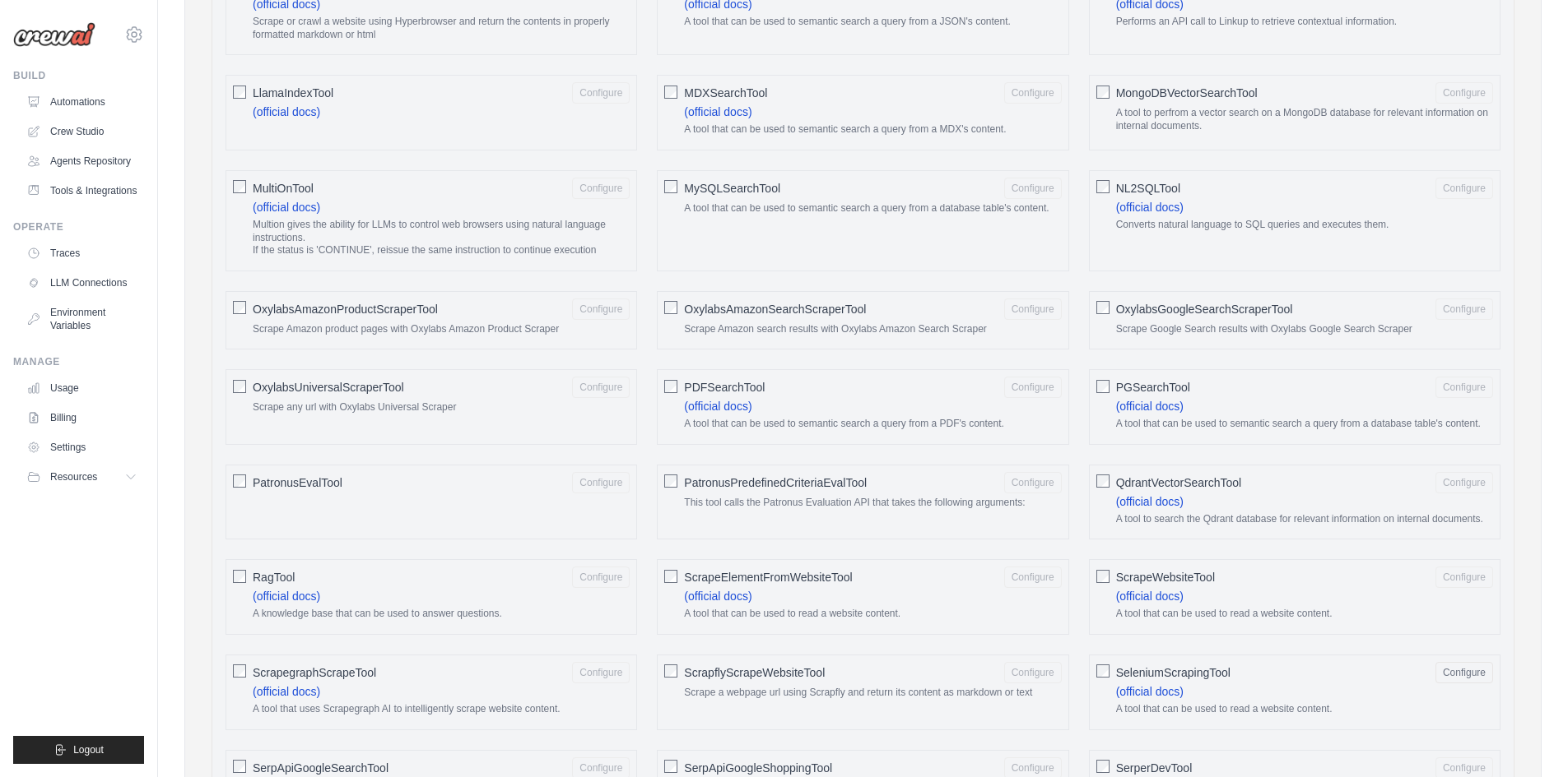
click at [688, 396] on span "PDFSearchTool" at bounding box center [723, 387] width 80 height 17
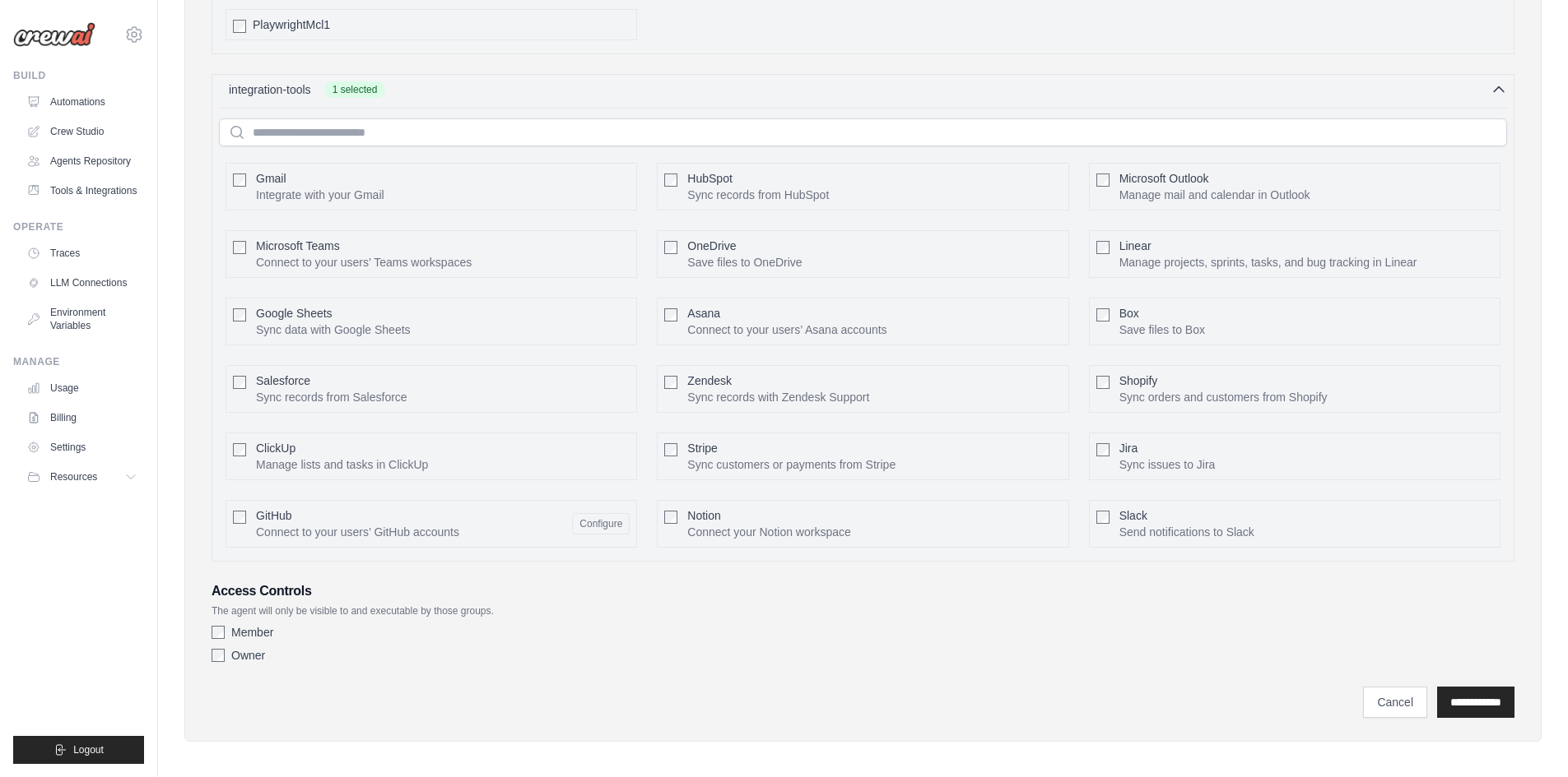
scroll to position [3540, 0]
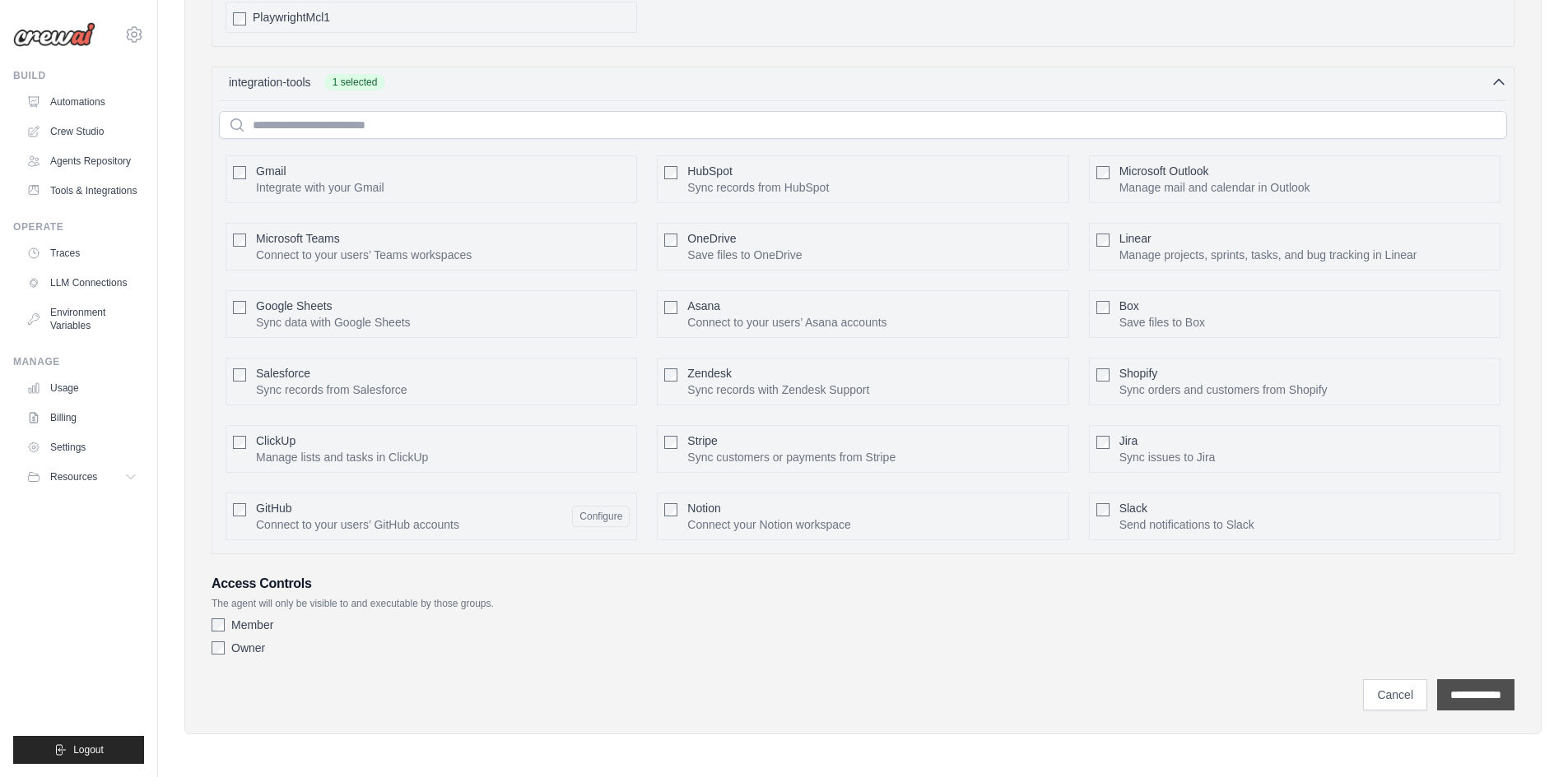
click at [1511, 695] on input "**********" at bounding box center [1475, 695] width 77 height 31
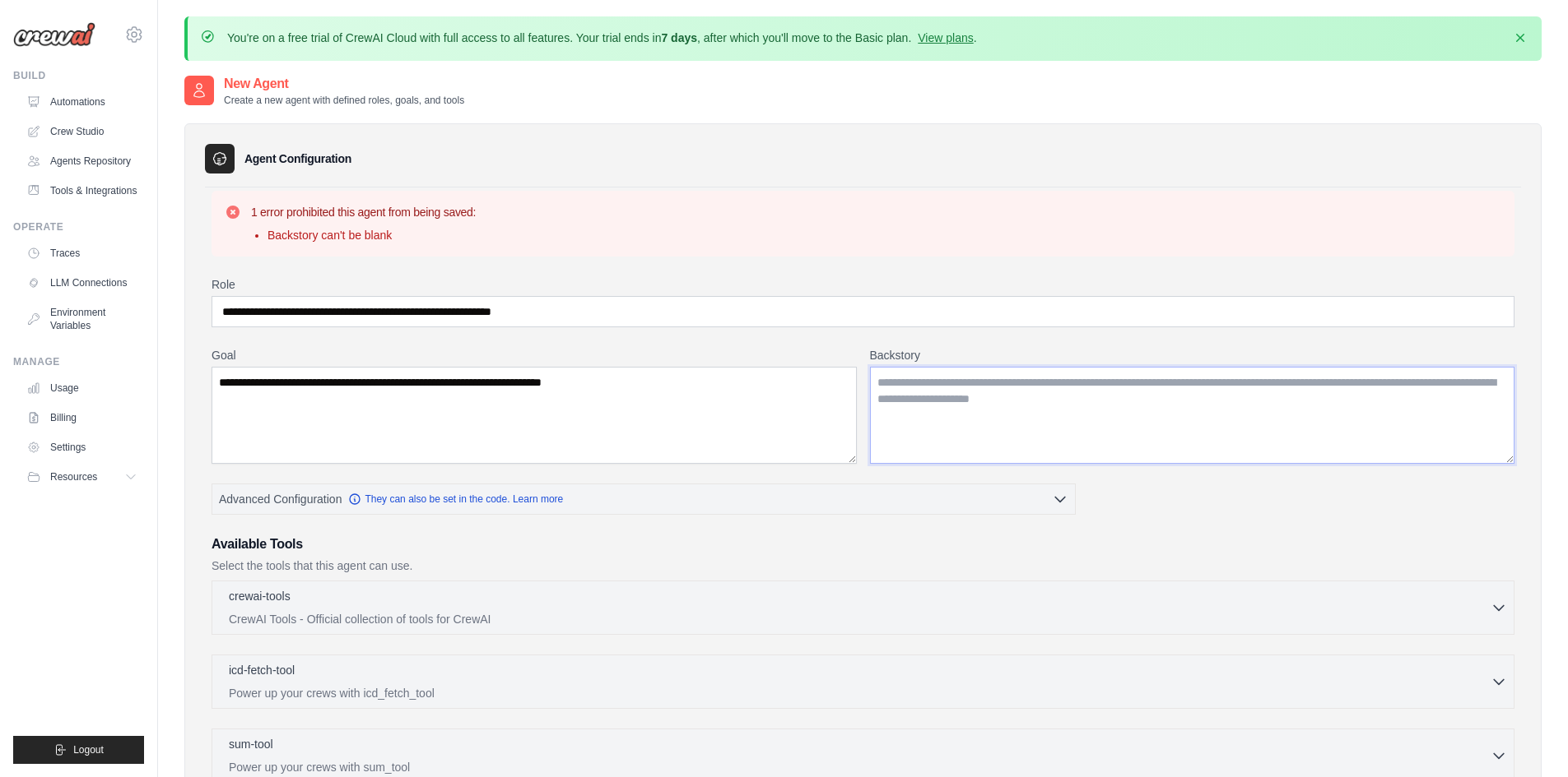
click at [1073, 423] on textarea "Backstory" at bounding box center [1193, 415] width 646 height 97
click at [1042, 436] on textarea "Backstory" at bounding box center [1193, 415] width 646 height 97
click at [981, 398] on textarea "Backstory" at bounding box center [1193, 415] width 646 height 97
paste textarea "**********"
type textarea "**********"
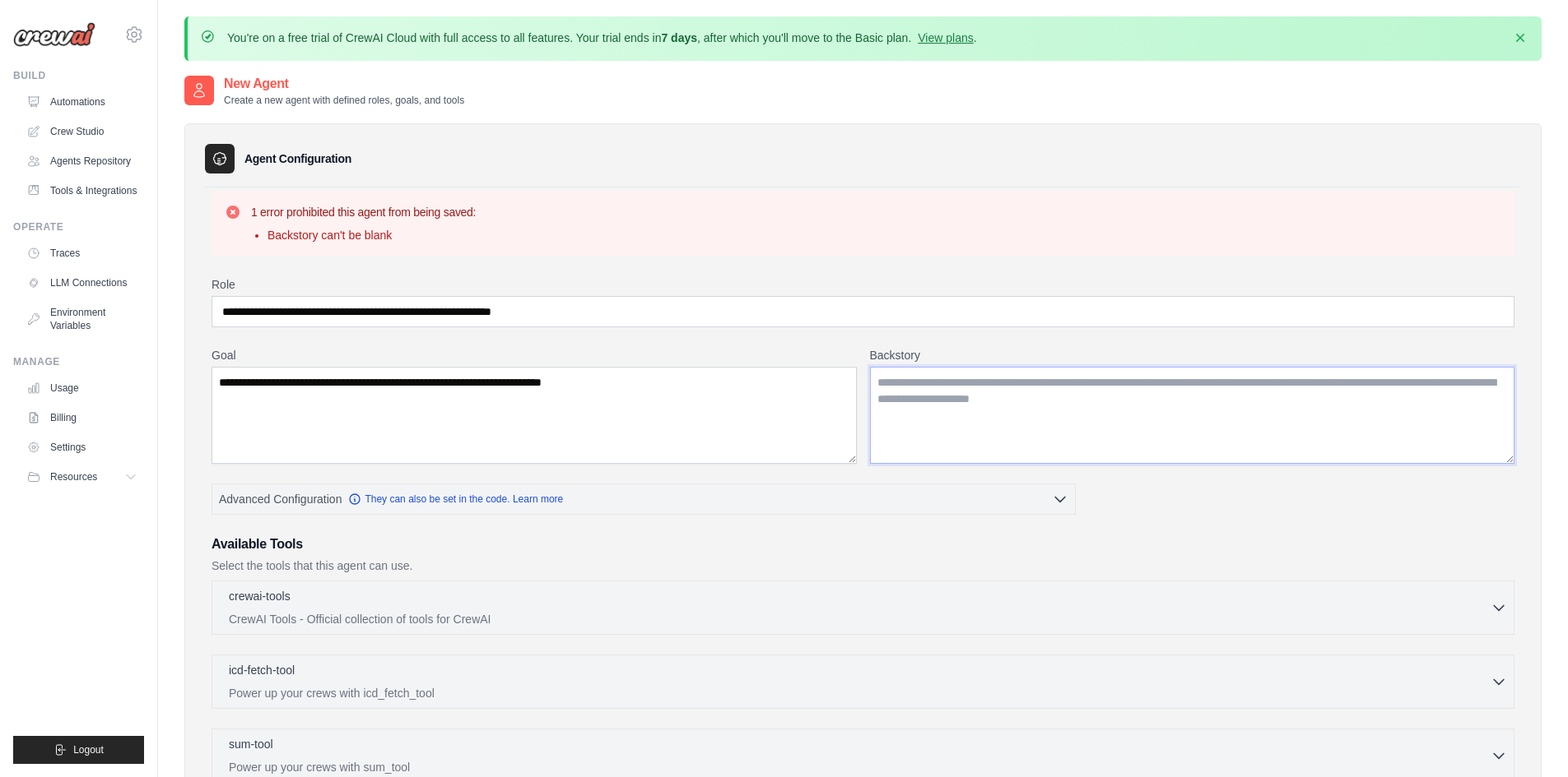
click at [967, 400] on textarea "Backstory" at bounding box center [1193, 415] width 646 height 97
paste textarea "**********"
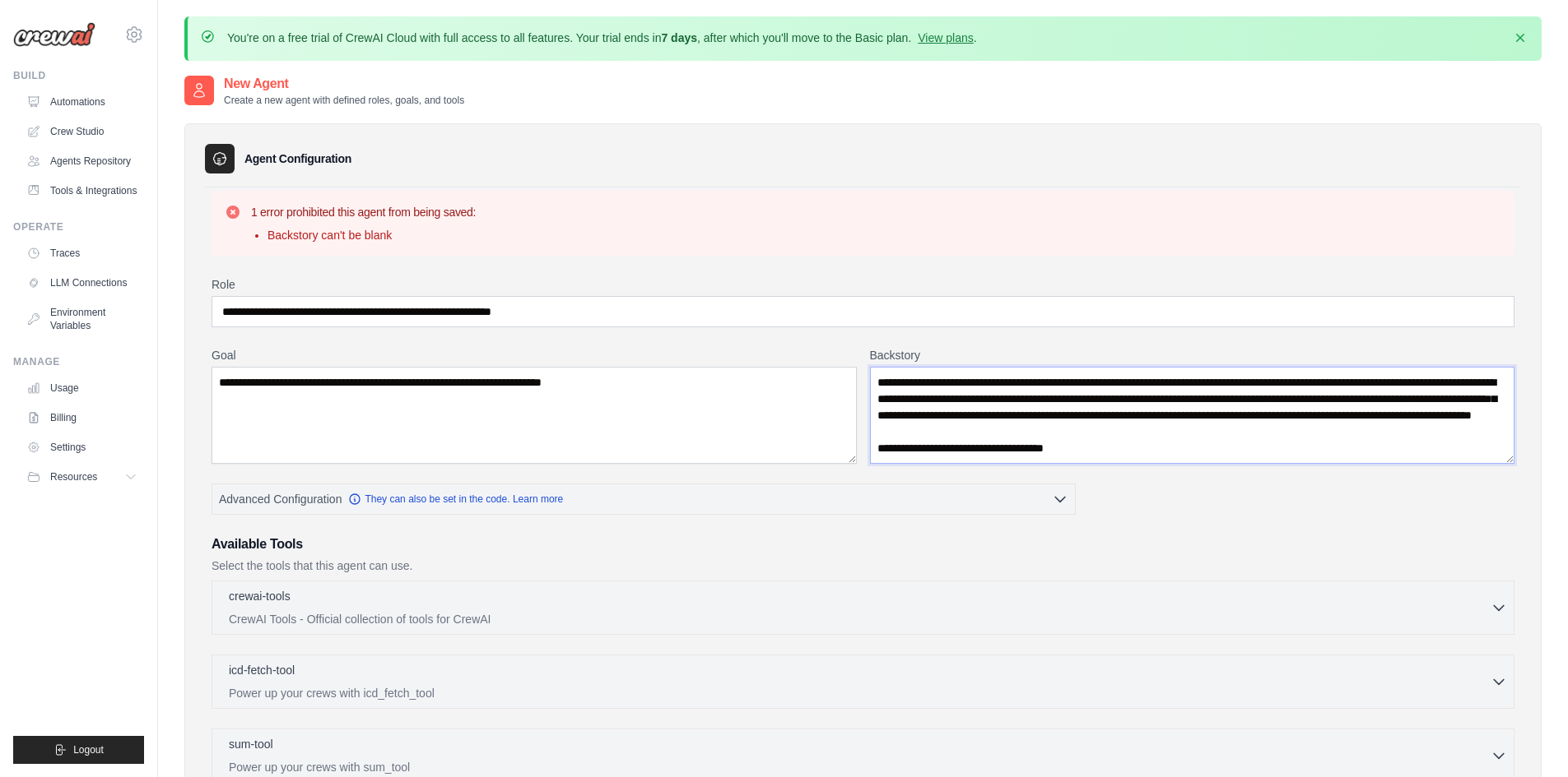
scroll to position [33, 0]
drag, startPoint x: 1133, startPoint y: 450, endPoint x: 1050, endPoint y: 413, distance: 90.9
click at [1050, 413] on textarea "**********" at bounding box center [1193, 415] width 646 height 97
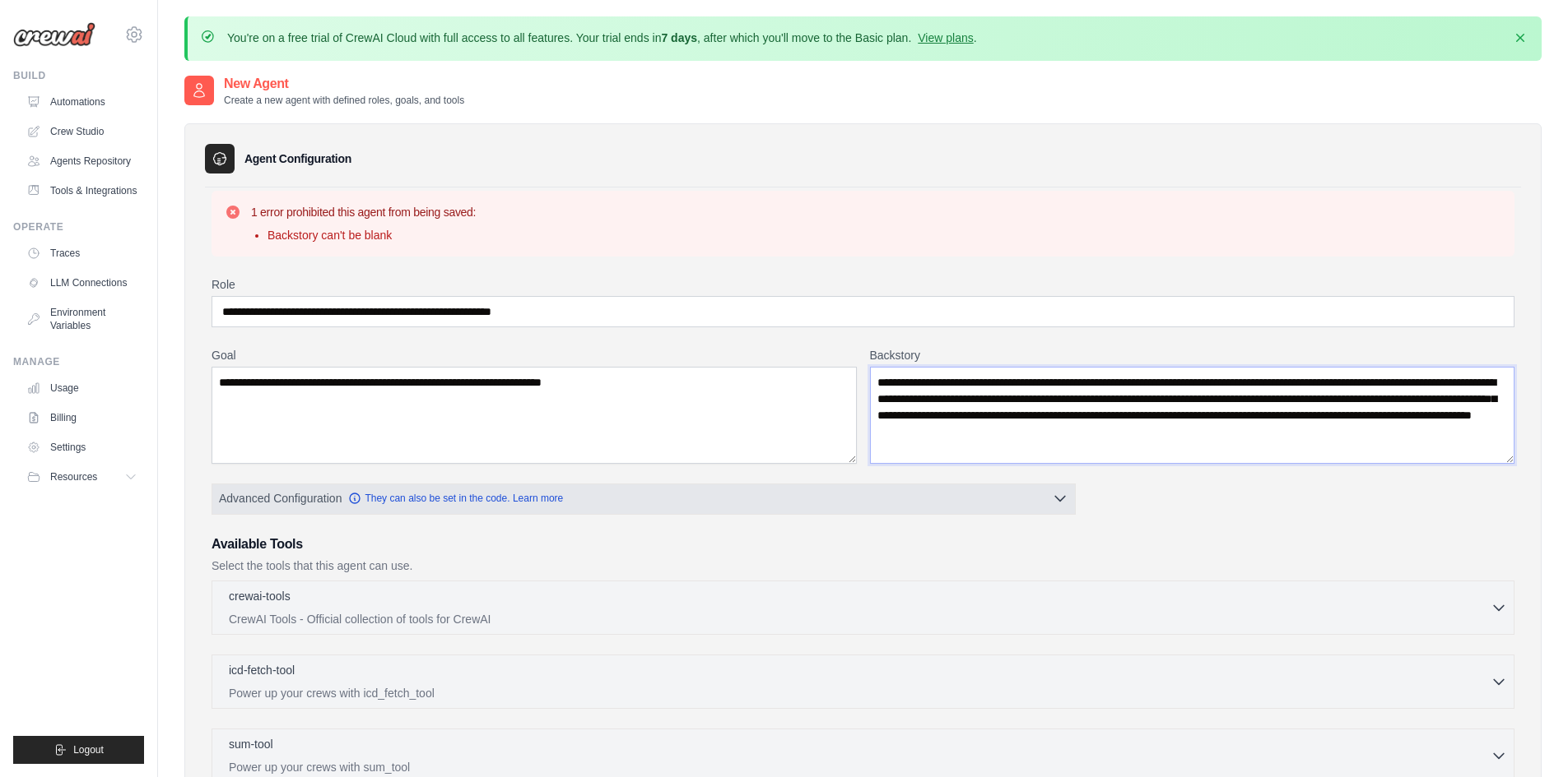
type textarea "**********"
click at [1055, 486] on button "Advanced Configuration They can also be set in the code. Learn more" at bounding box center [643, 499] width 862 height 30
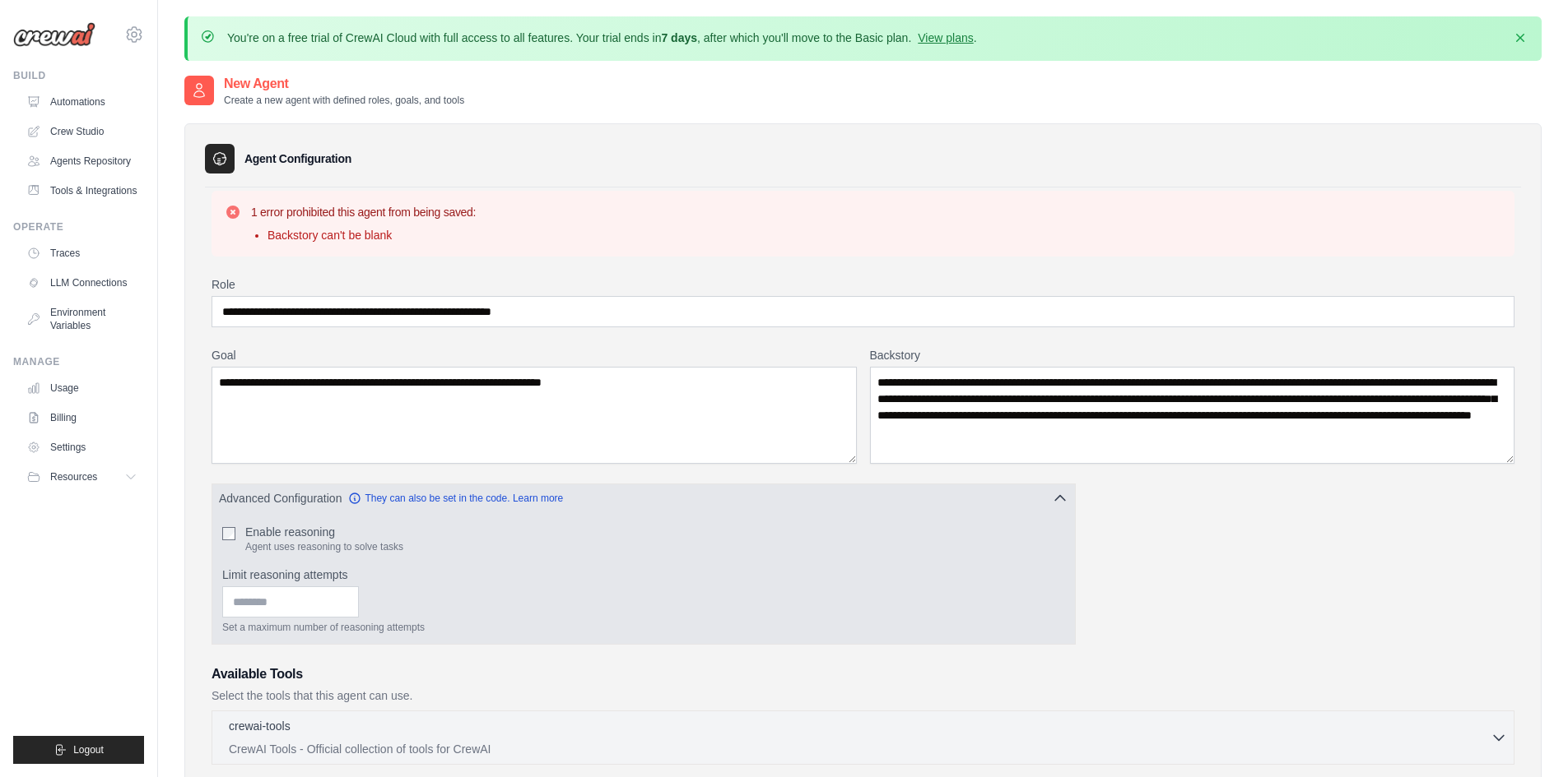
click at [1055, 491] on icon "button" at bounding box center [1059, 499] width 17 height 17
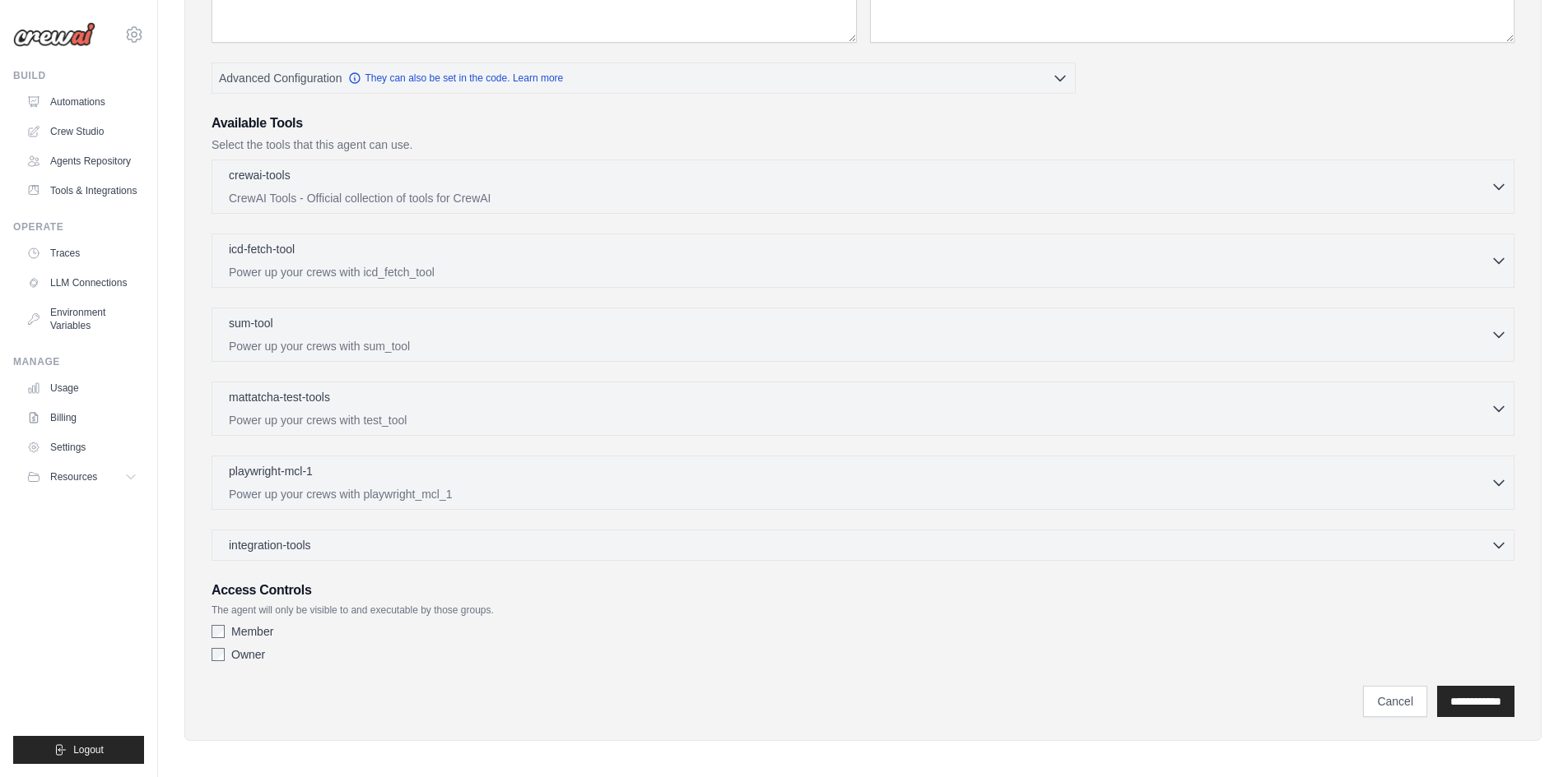
scroll to position [427, 0]
click at [1469, 702] on input "**********" at bounding box center [1475, 696] width 77 height 31
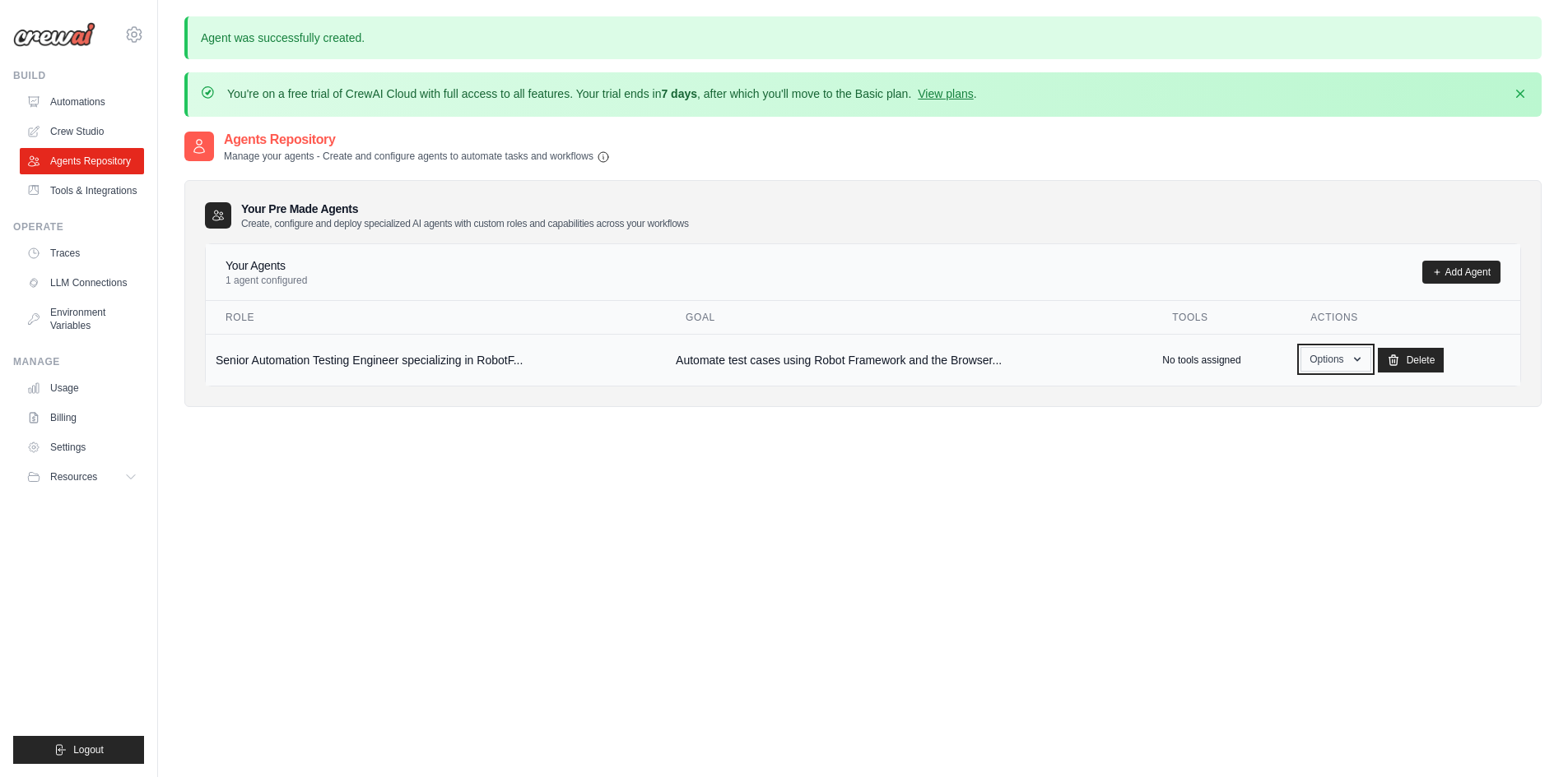
click at [1337, 354] on button "Options" at bounding box center [1335, 360] width 70 height 25
click at [1323, 392] on link "Show" at bounding box center [1312, 398] width 119 height 30
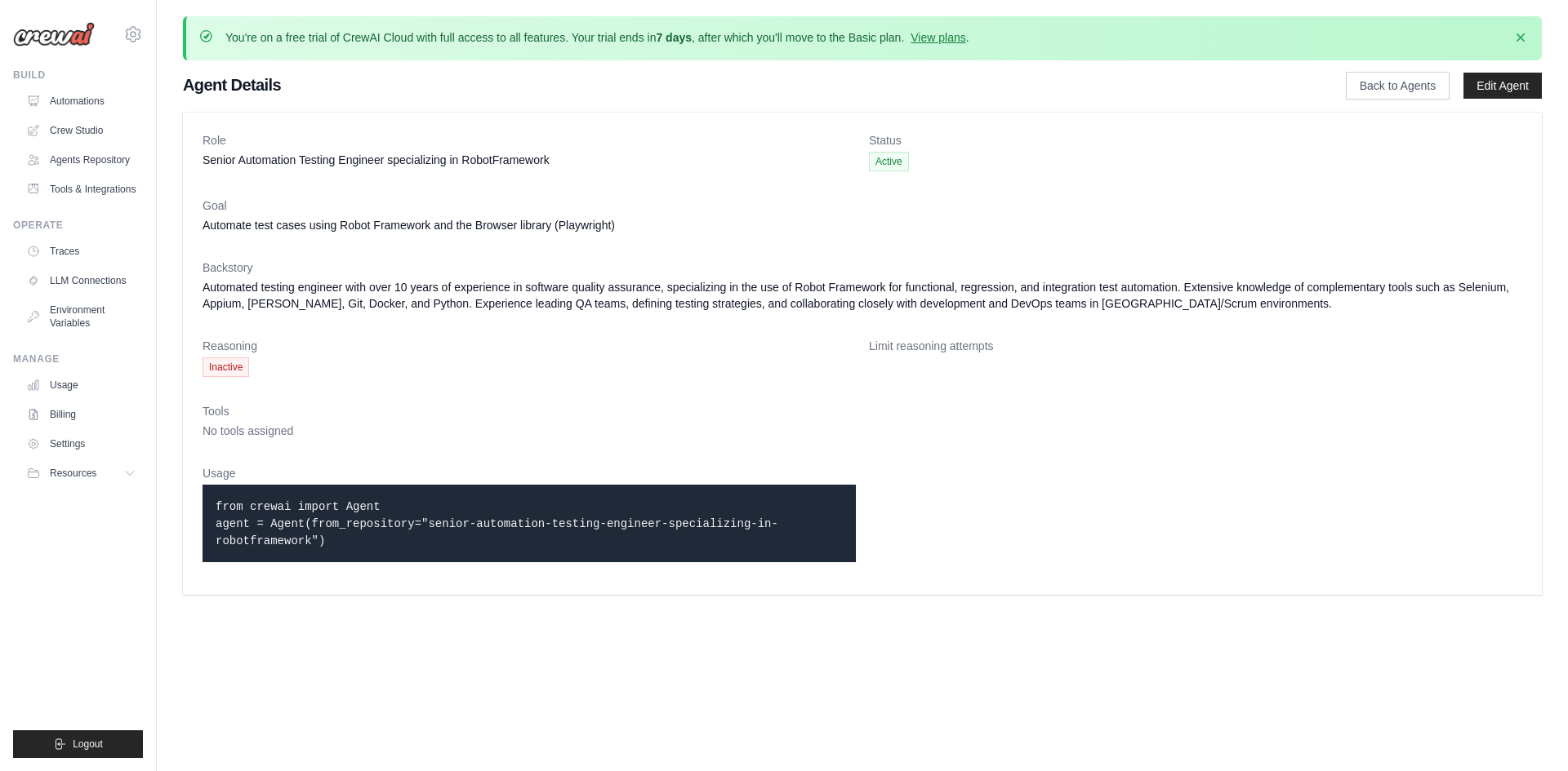
click at [498, 518] on code "from crewai import Agent agent = Agent(from_repository="senior-automation-testi…" at bounding box center [497, 524] width 562 height 47
click at [233, 368] on span "Inactive" at bounding box center [226, 368] width 47 height 19
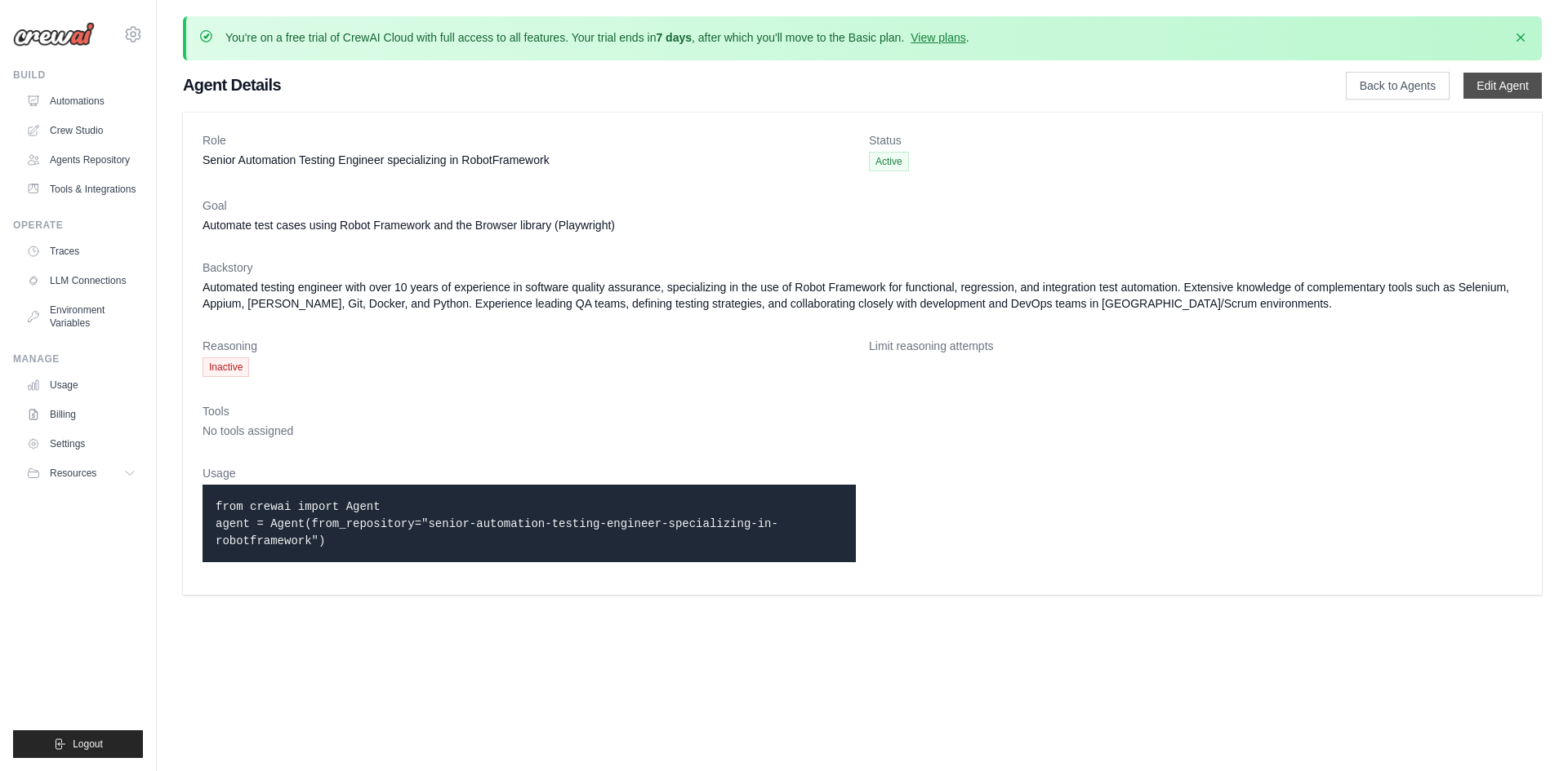
click at [1504, 82] on link "Edit Agent" at bounding box center [1502, 86] width 78 height 26
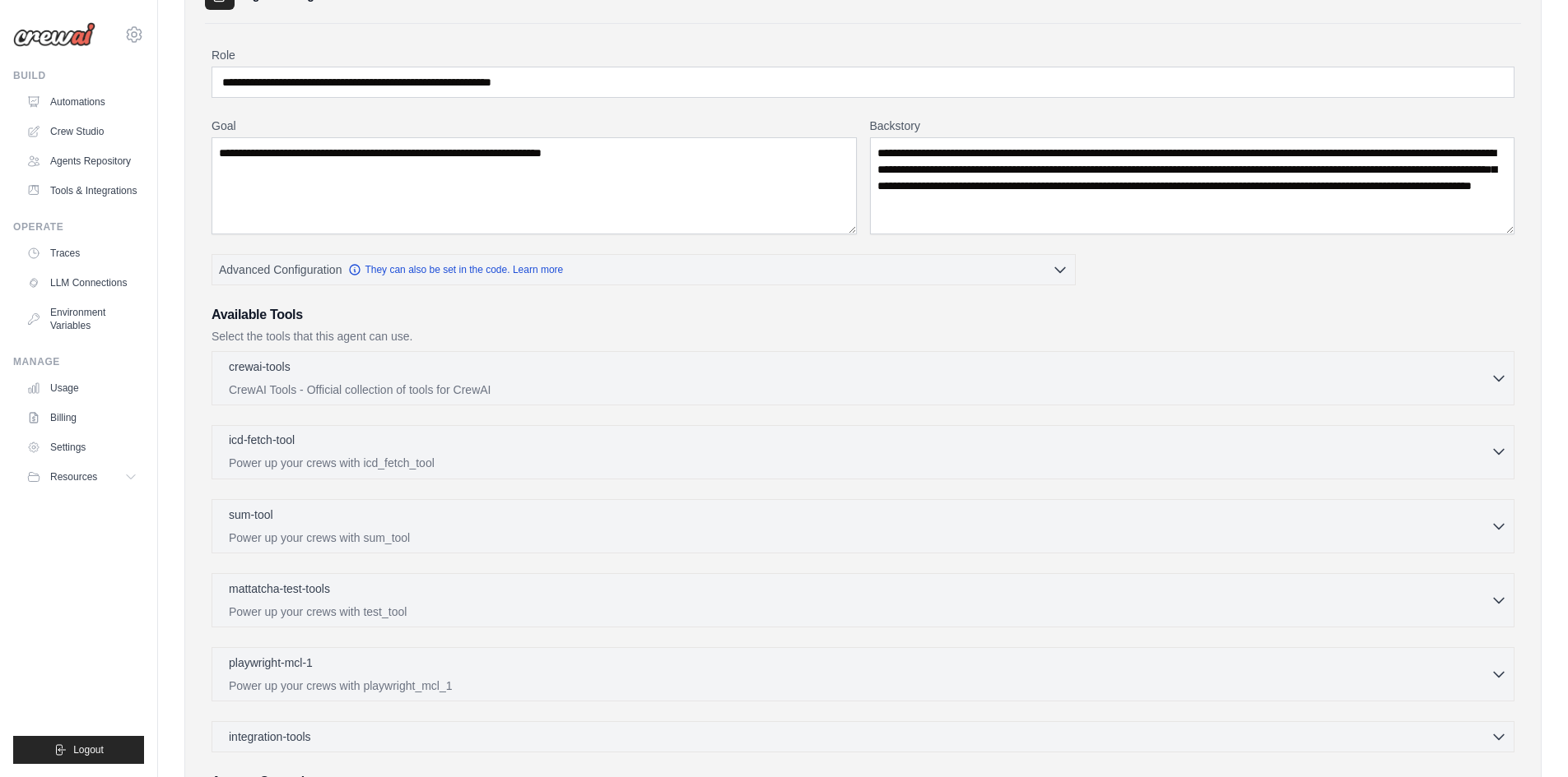
scroll to position [164, 0]
click at [496, 267] on link "They can also be set in the code. Learn more" at bounding box center [455, 268] width 215 height 13
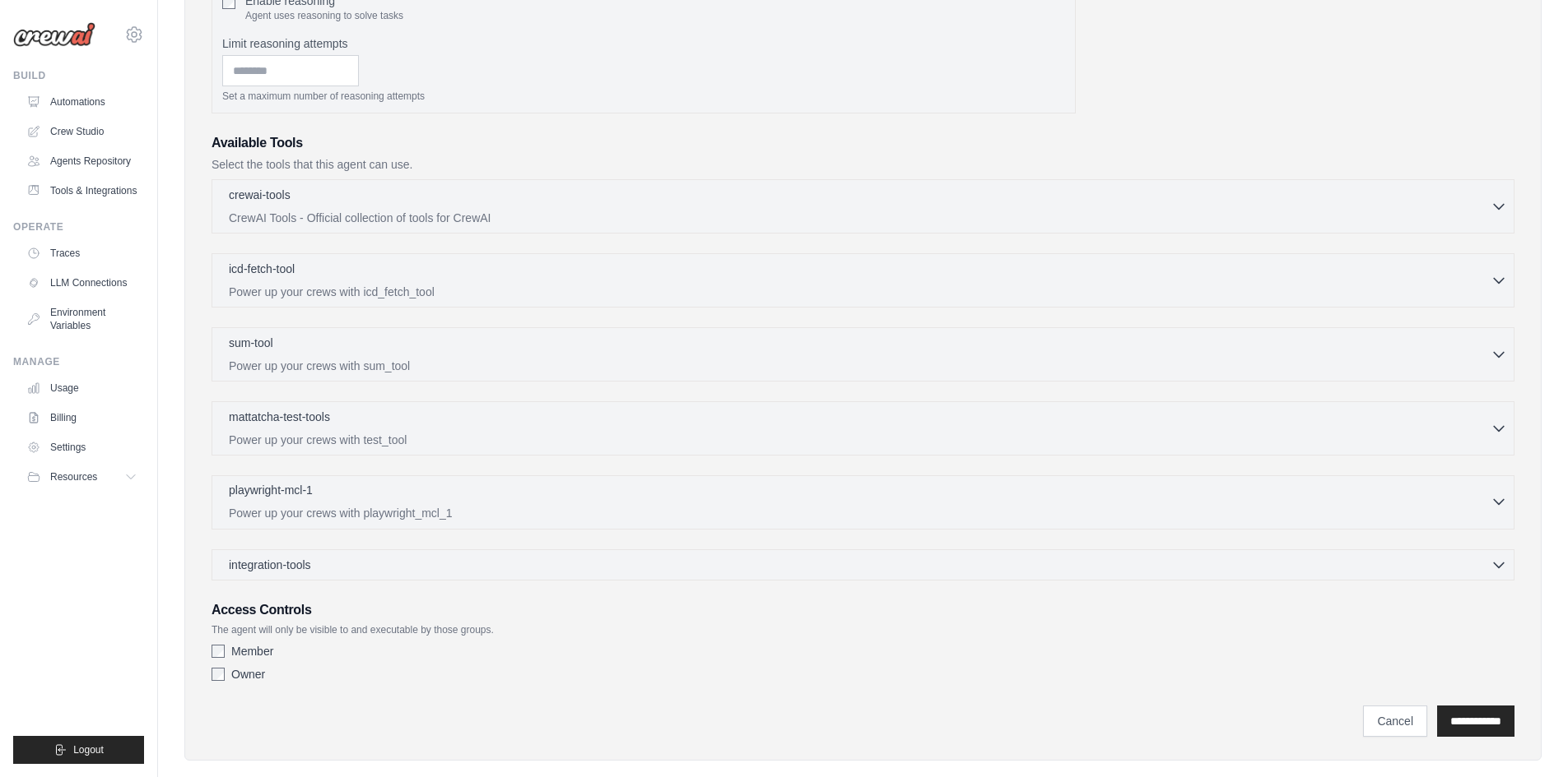
scroll to position [491, 0]
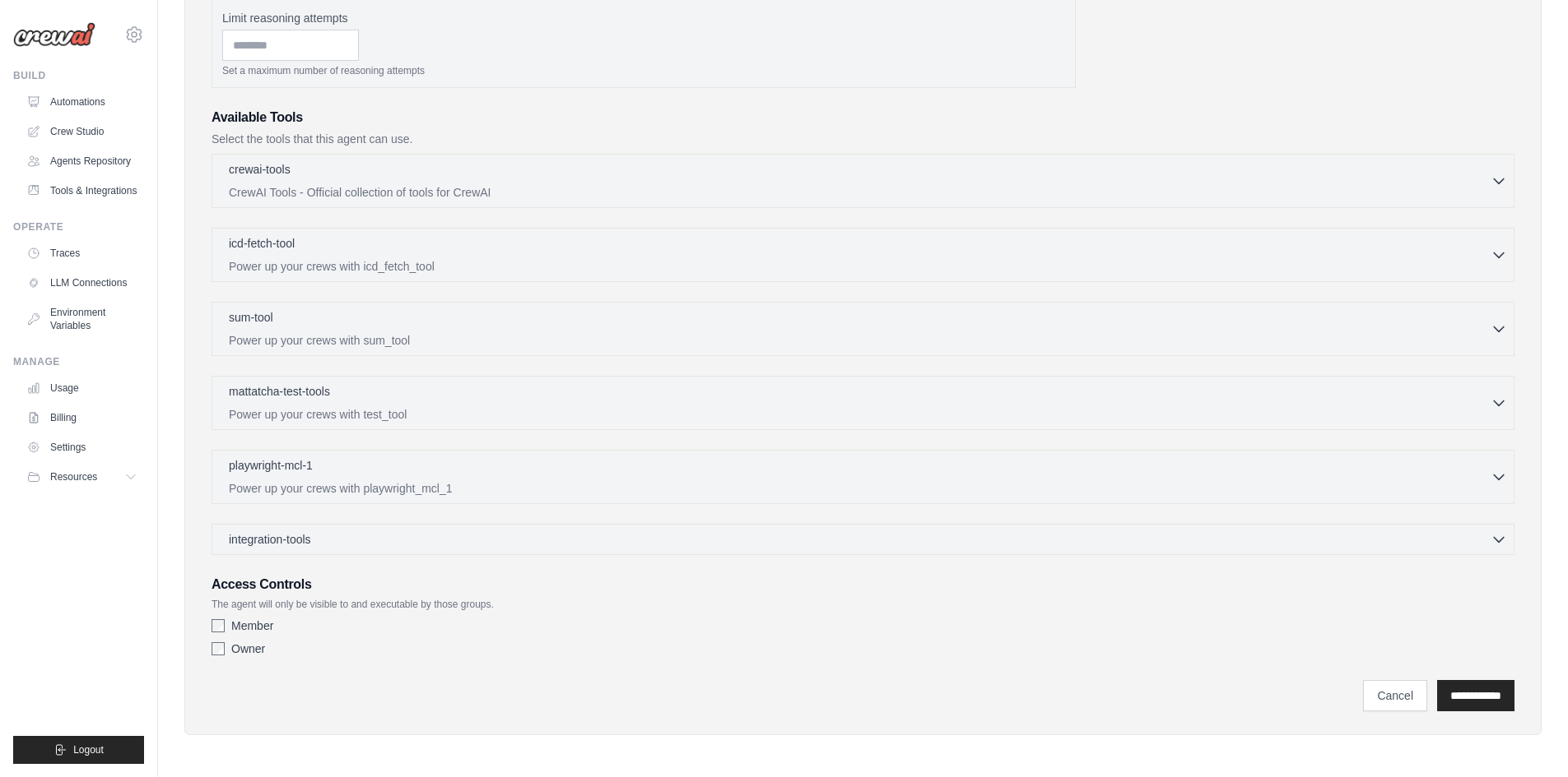
click at [256, 627] on label "Member" at bounding box center [251, 626] width 42 height 17
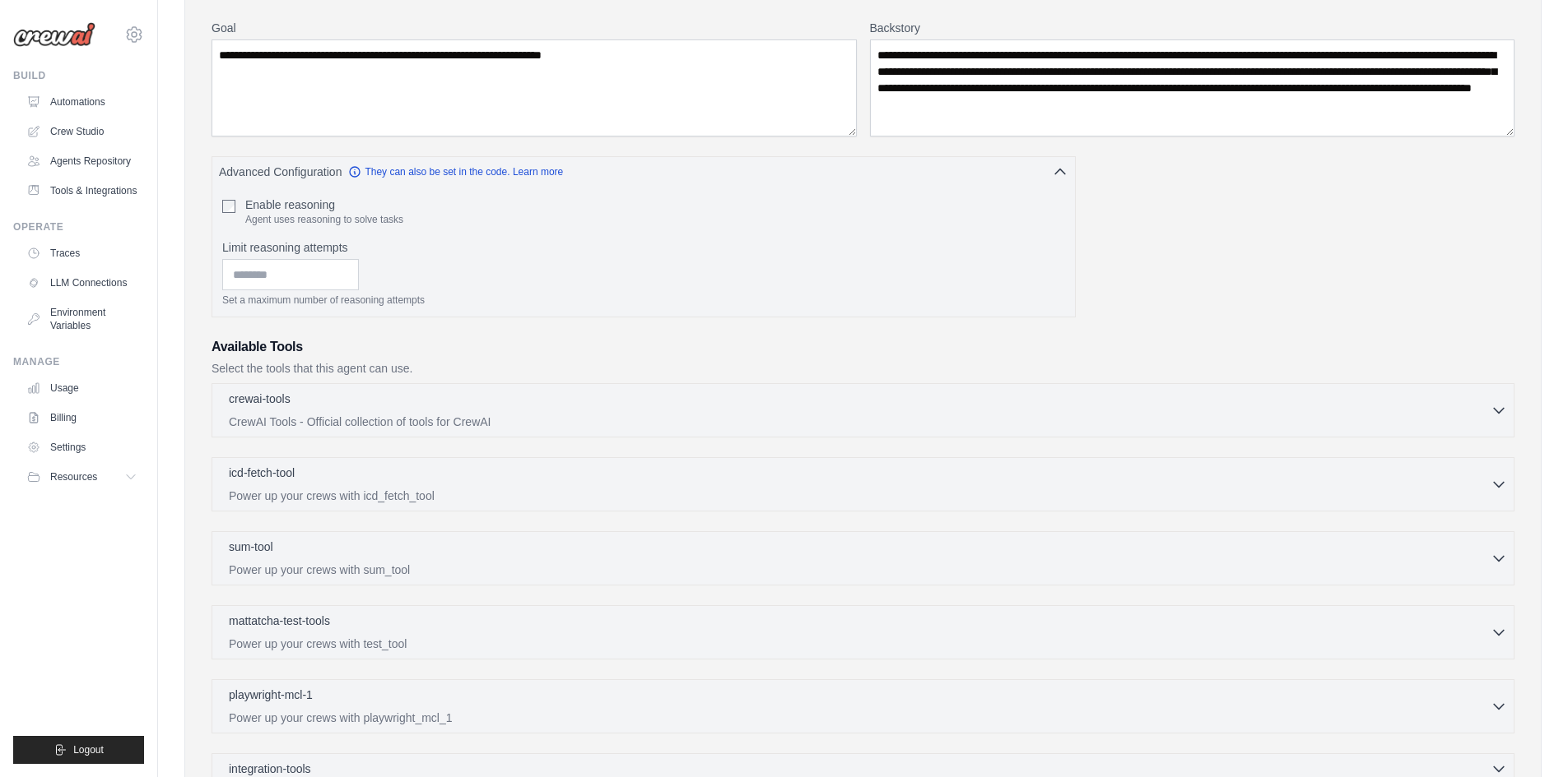
scroll to position [162, 0]
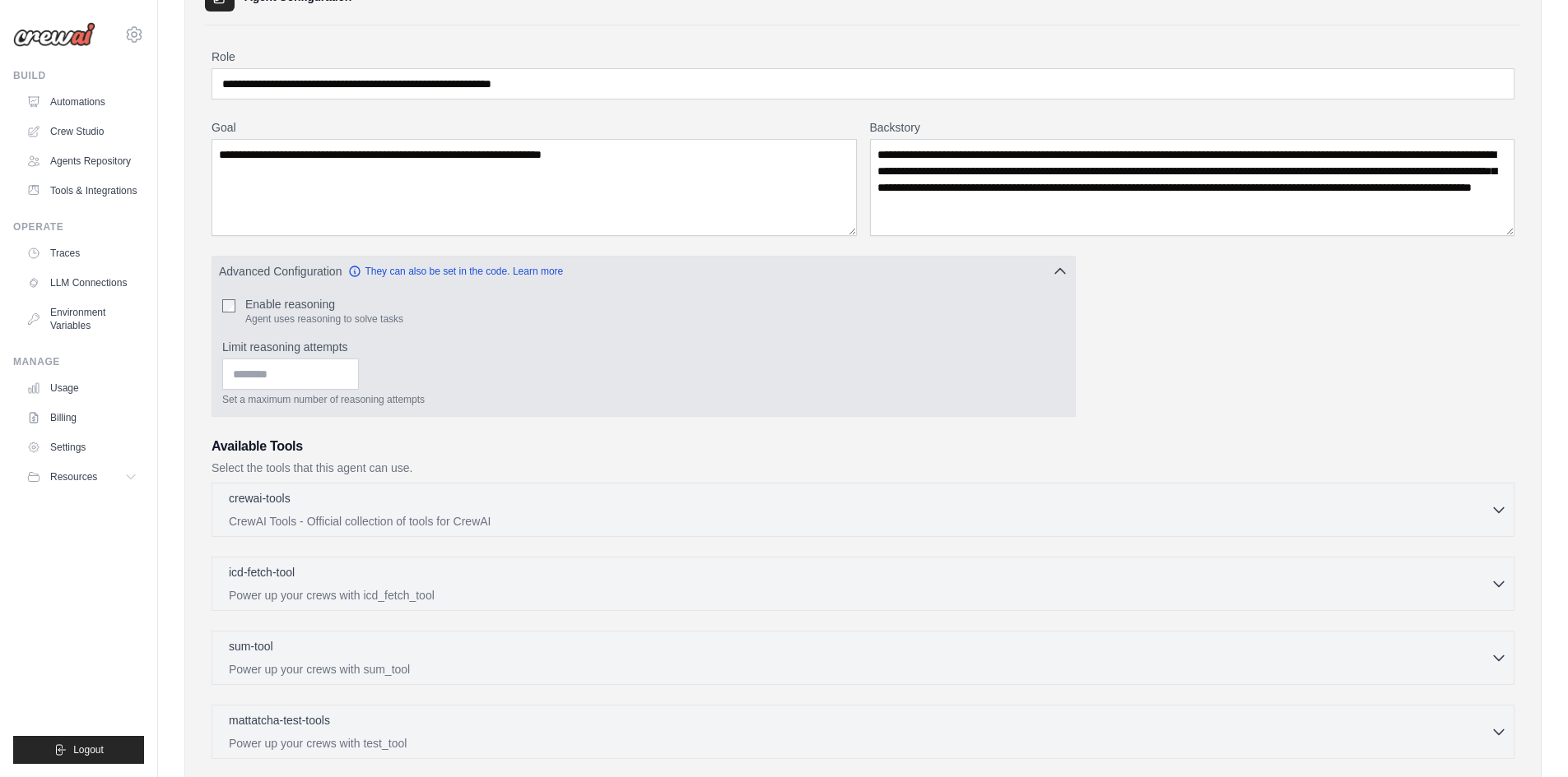
click at [219, 309] on div "Enable reasoning Agent uses reasoning to solve tasks Limit reasoning attempts S…" at bounding box center [643, 351] width 862 height 130
click at [222, 306] on div "Enable reasoning Agent uses reasoning to solve tasks Limit reasoning attempts S…" at bounding box center [643, 351] width 862 height 130
click at [353, 374] on input "Limit reasoning attempts" at bounding box center [290, 374] width 136 height 31
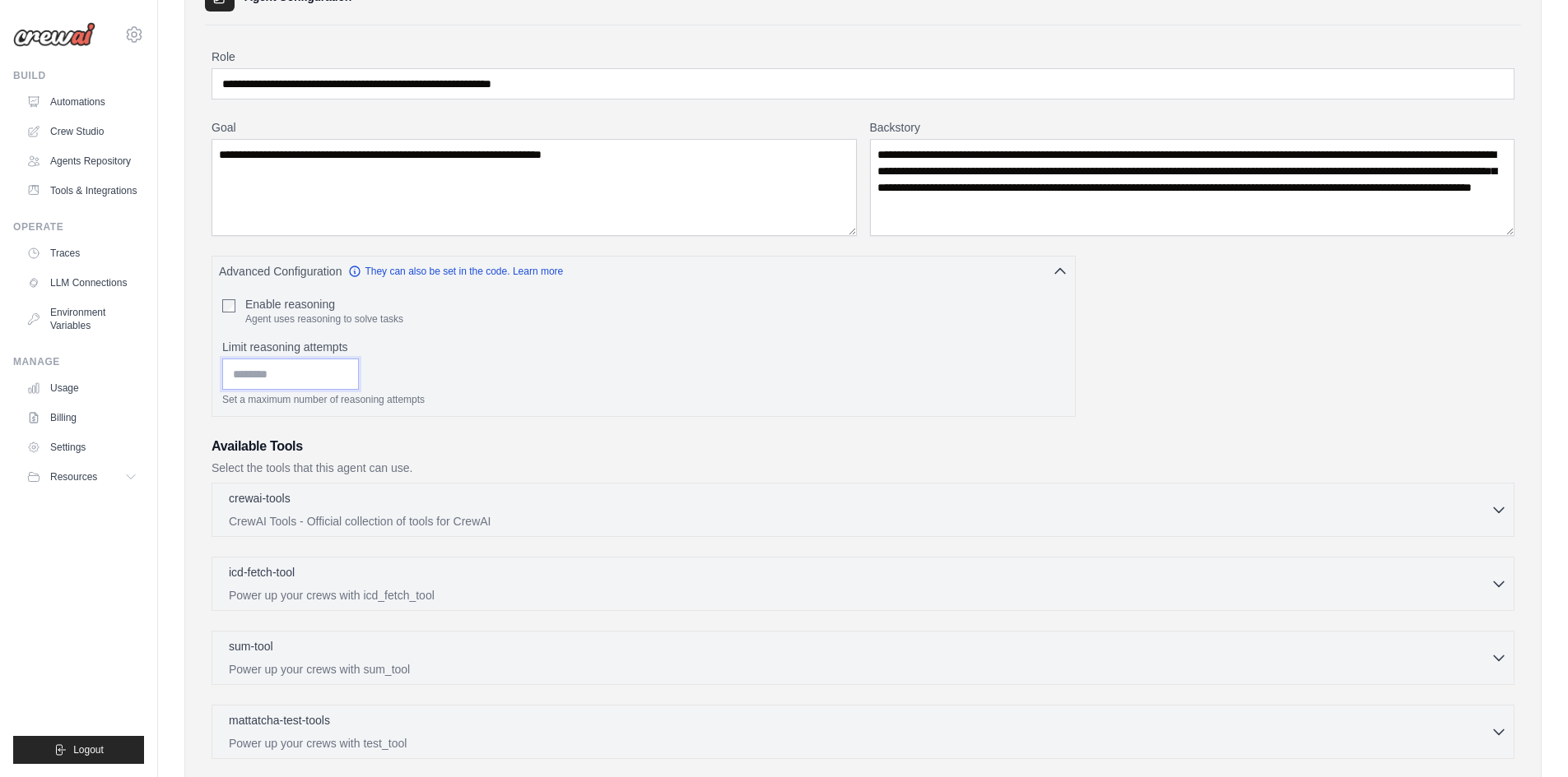
type input "**"
click at [1180, 357] on div "**********" at bounding box center [862, 521] width 1303 height 944
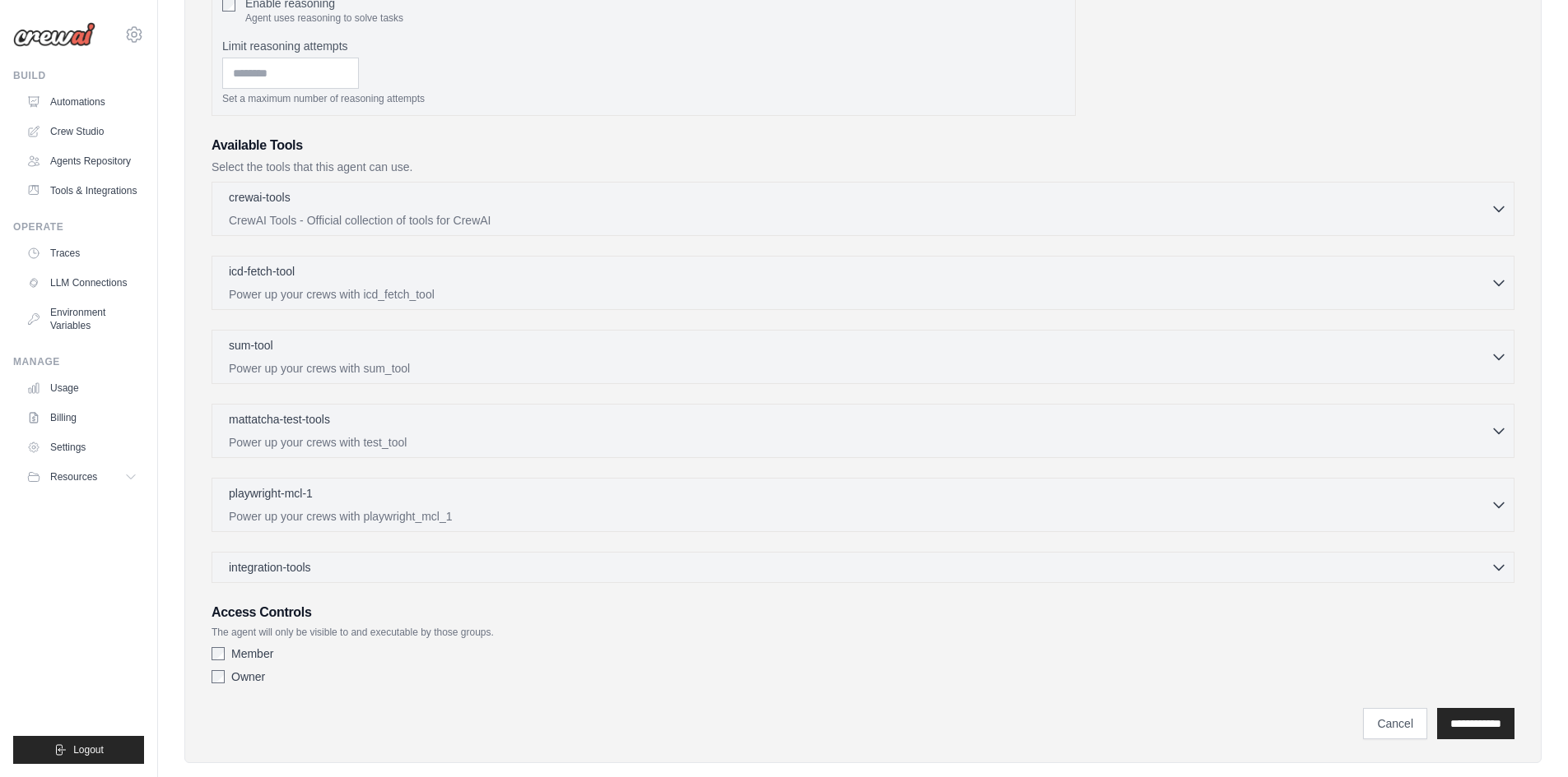
scroll to position [491, 0]
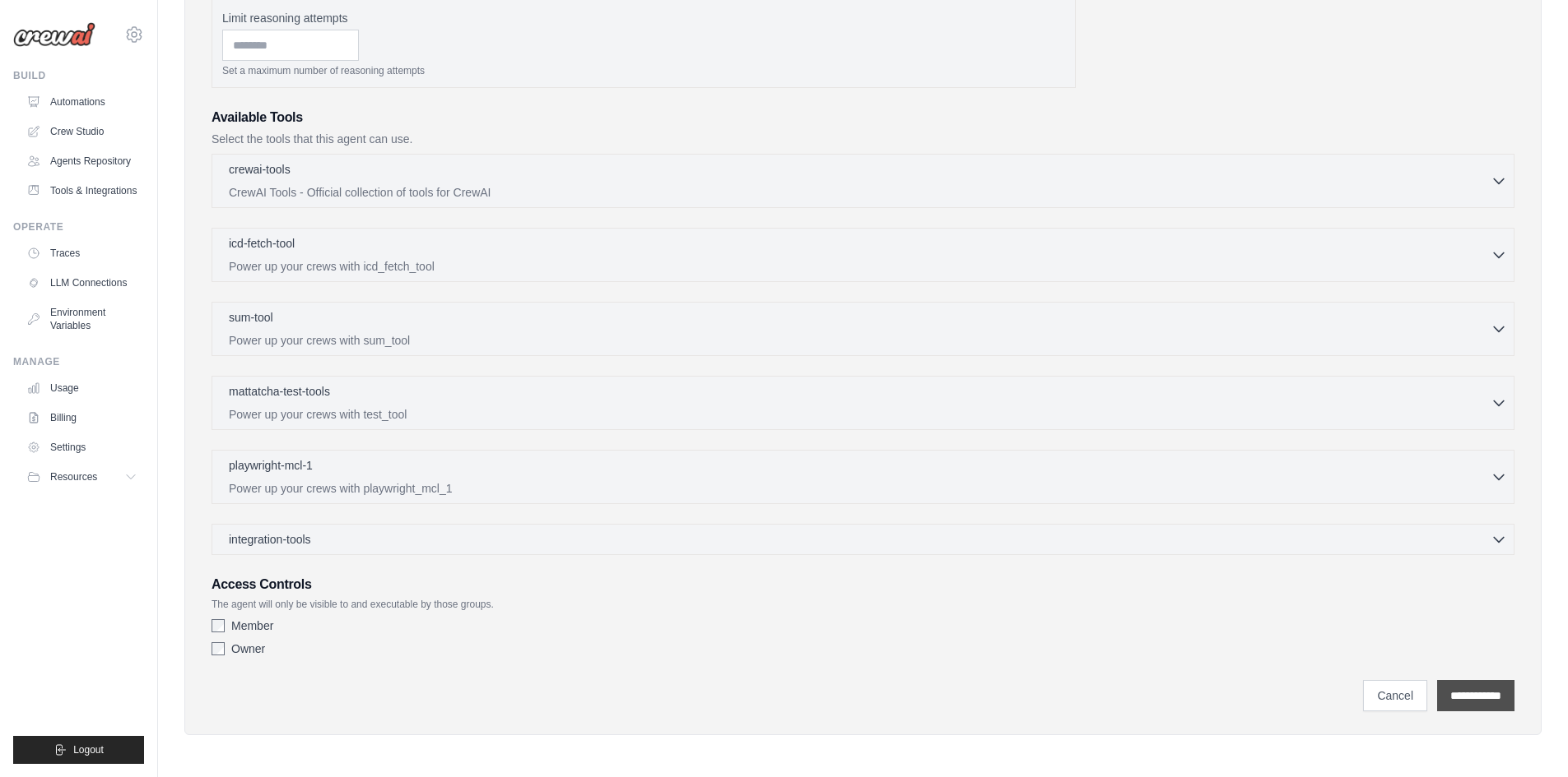
click at [1466, 683] on input "**********" at bounding box center [1475, 696] width 77 height 31
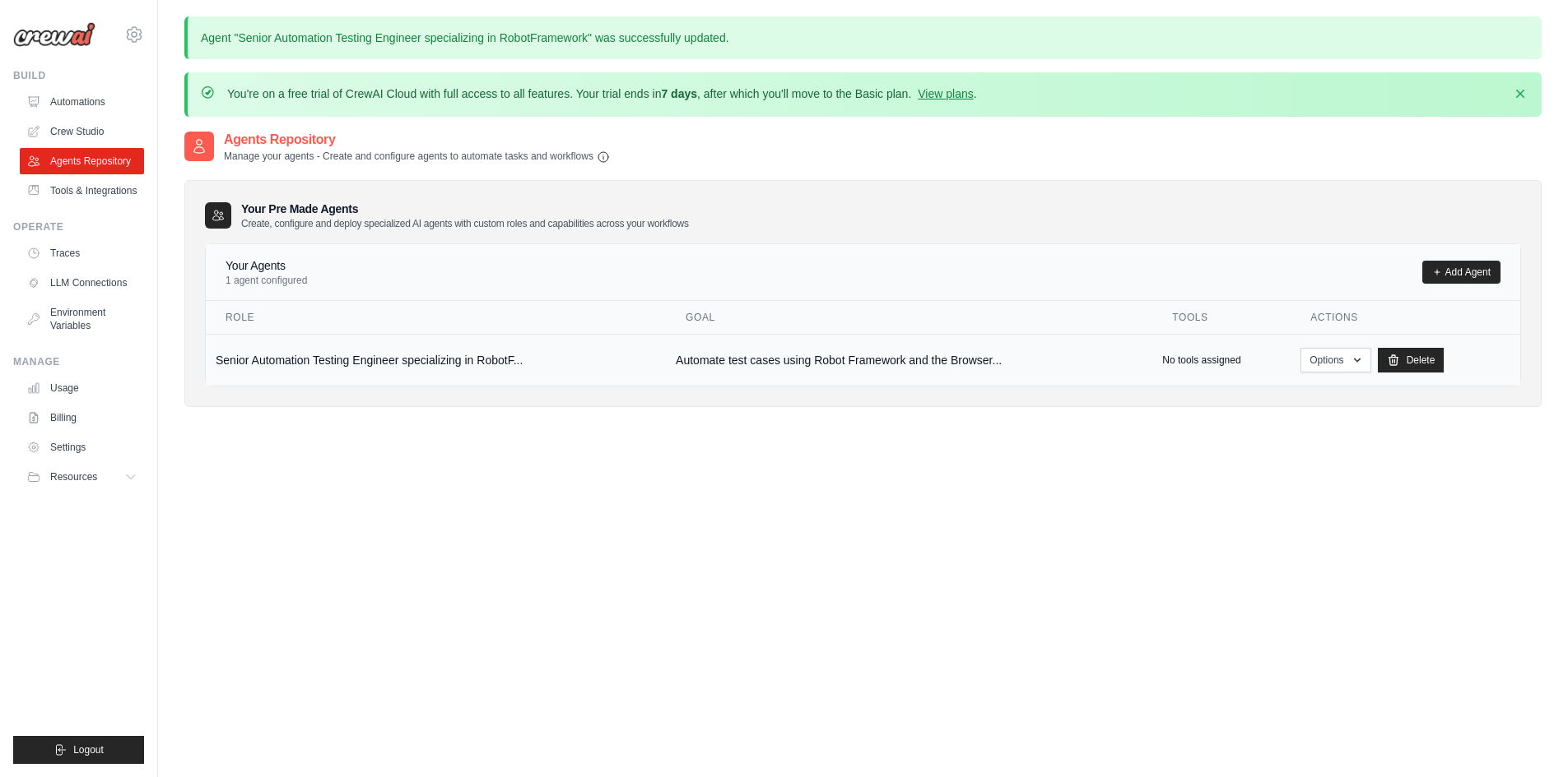
click at [1240, 362] on p "No tools assigned" at bounding box center [1201, 360] width 78 height 13
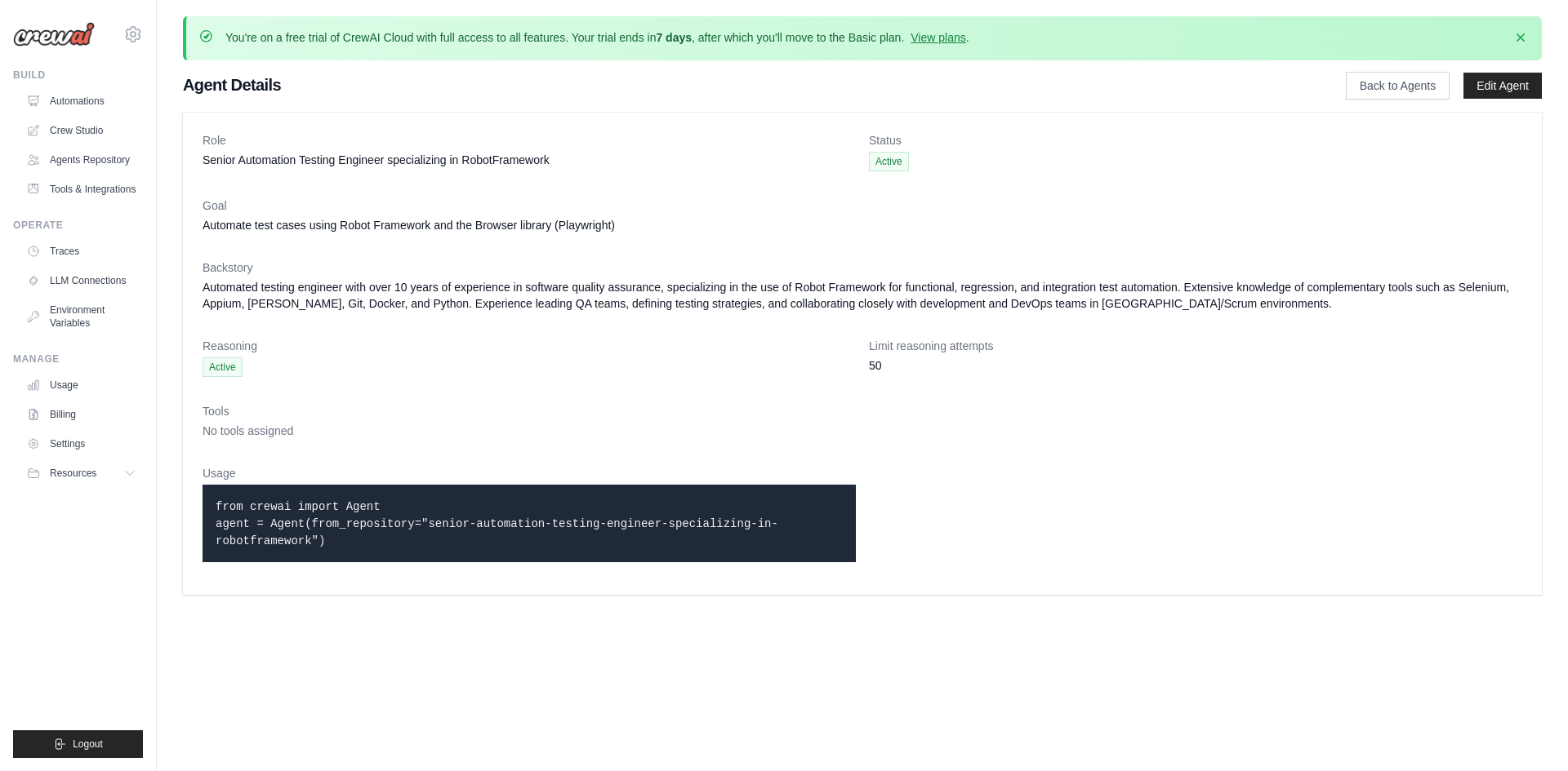
click at [268, 426] on span "No tools assigned" at bounding box center [247, 431] width 90 height 13
click at [1466, 83] on link "Edit Agent" at bounding box center [1502, 86] width 78 height 26
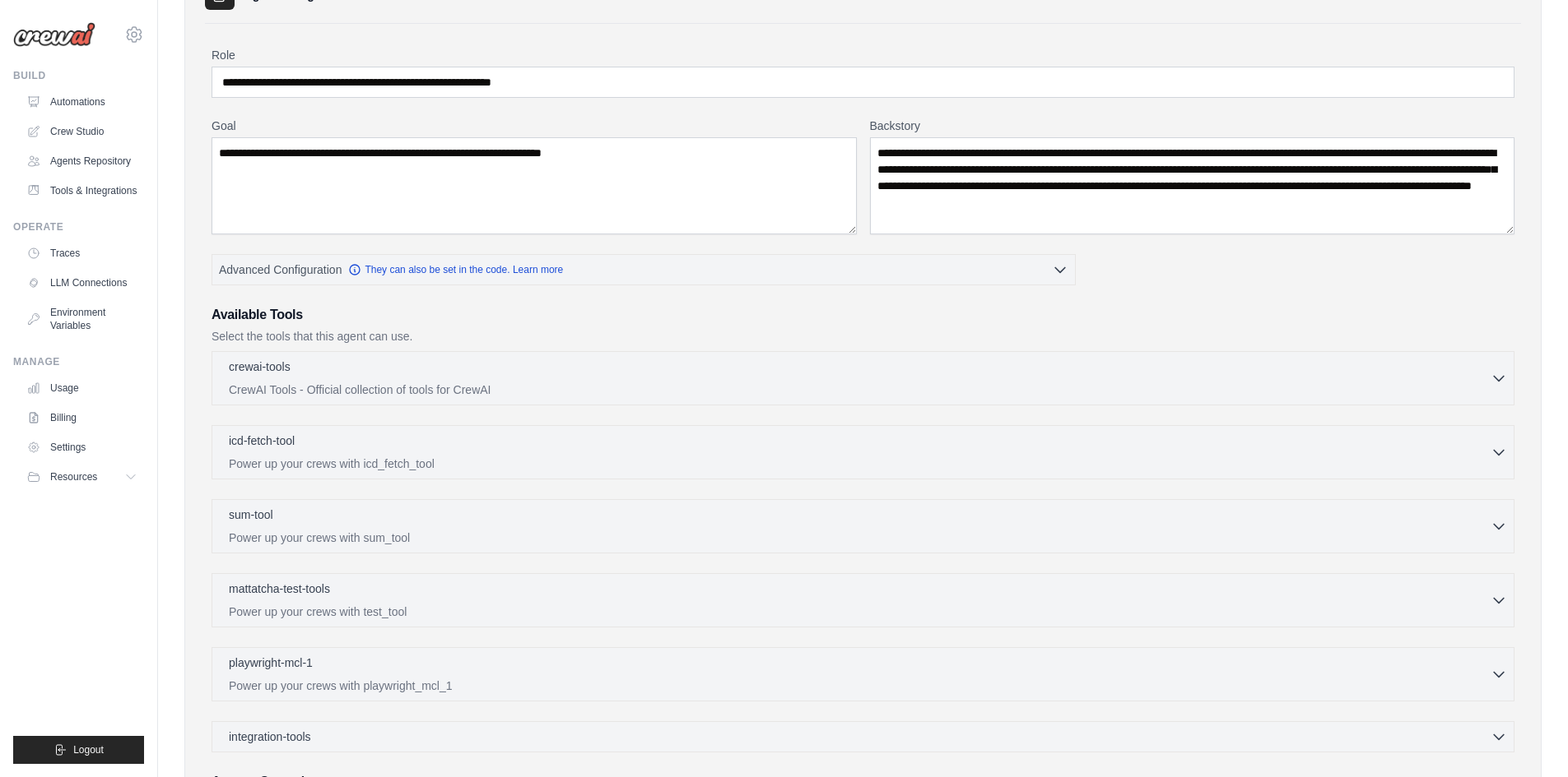
scroll to position [164, 0]
click at [438, 377] on div "crewai-tools 0 selected CrewAI Tools - Official collection of tools for CrewAI" at bounding box center [860, 377] width 1262 height 40
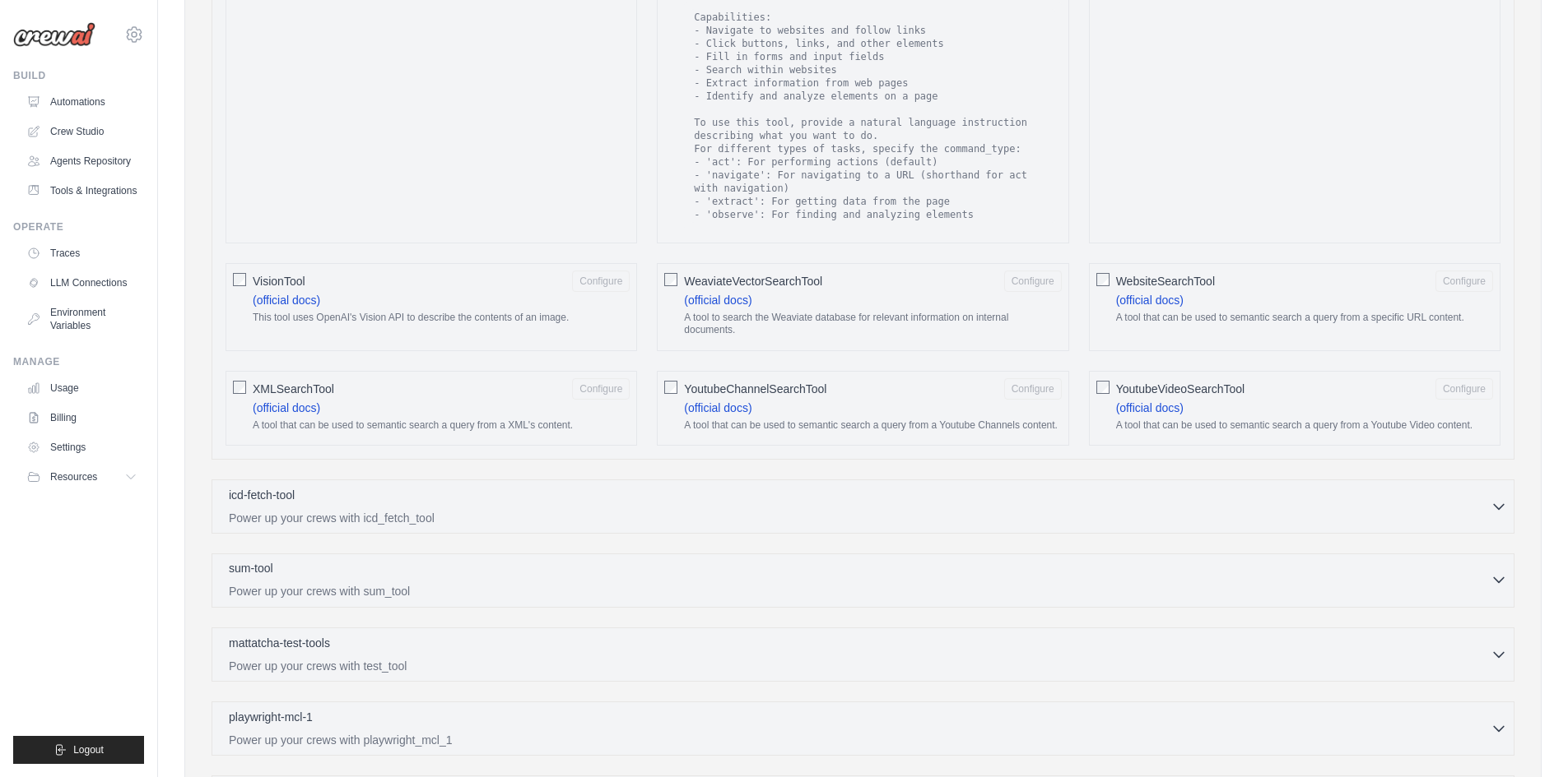
scroll to position [2797, 0]
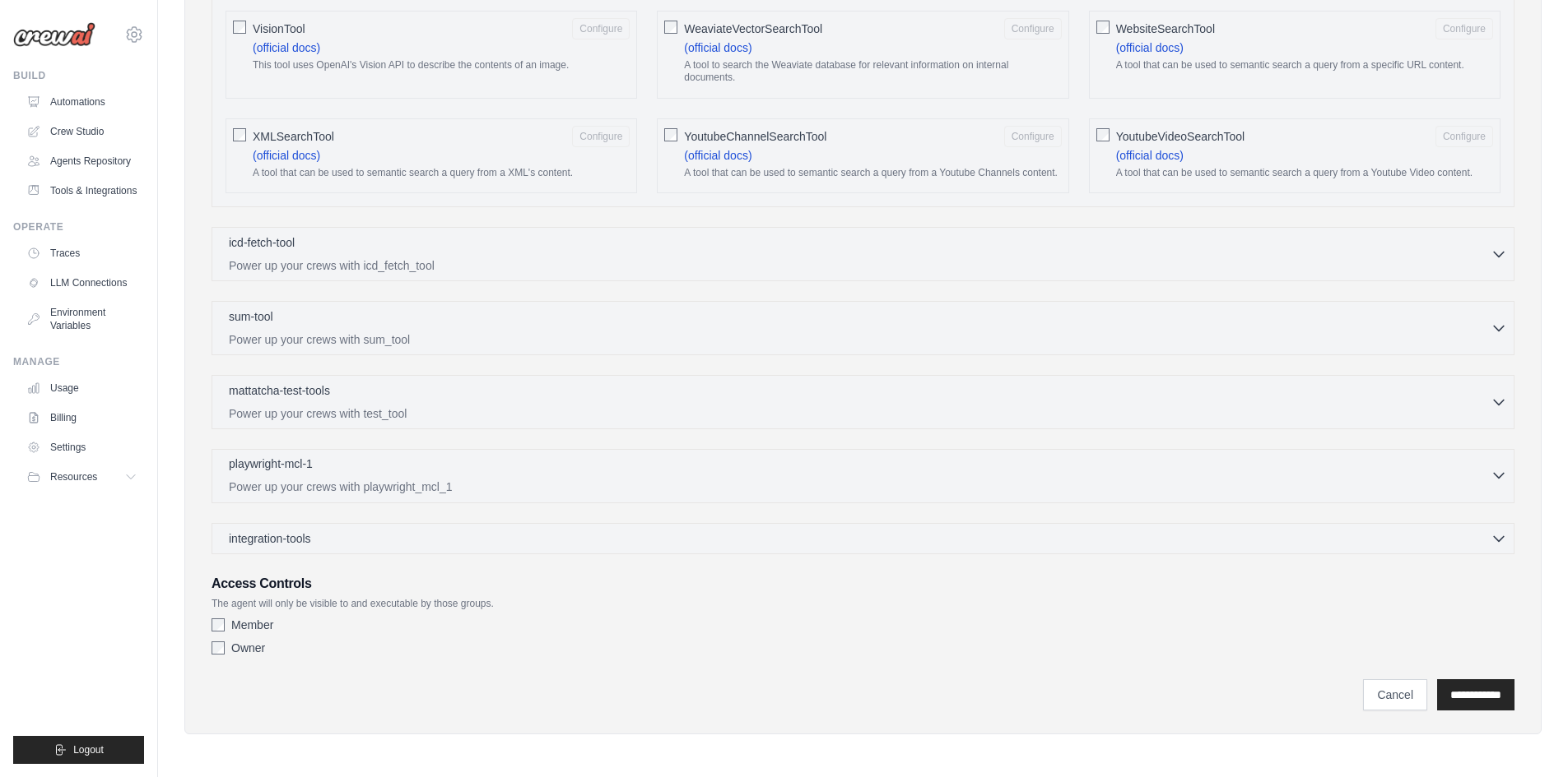
click at [476, 476] on div "playwright-mcl-1 0 selected" at bounding box center [860, 466] width 1262 height 19
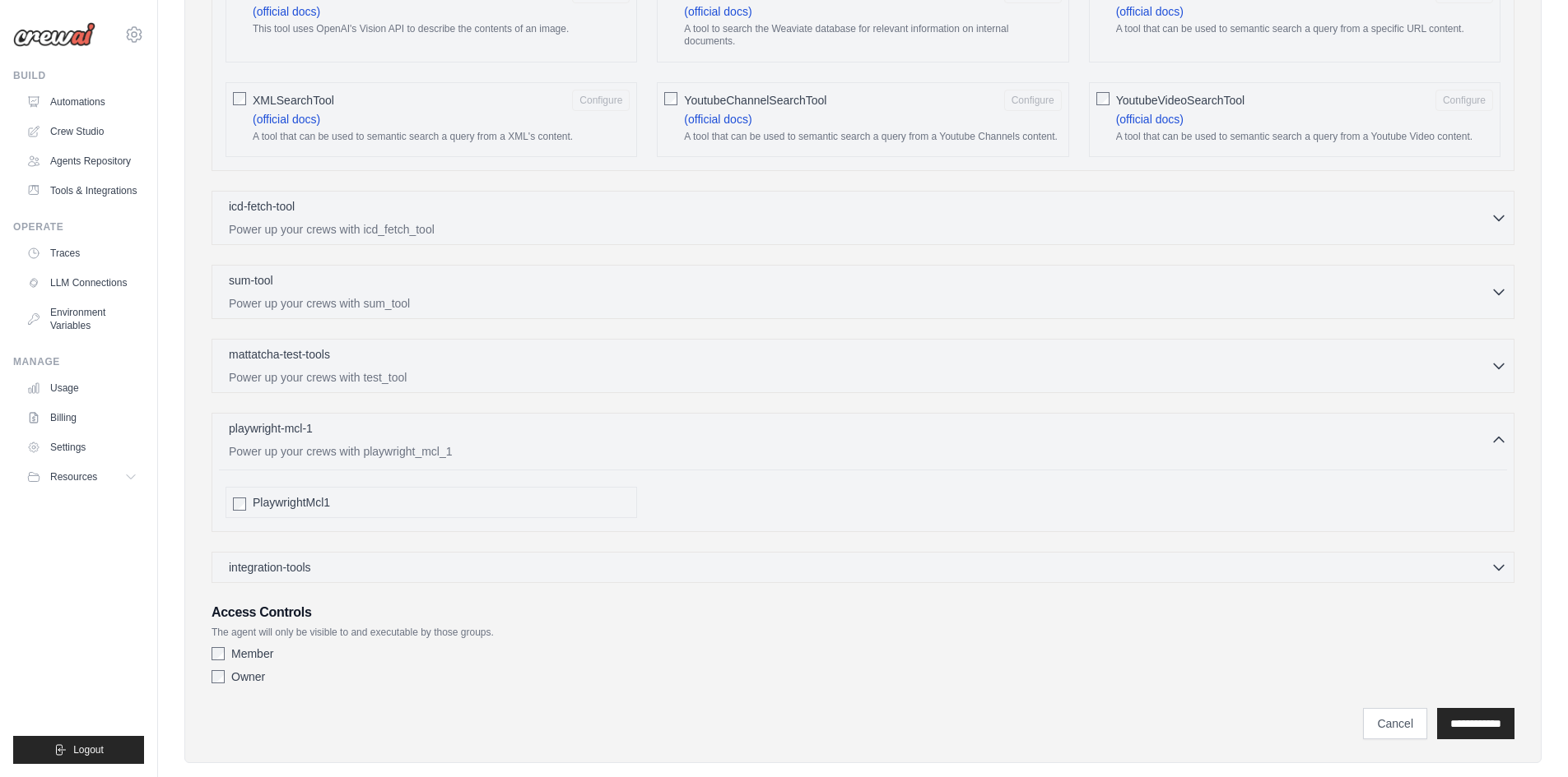
click at [233, 518] on div "PlaywrightMcl1" at bounding box center [431, 502] width 411 height 31
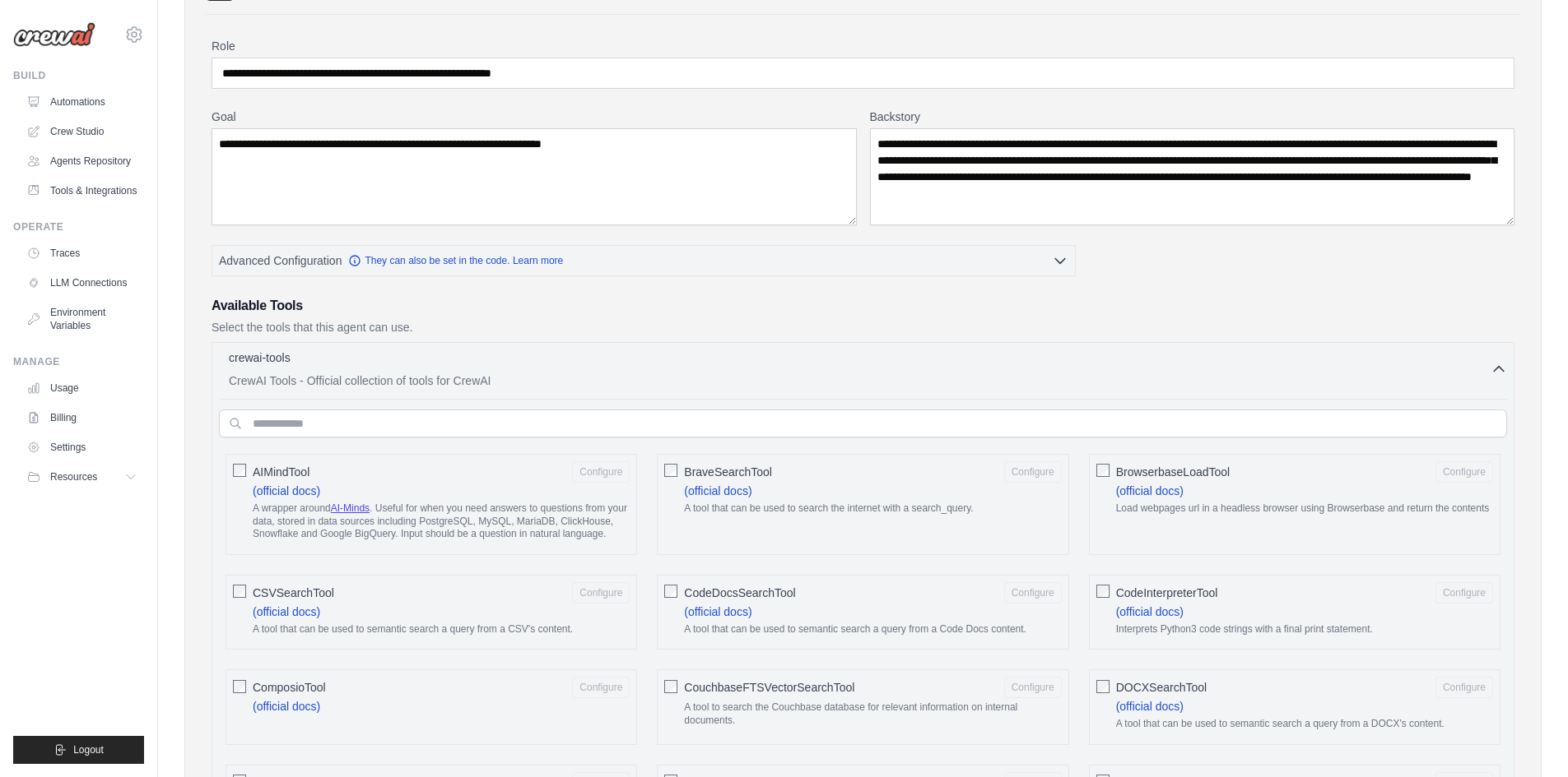
scroll to position [0, 0]
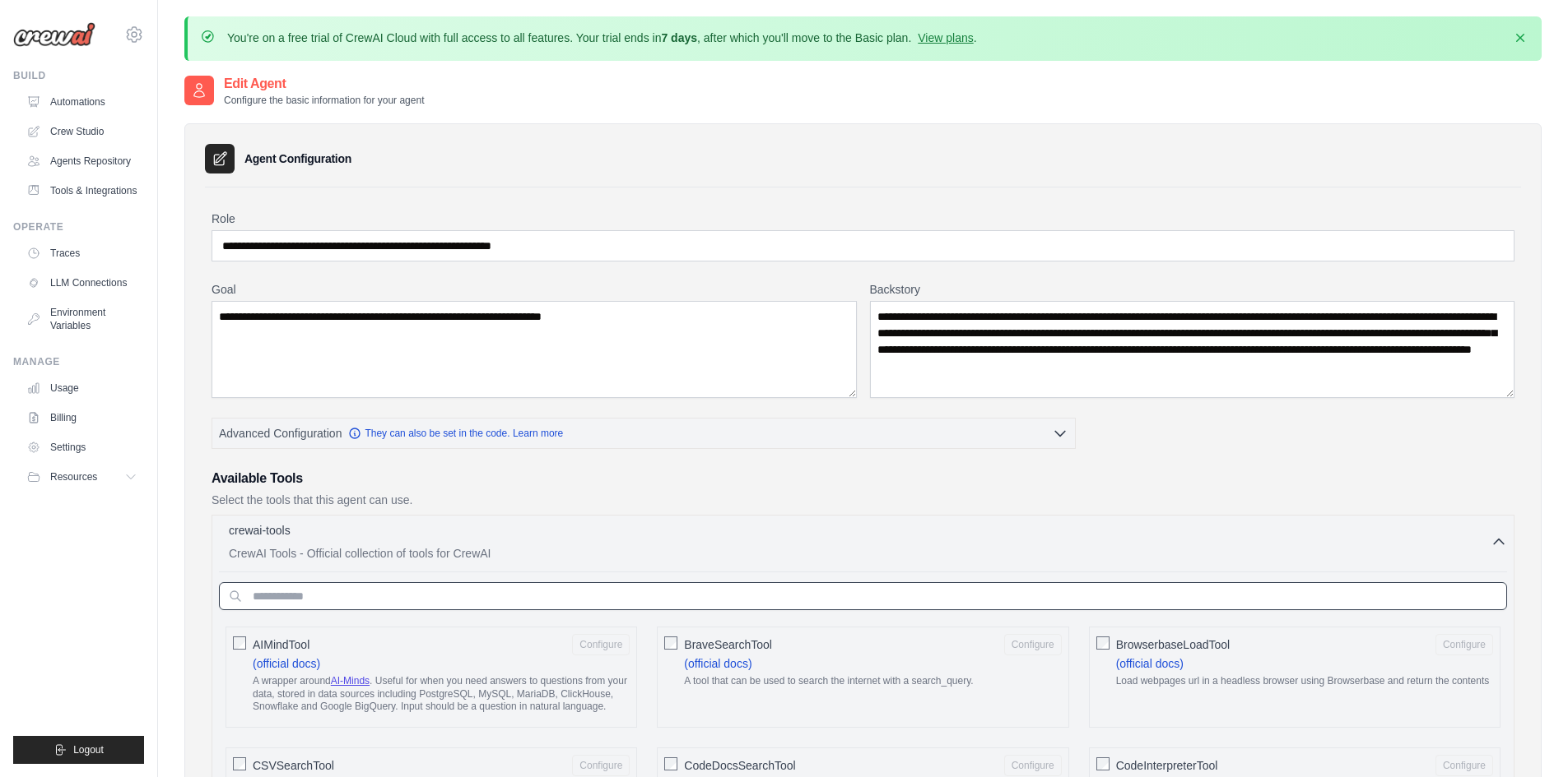
click at [397, 589] on input "text" at bounding box center [863, 597] width 1288 height 28
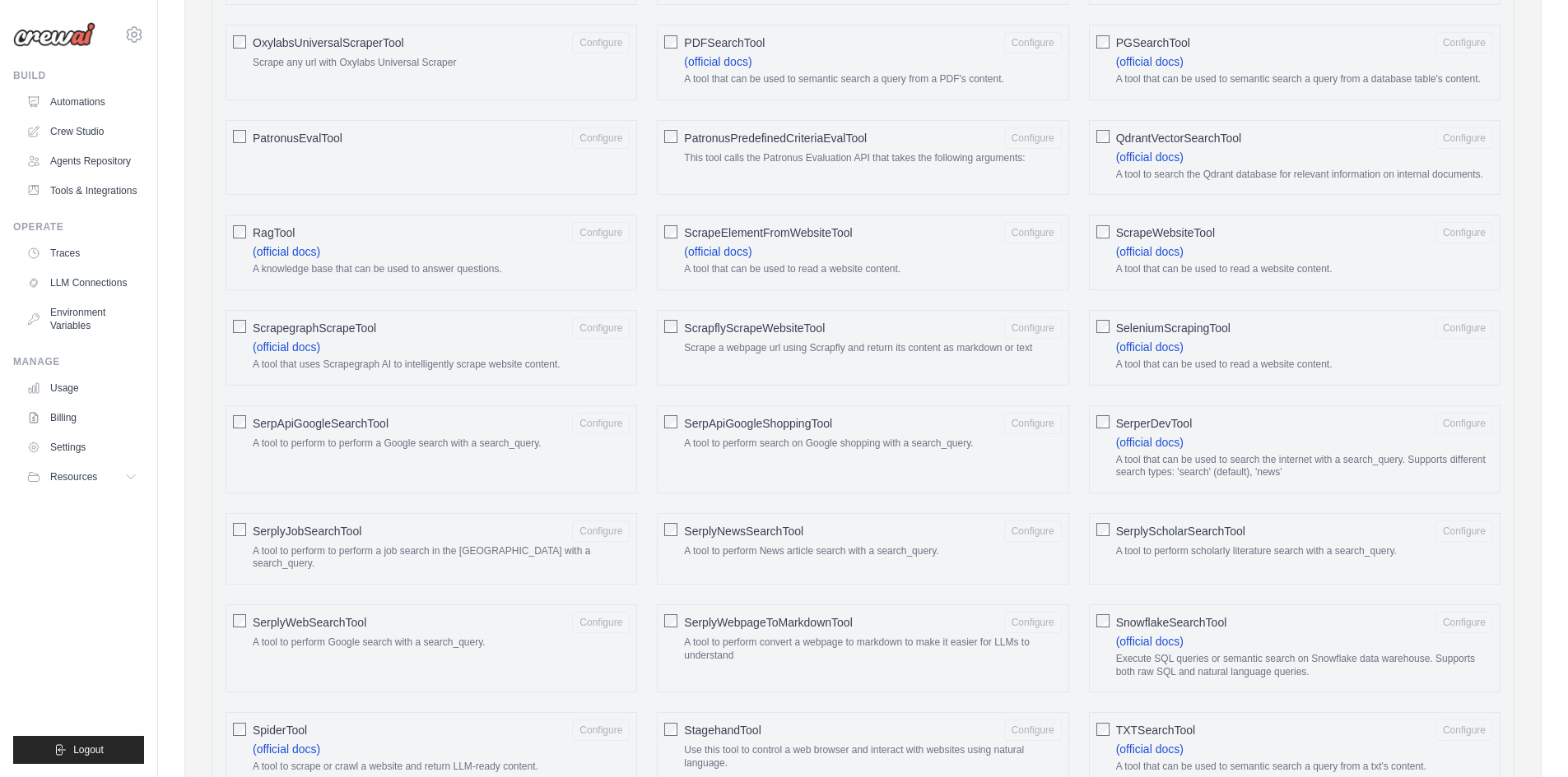
scroll to position [1727, 0]
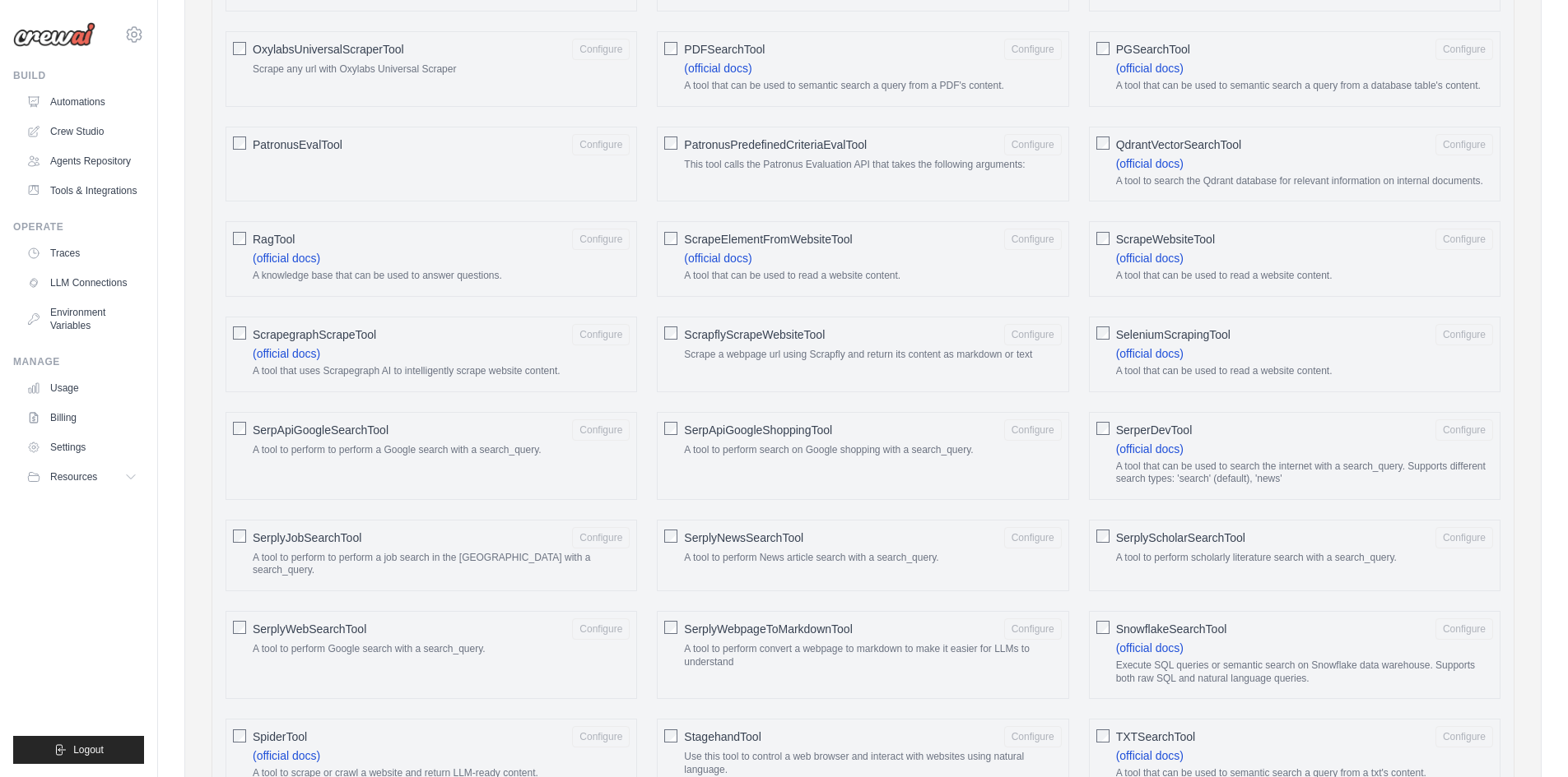
click at [1144, 343] on span "SeleniumScrapingTool" at bounding box center [1173, 334] width 114 height 17
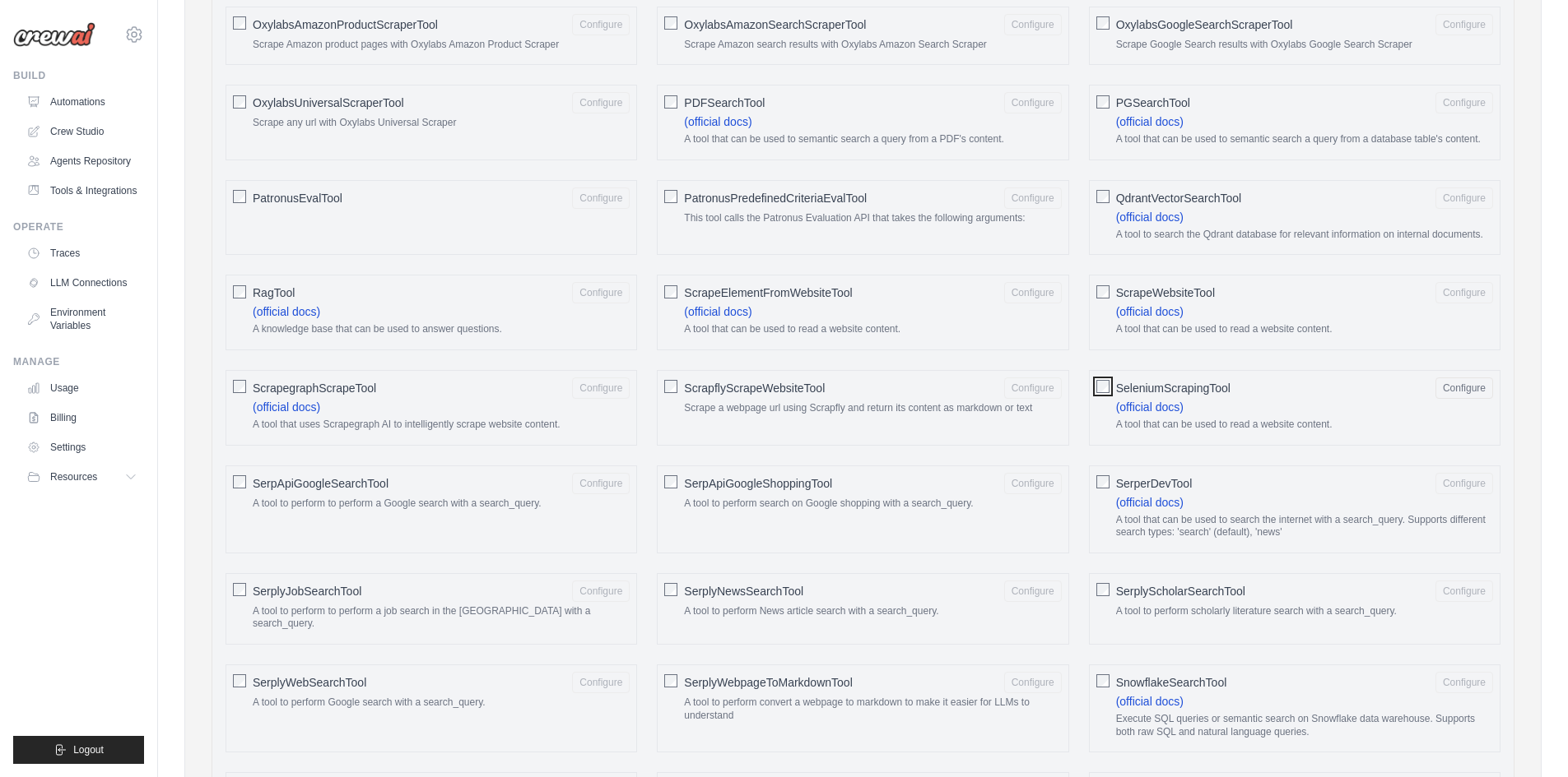
scroll to position [1645, 0]
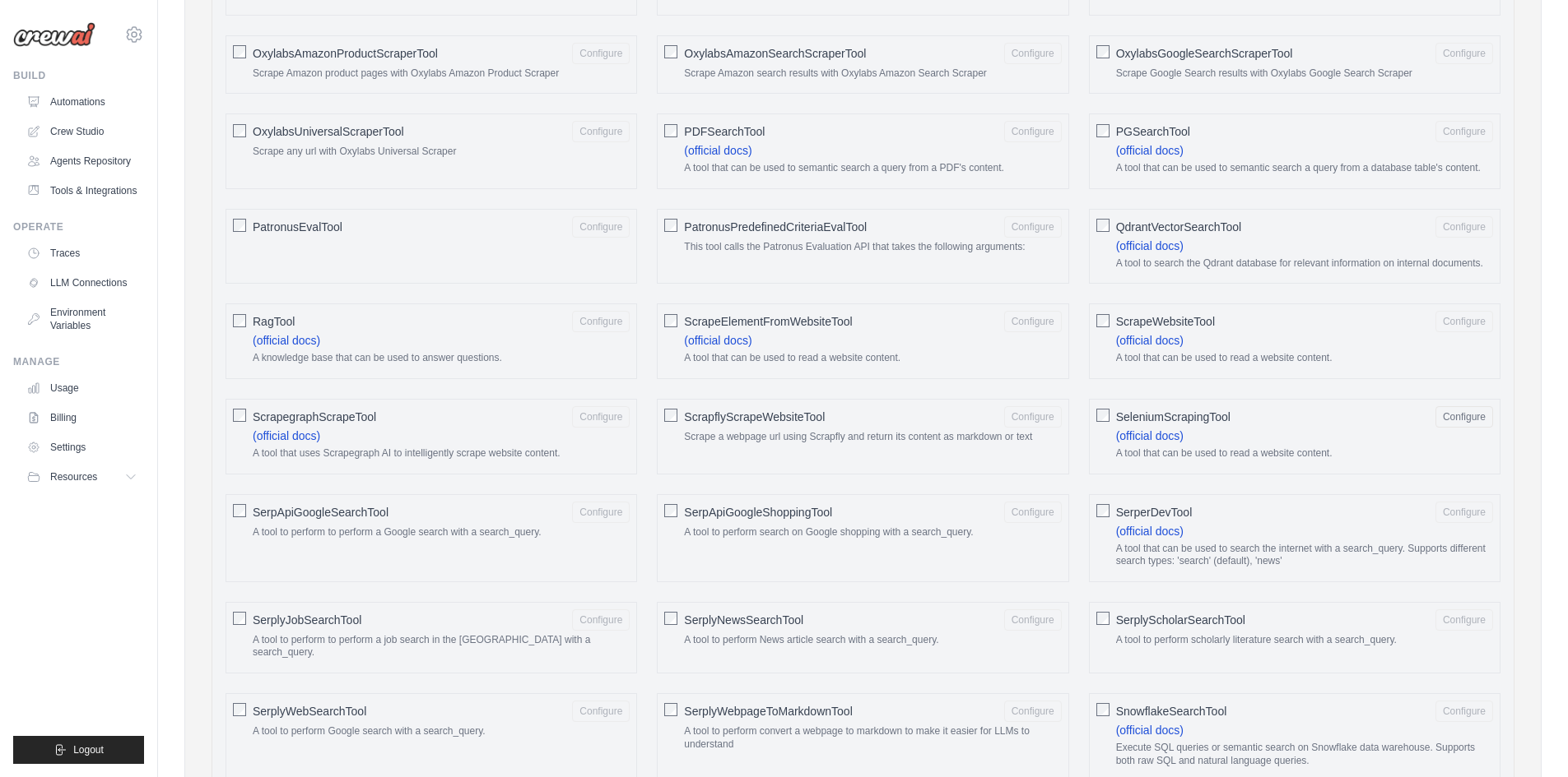
click at [706, 140] on span "PDFSearchTool" at bounding box center [723, 132] width 80 height 17
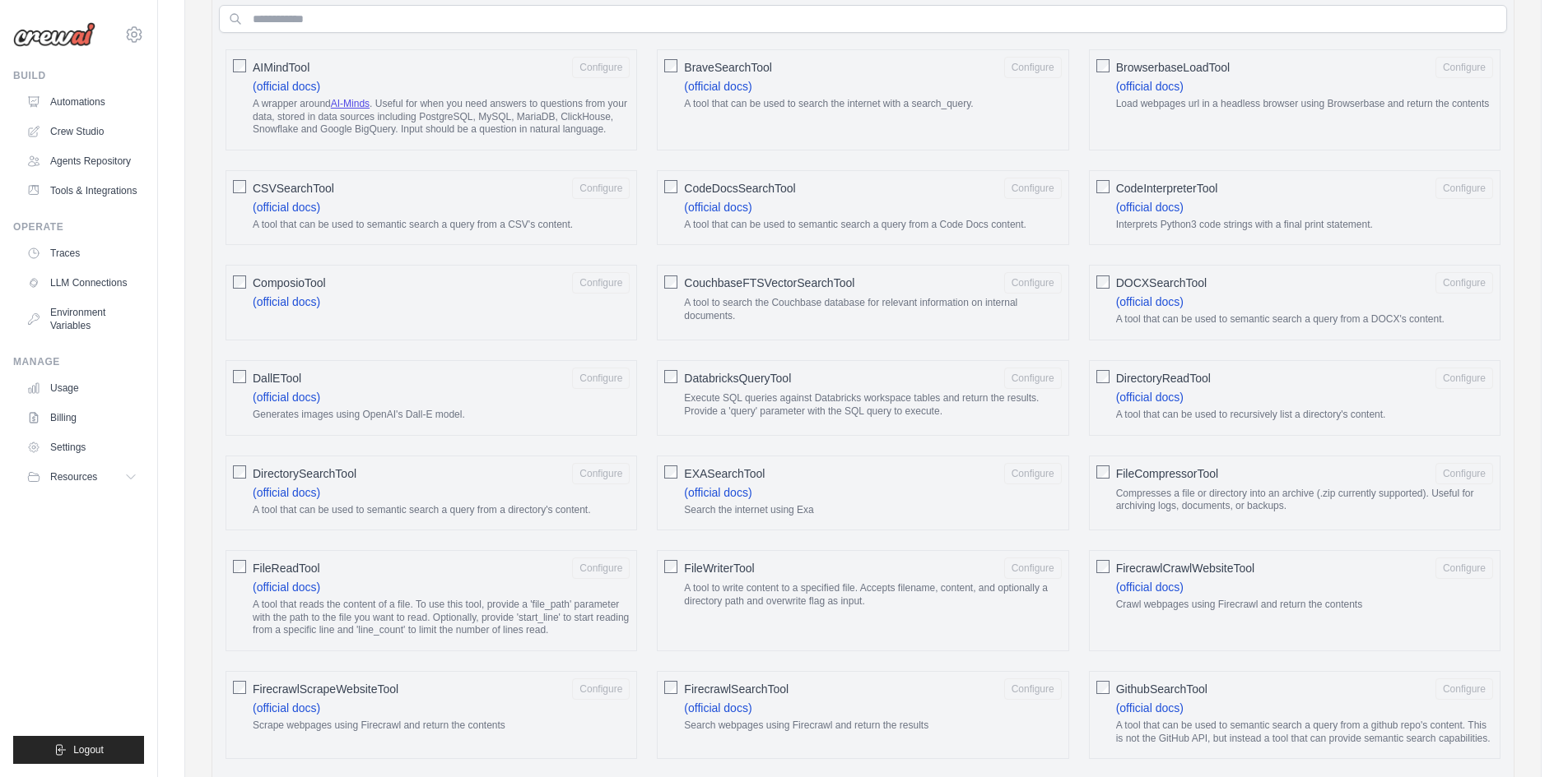
scroll to position [493, 0]
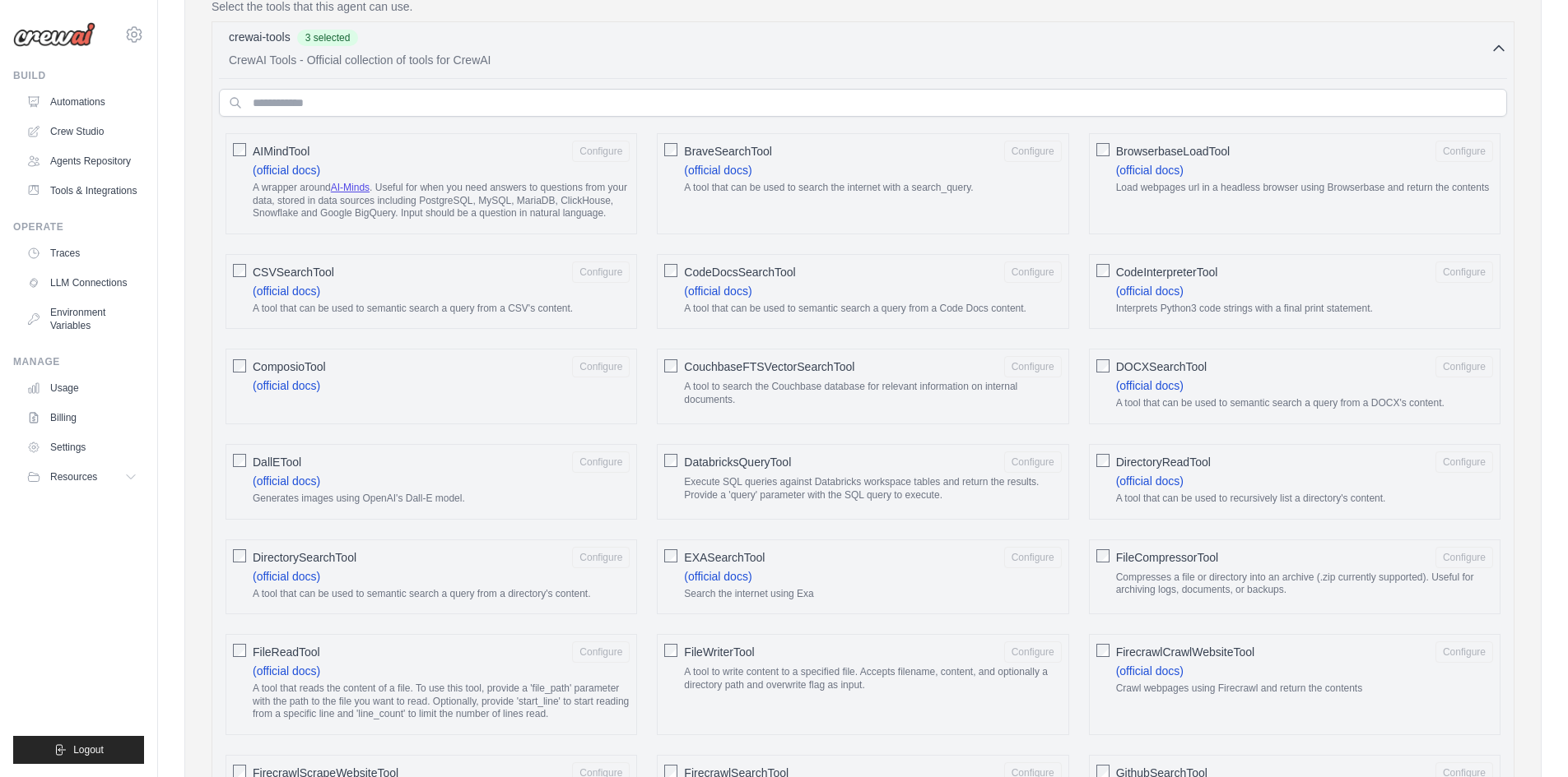
click at [285, 280] on span "CSVSearchTool" at bounding box center [294, 272] width 81 height 17
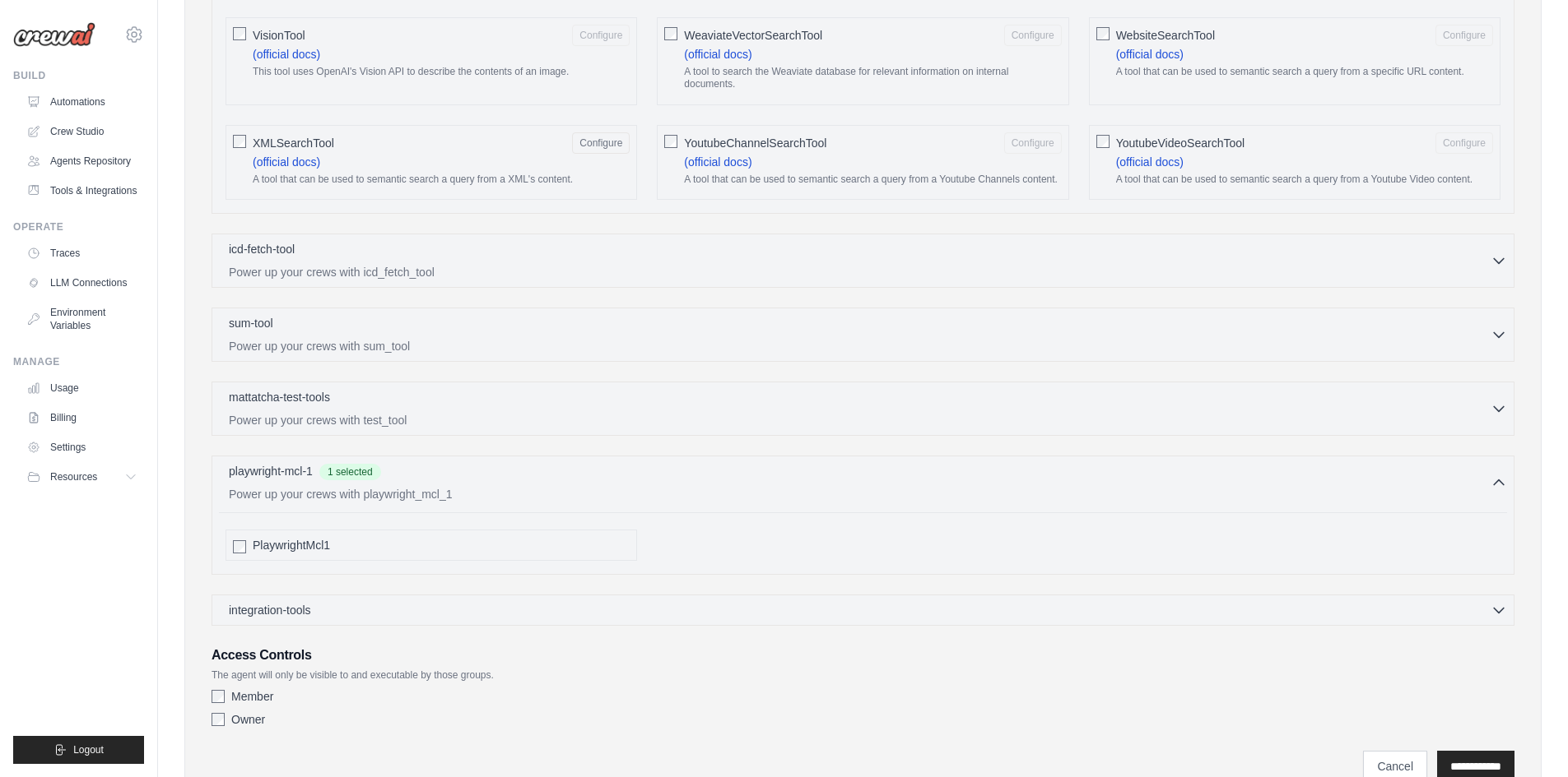
scroll to position [2889, 0]
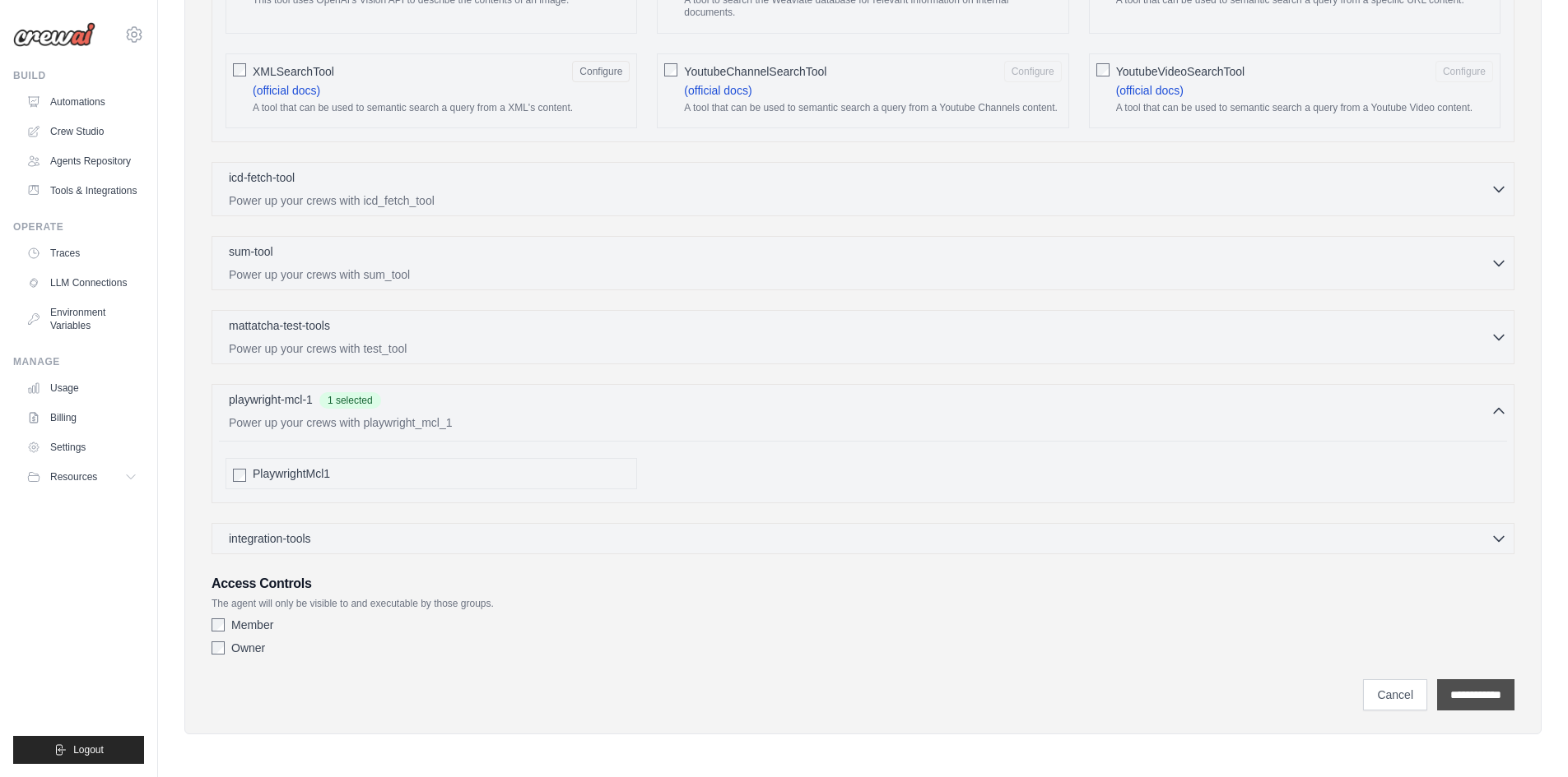
click at [1437, 697] on input "**********" at bounding box center [1475, 695] width 77 height 31
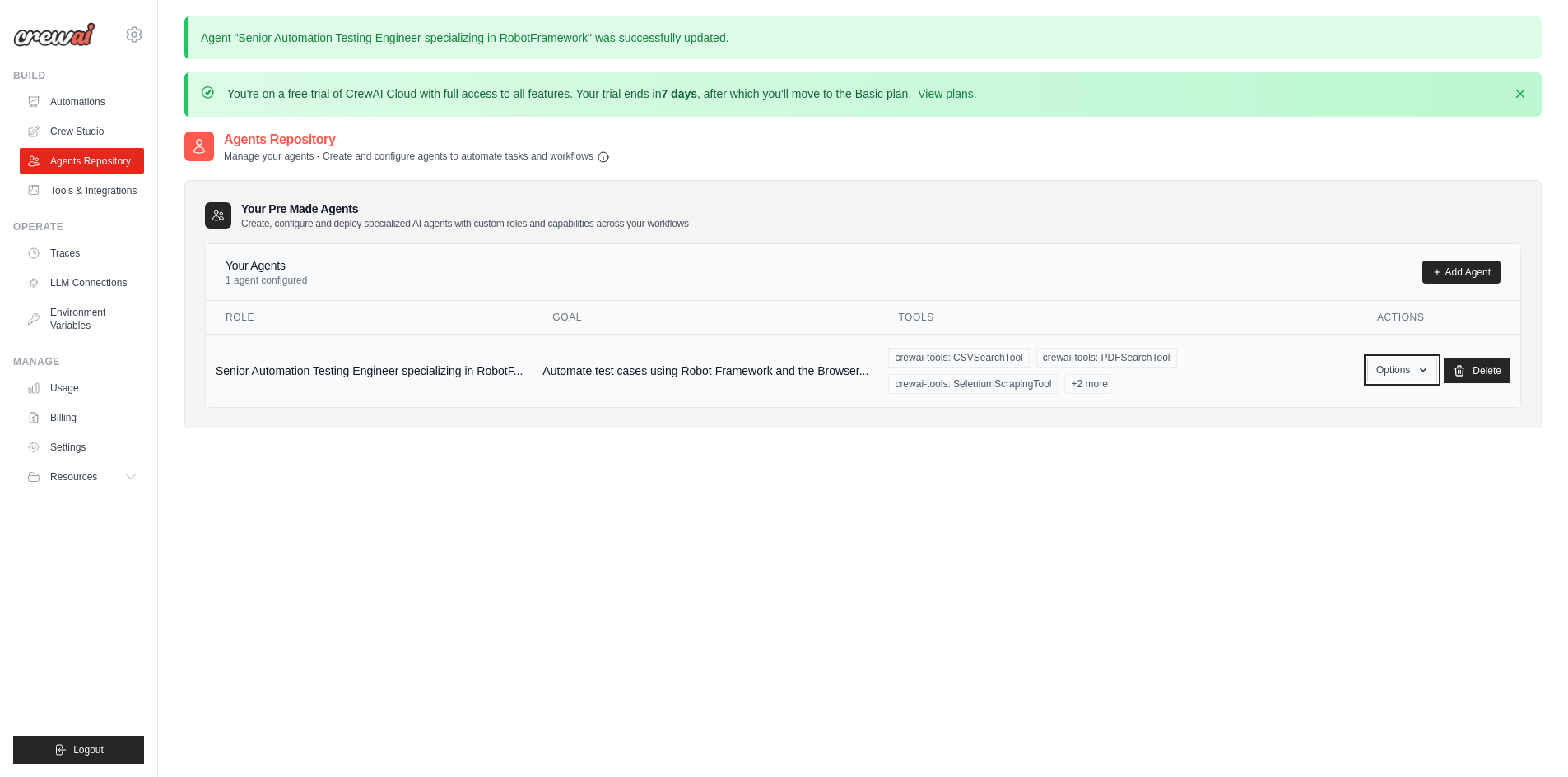
click at [1402, 369] on button "Options" at bounding box center [1402, 370] width 70 height 25
click at [1360, 403] on link "Show" at bounding box center [1378, 408] width 119 height 30
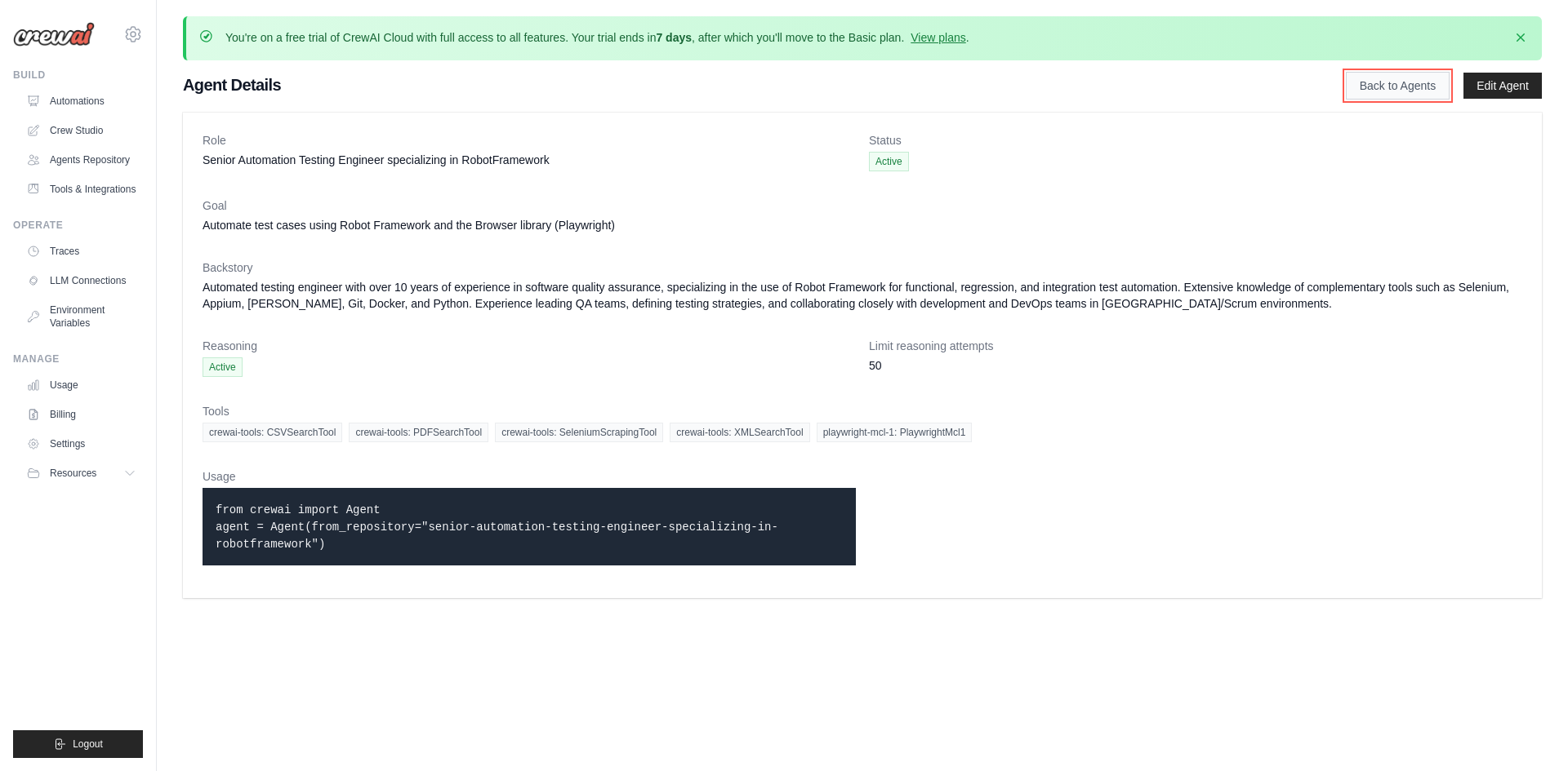
click at [1387, 95] on link "Back to Agents" at bounding box center [1398, 86] width 104 height 28
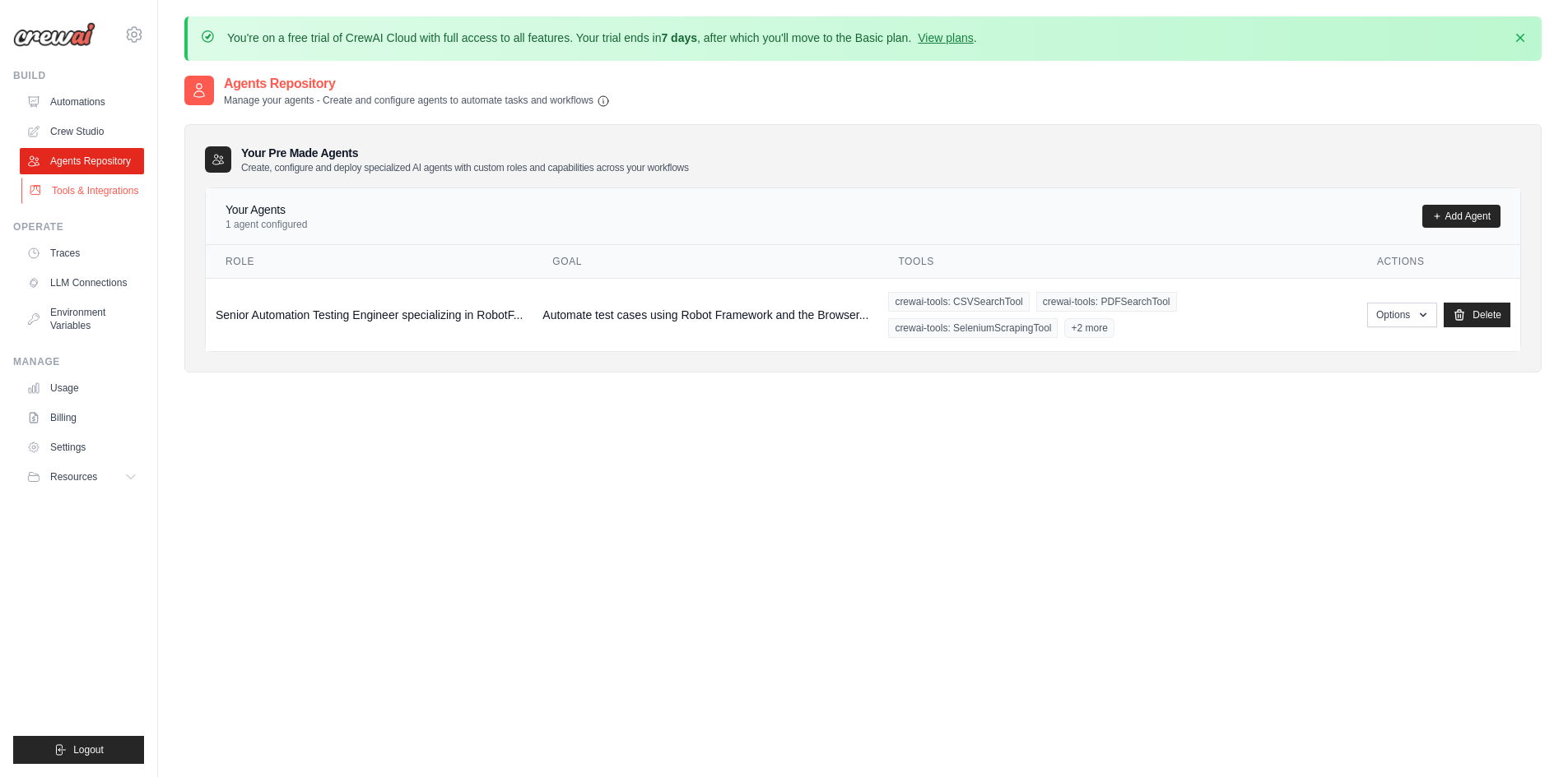
click at [96, 199] on link "Tools & Integrations" at bounding box center [83, 191] width 125 height 27
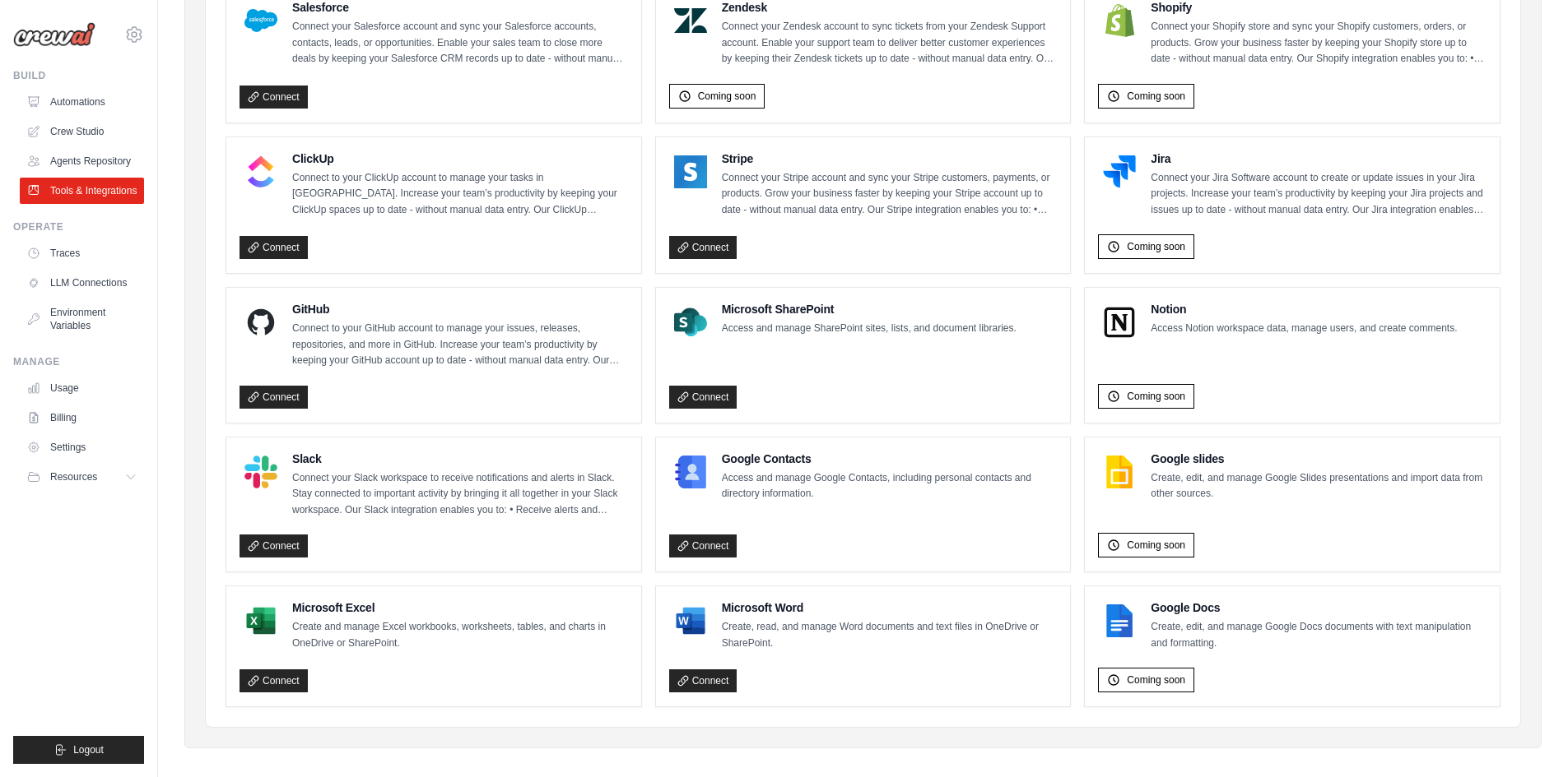
scroll to position [861, 0]
